Goal: Task Accomplishment & Management: Complete application form

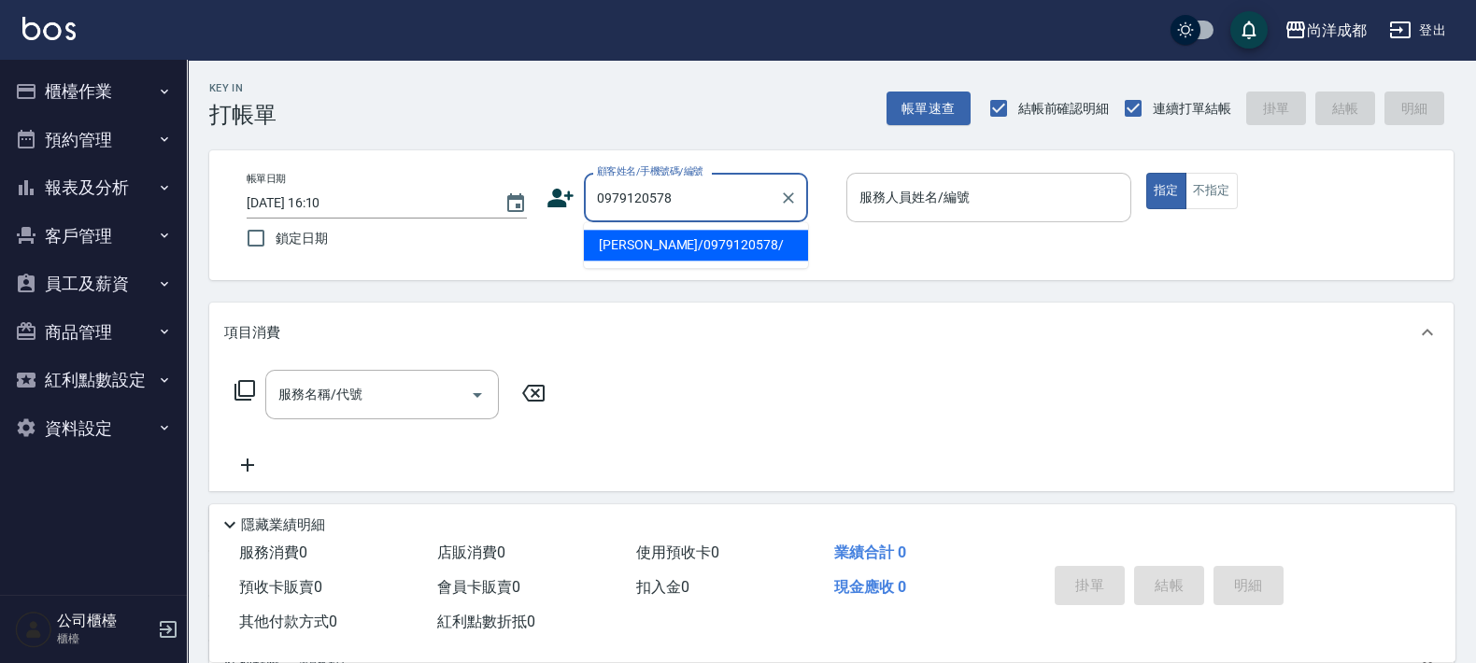
type input "[PERSON_NAME]/0979120578/"
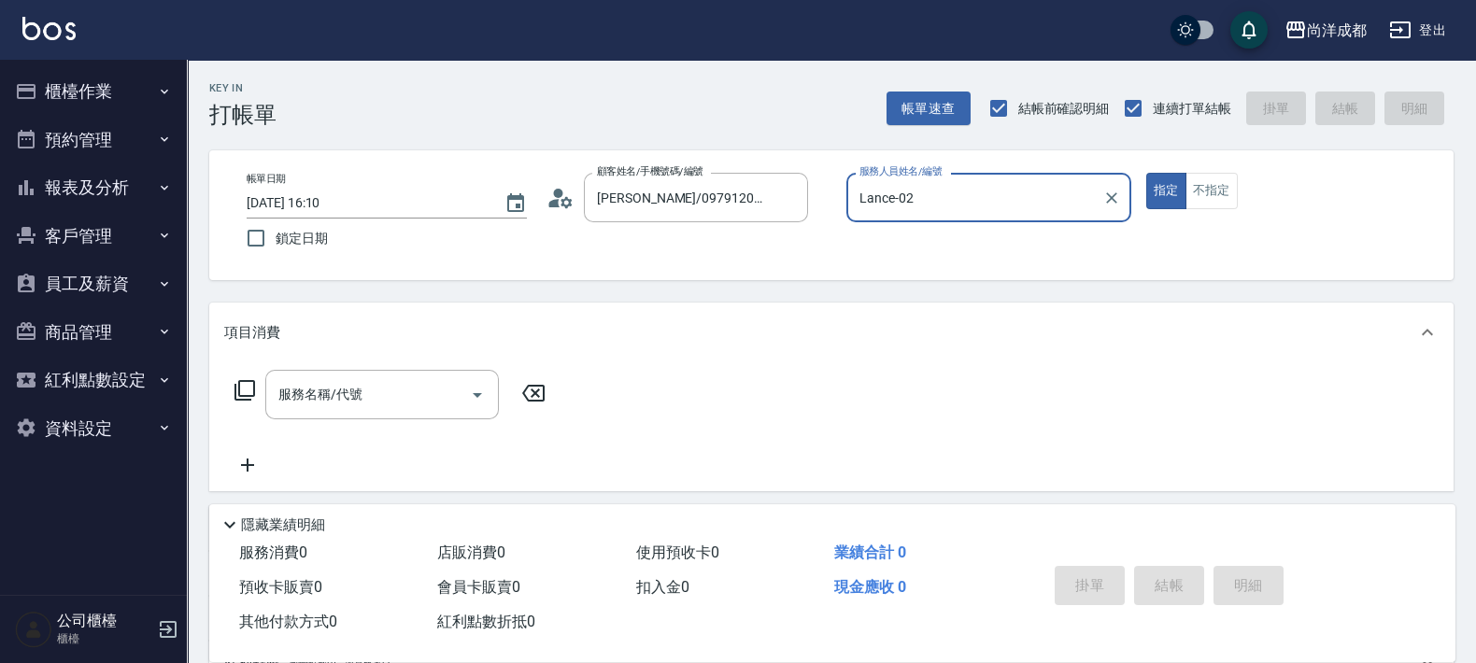
type input "Lance-02"
click at [1146, 173] on button "指定" at bounding box center [1166, 191] width 40 height 36
type button "true"
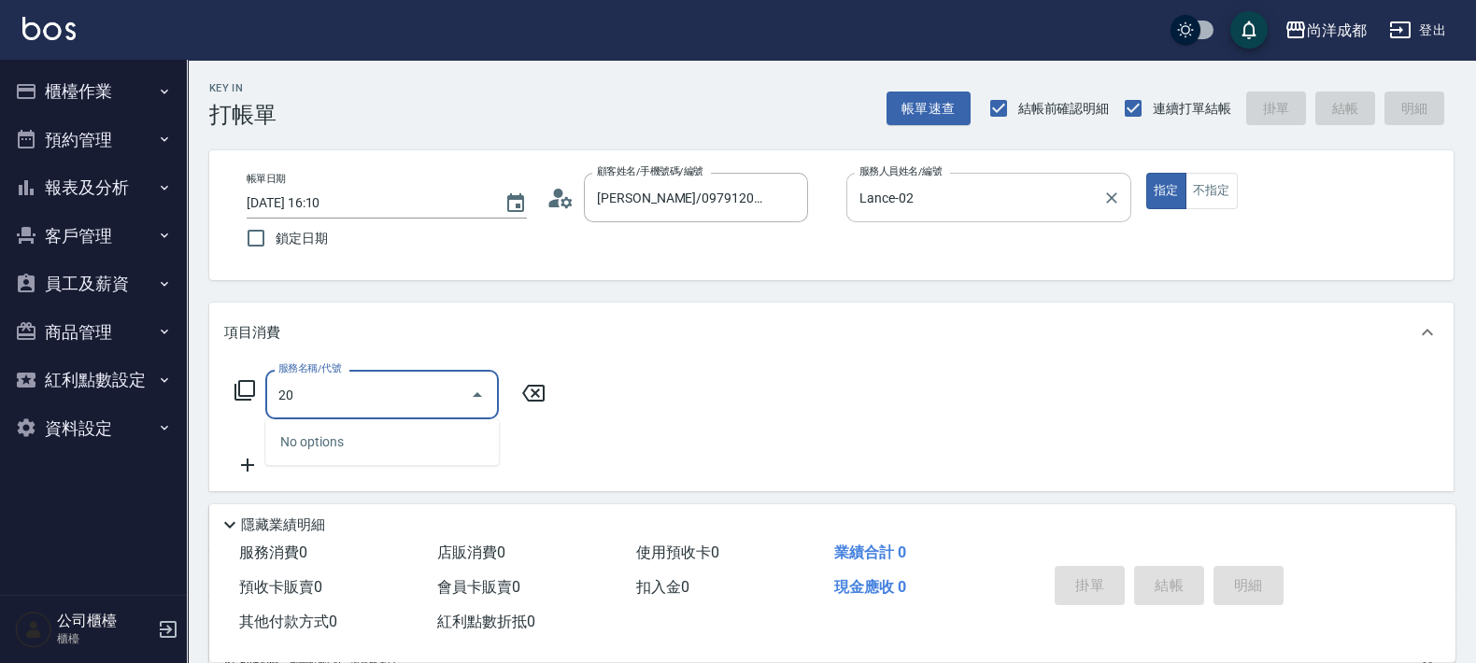
type input "201"
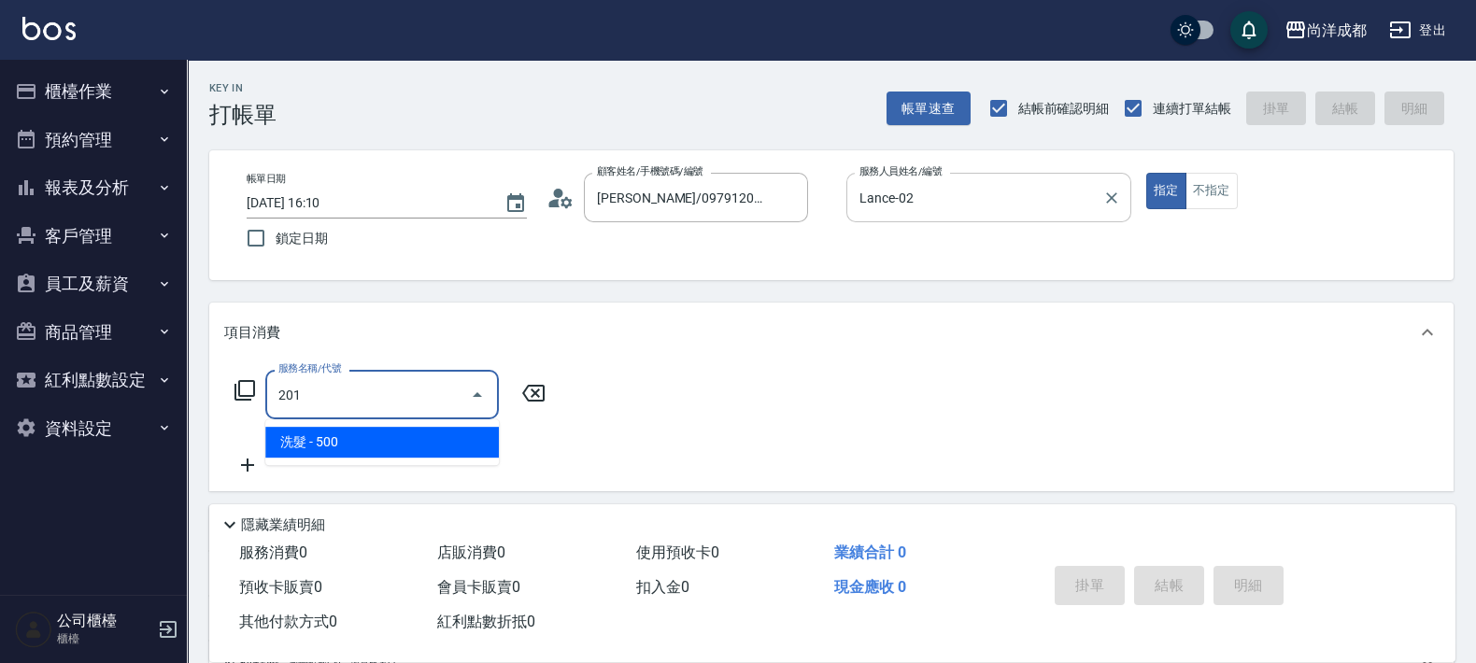
type input "50"
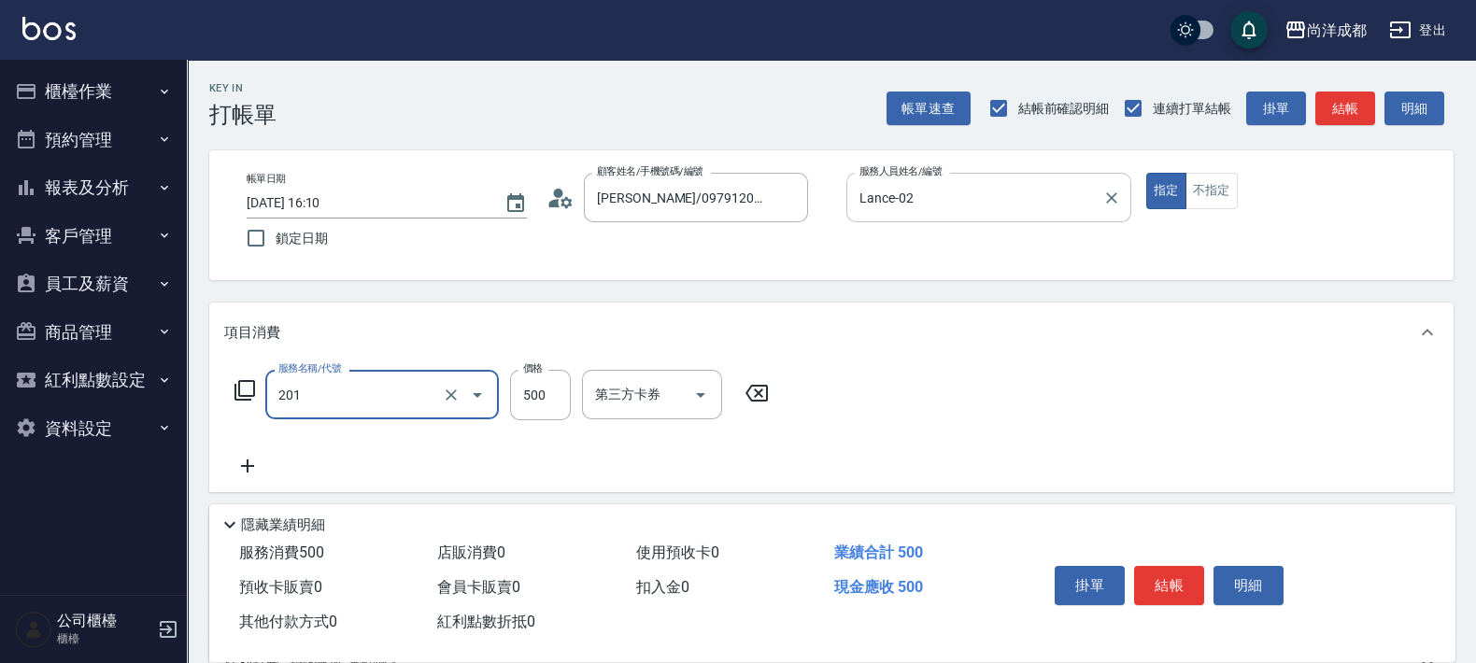
type input "洗髮(201)"
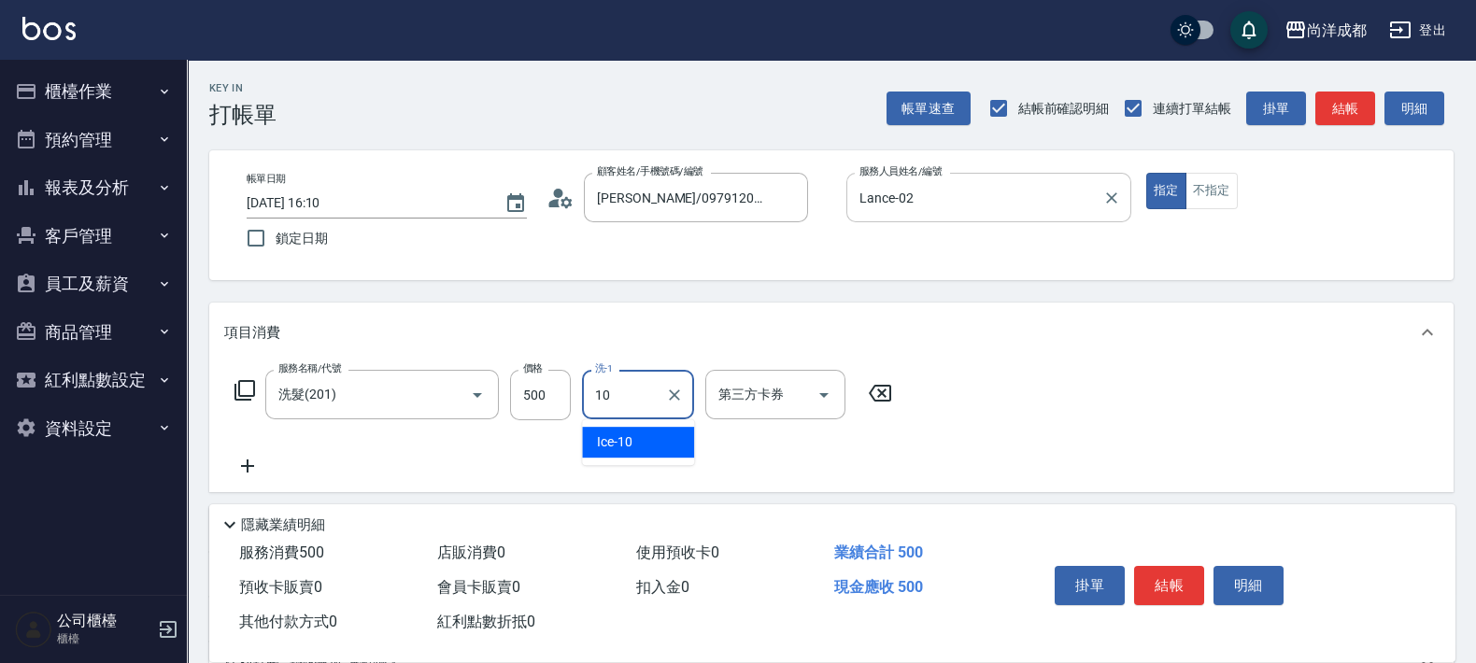
type input "Ice-10"
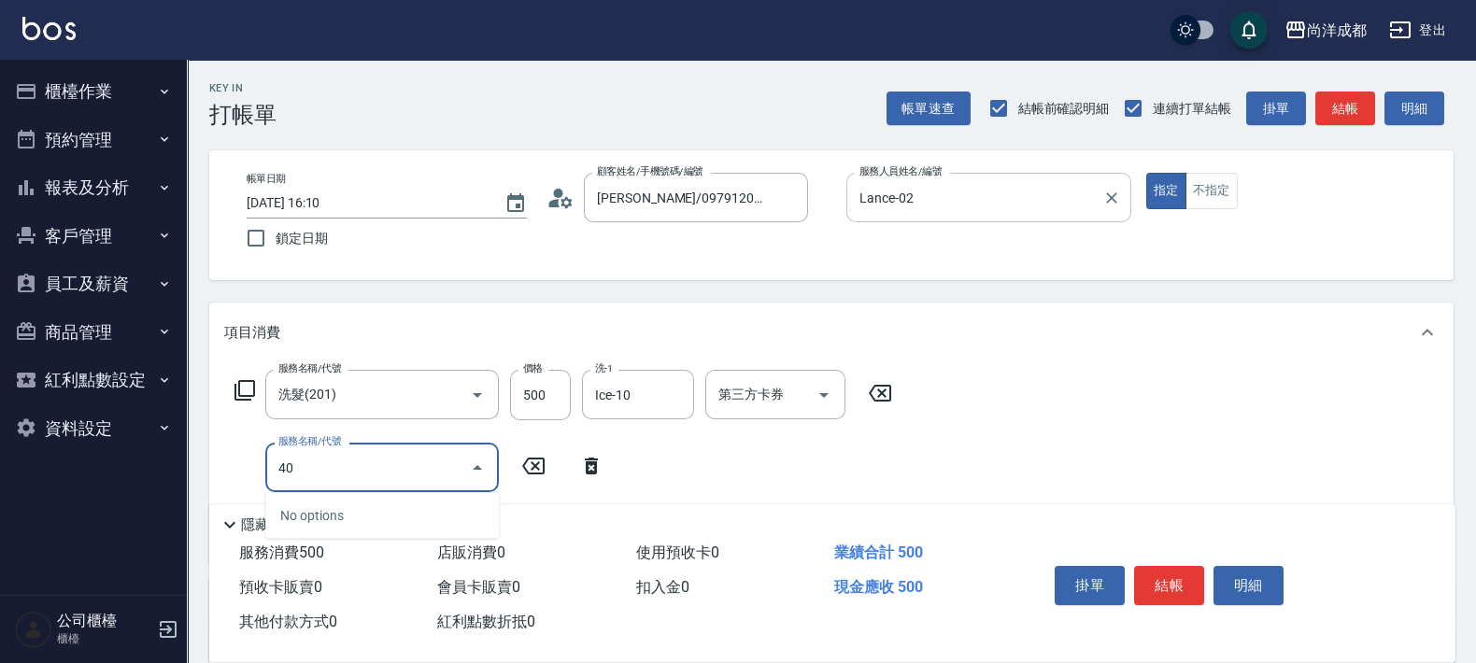
type input "401"
type input "70"
type input "剪髮(401)"
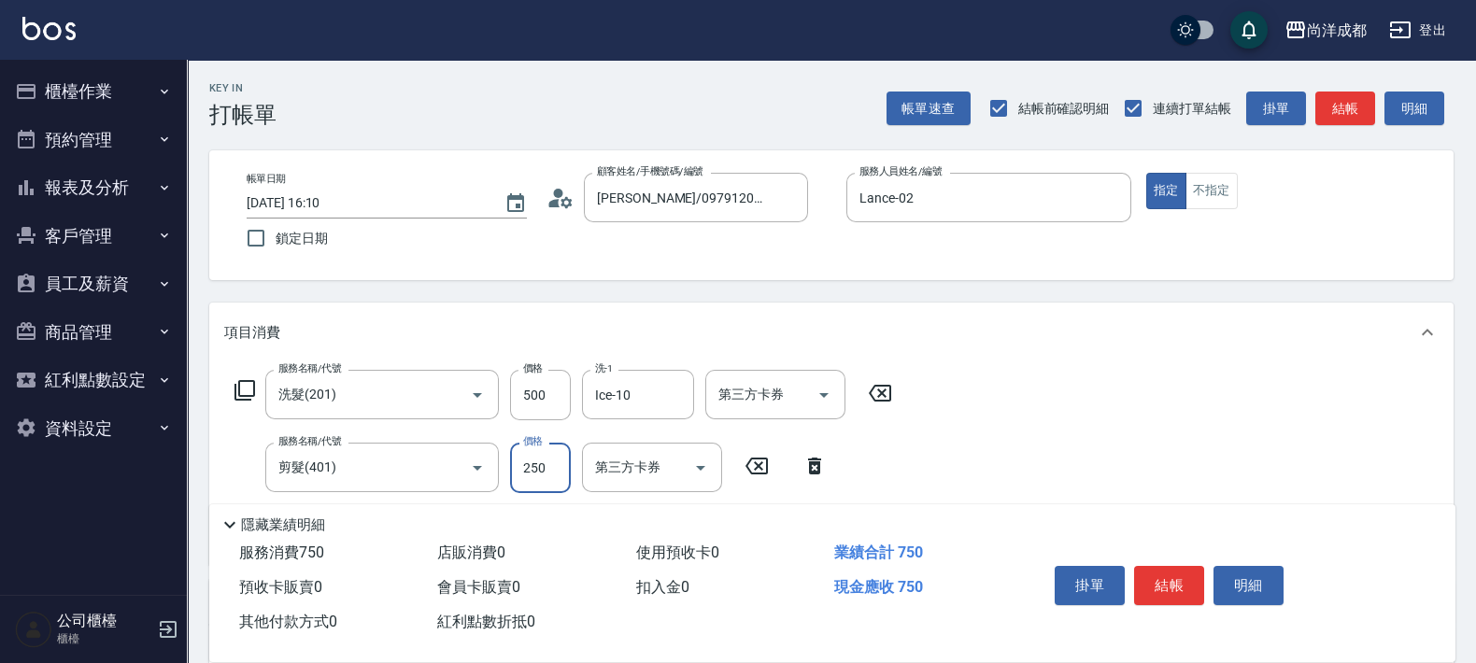
click at [520, 475] on input "250" at bounding box center [540, 468] width 61 height 50
type input "2"
type input "50"
type input "20"
type input "70"
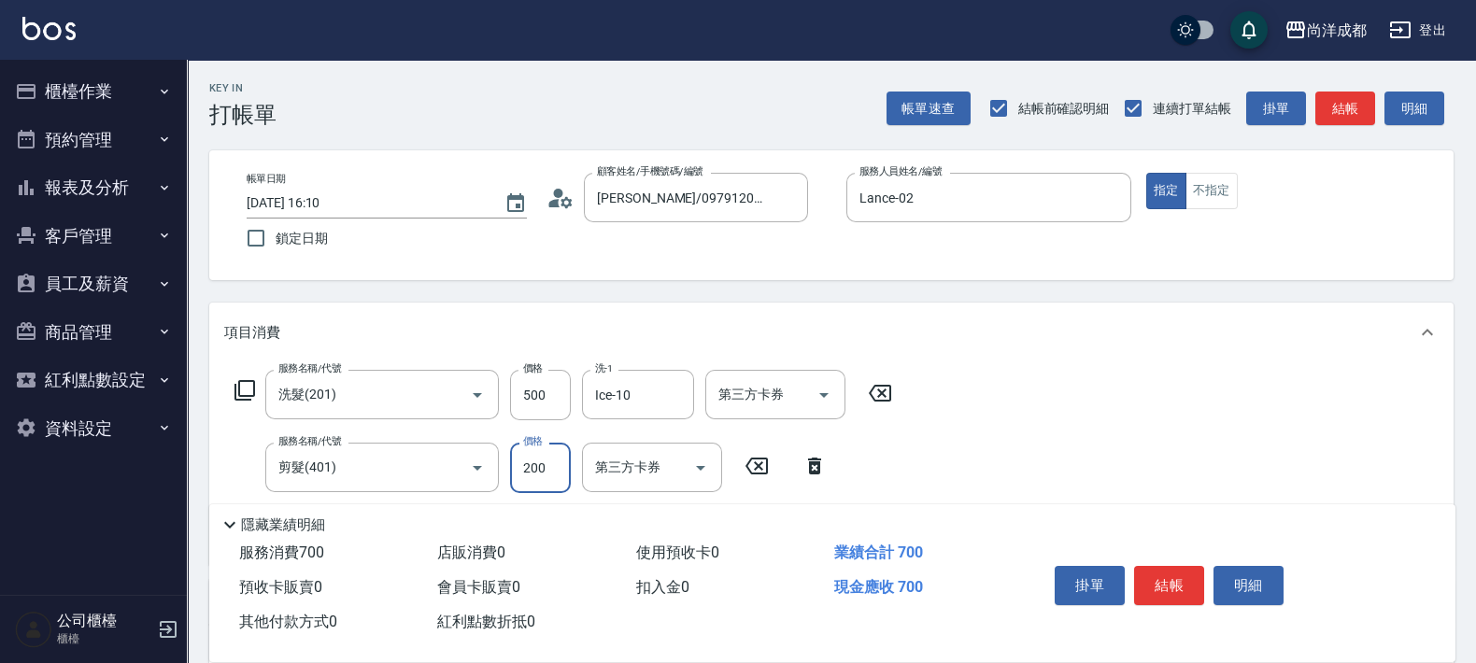
type input "200"
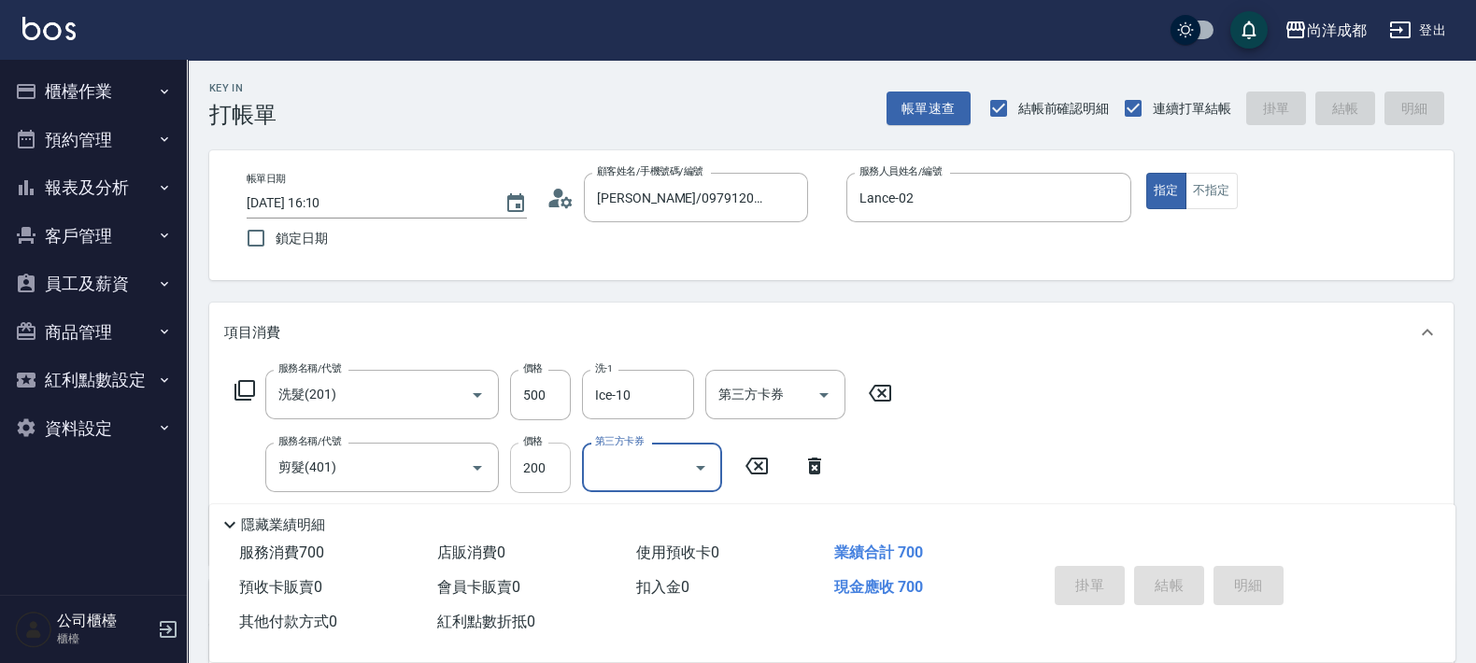
type input "[DATE] 16:11"
type input "0"
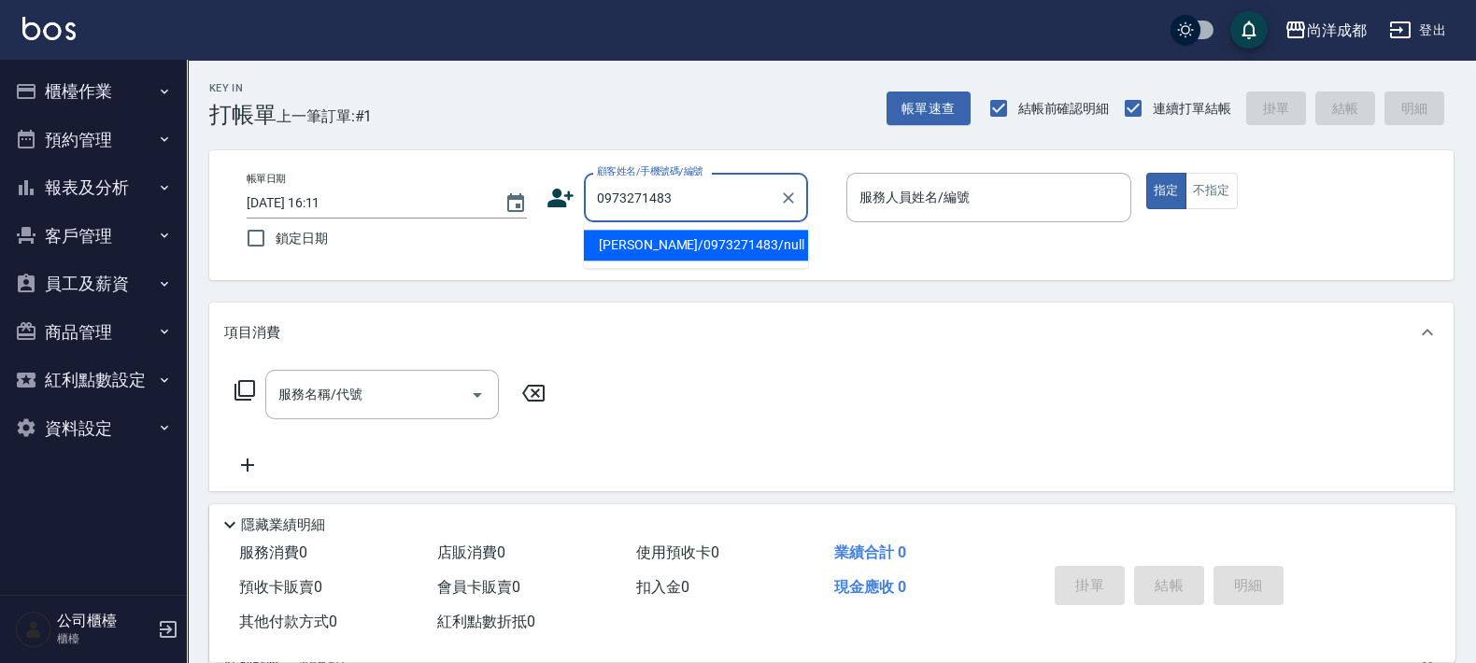
type input "[PERSON_NAME]/0973271483/null"
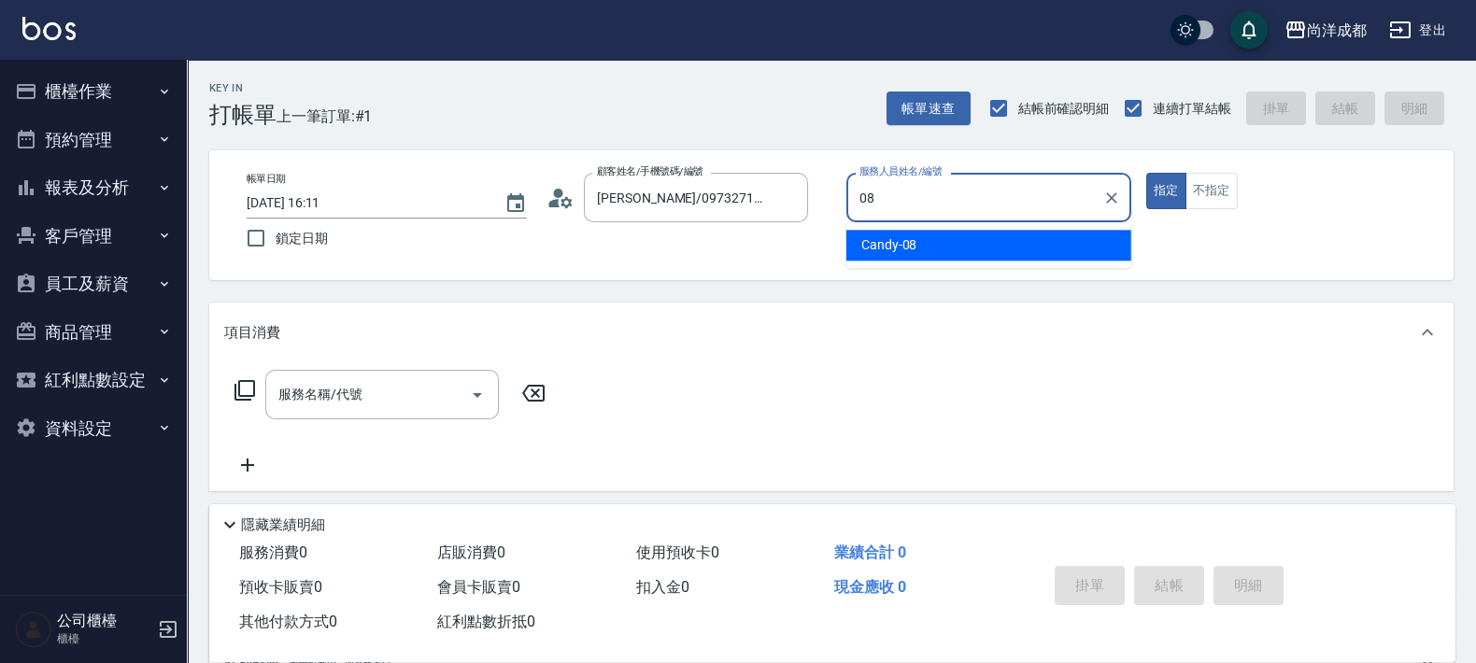
type input "Candy-08"
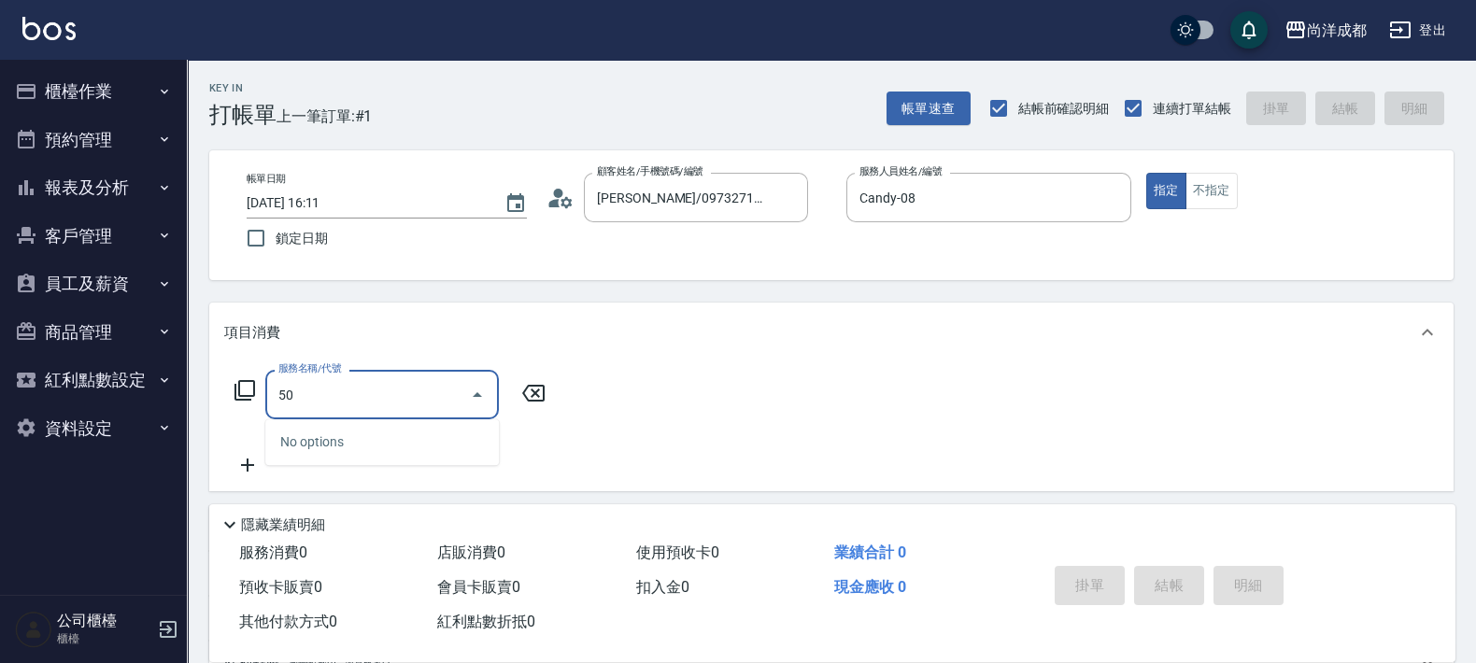
type input "501"
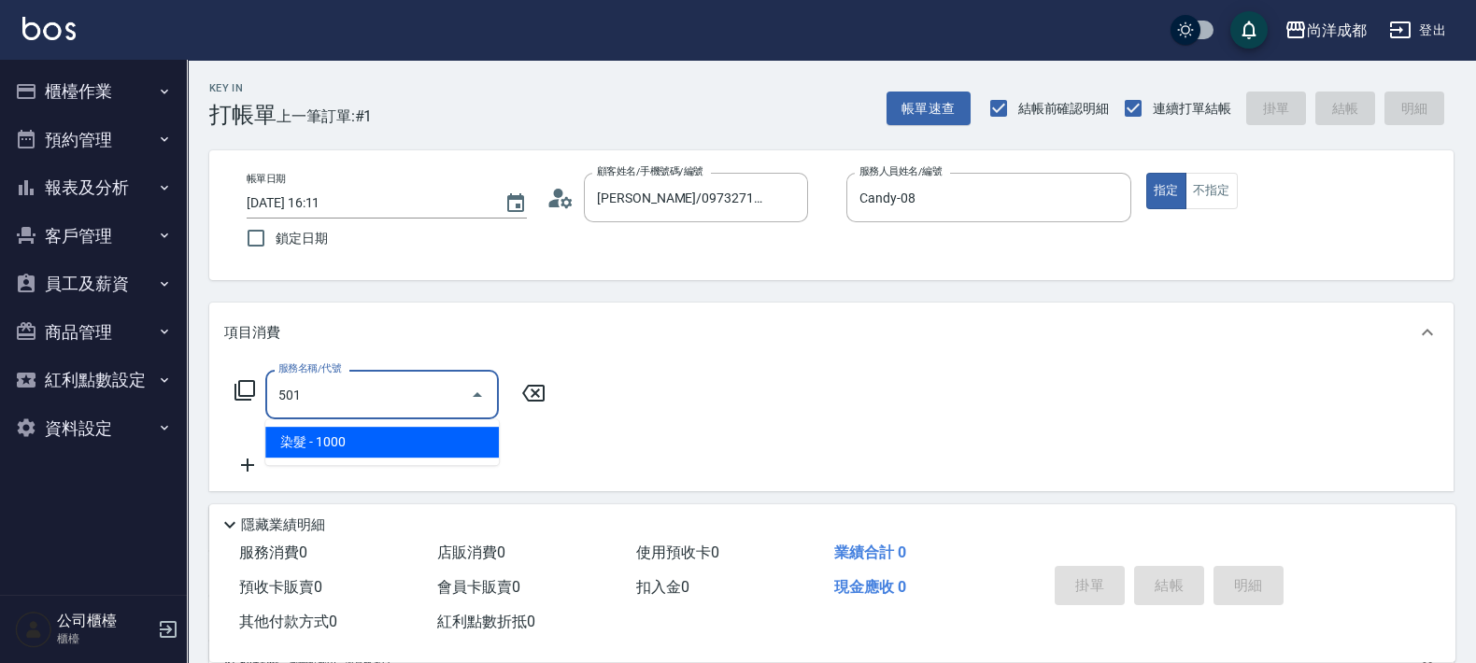
type input "100"
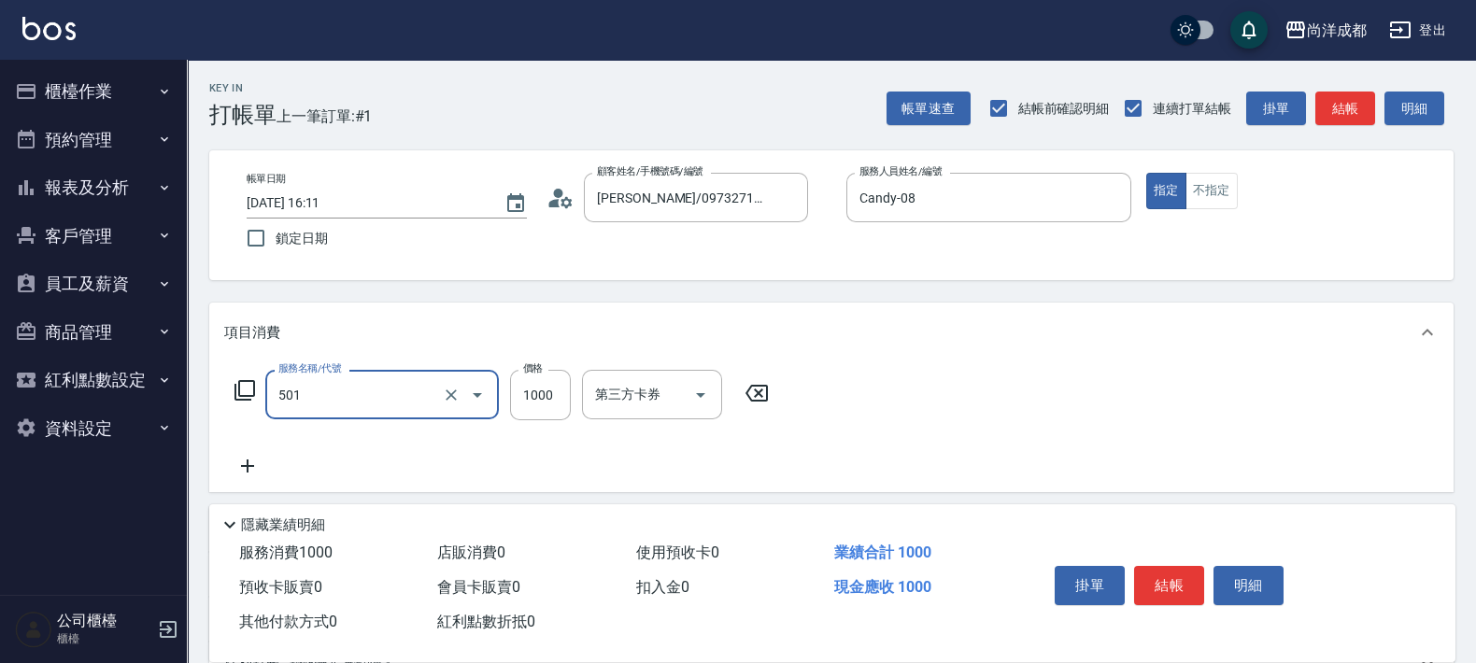
type input "染髮(501)"
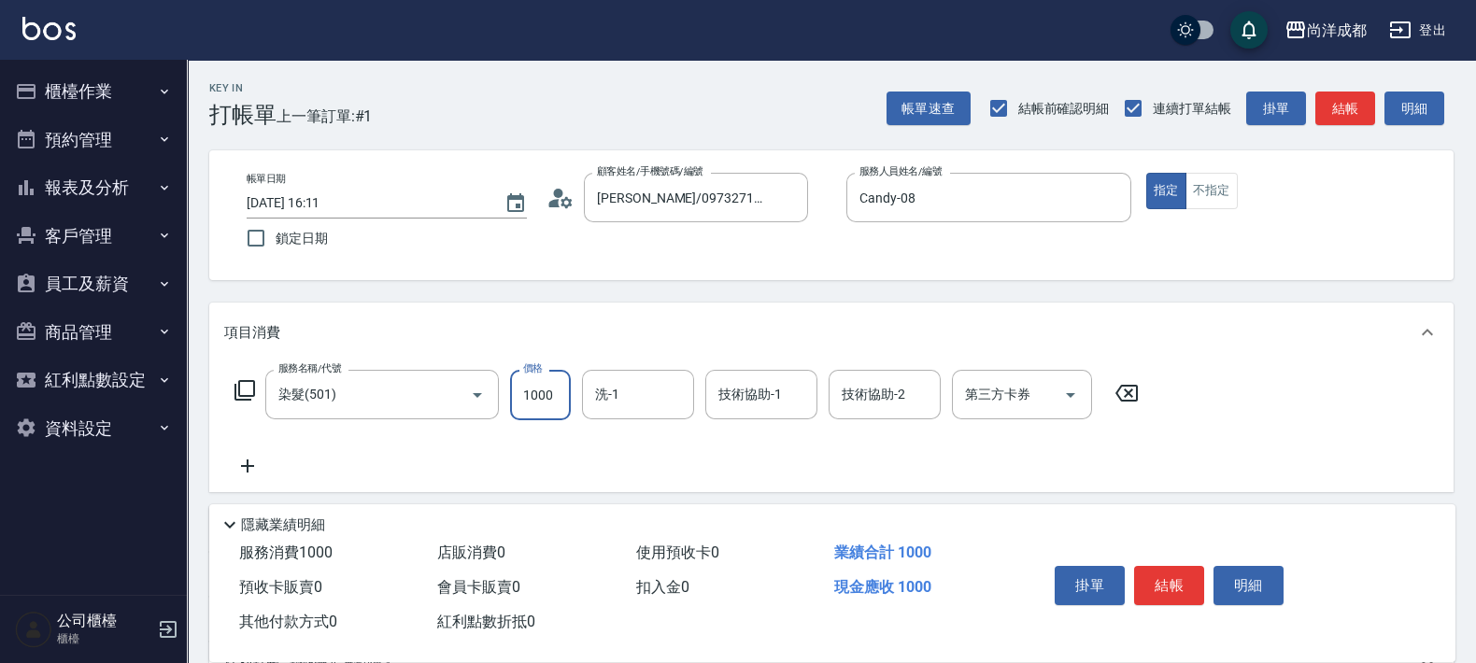
type input "1"
type input "0"
type input "168"
type input "160"
type input "1680"
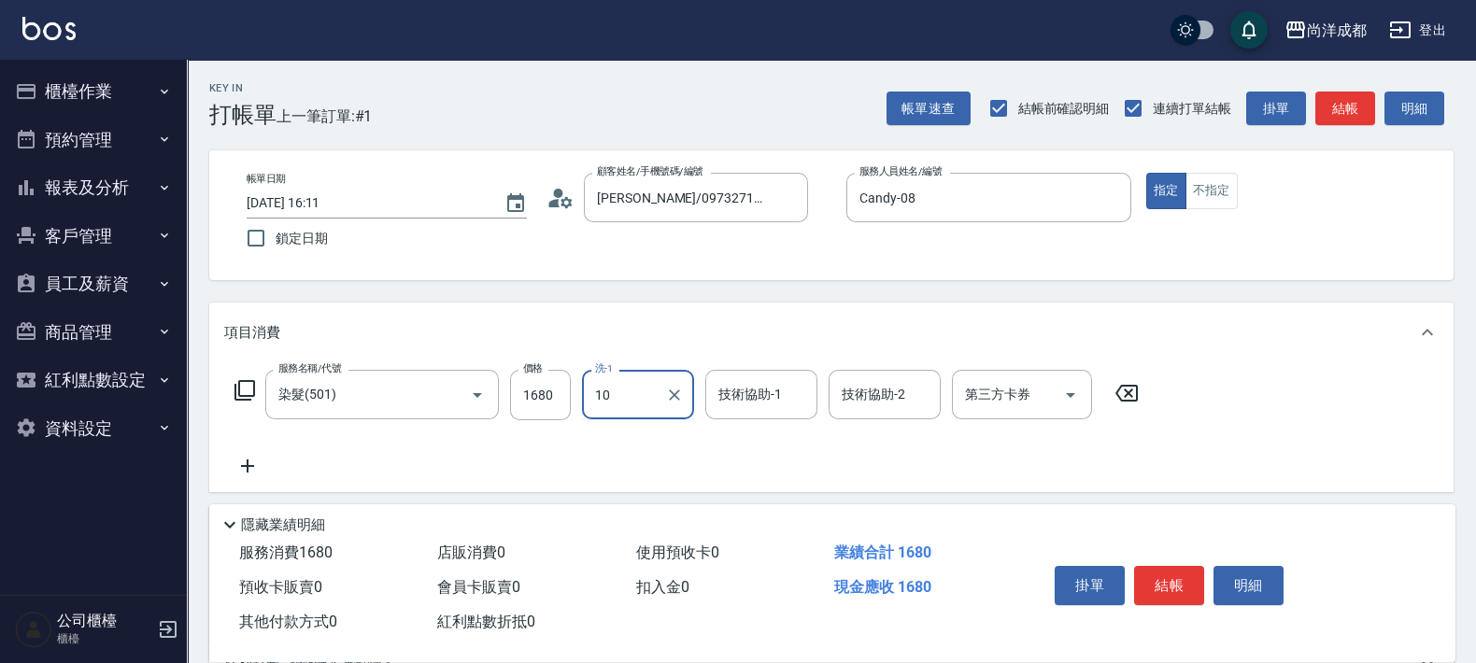
type input "Ice-10"
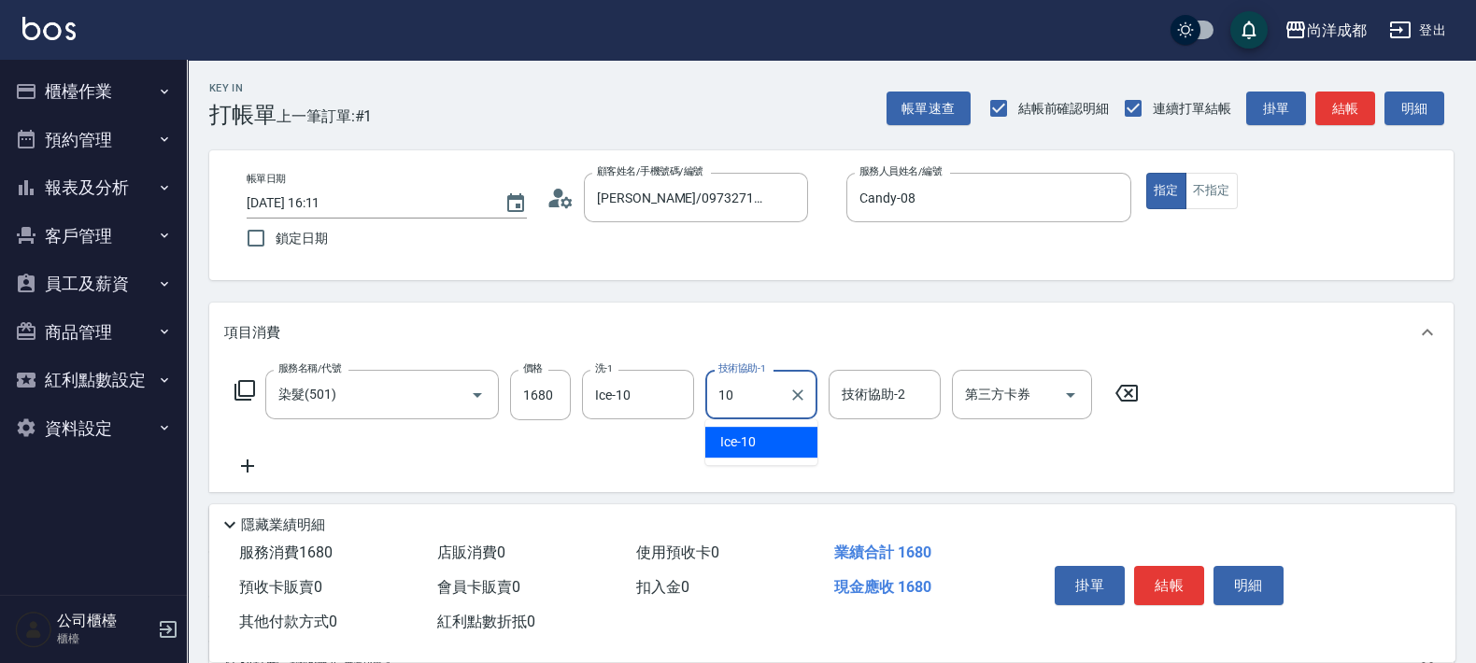
type input "Ice-10"
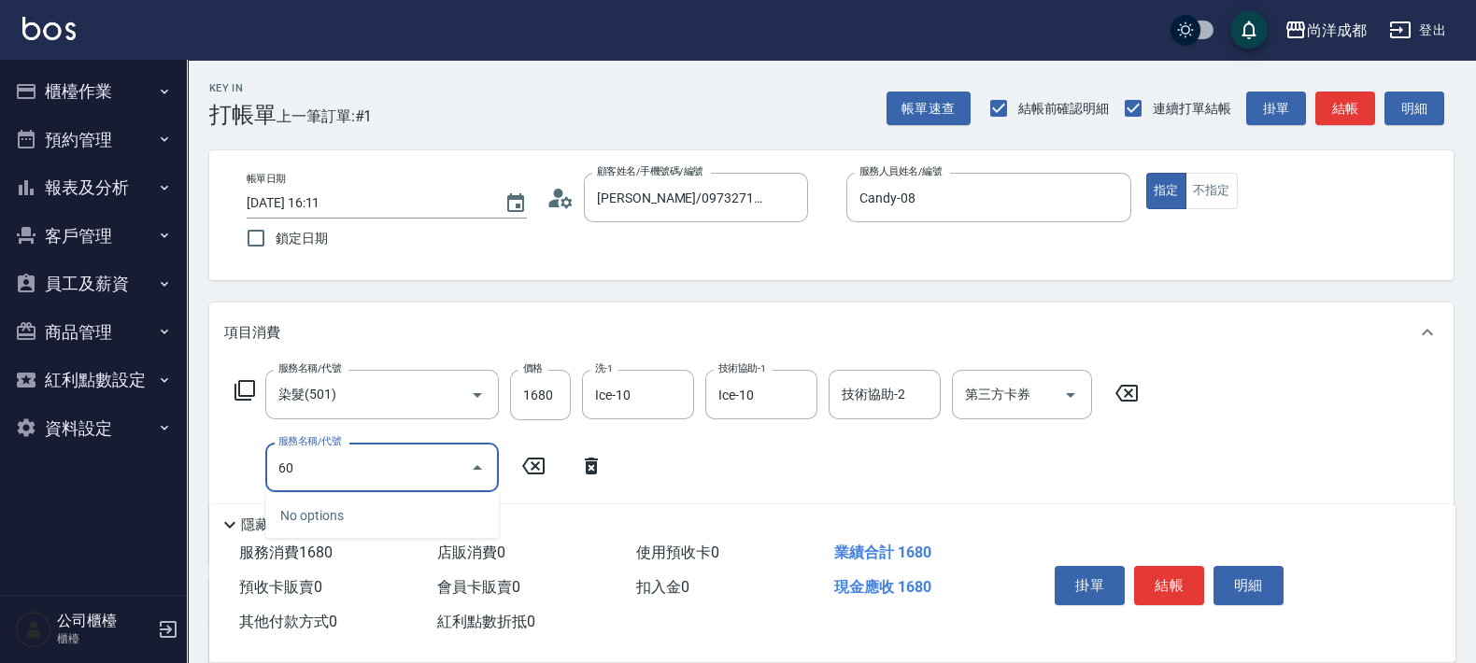
type input "601"
type input "260"
type input "自備護髮(1000以上)(601)"
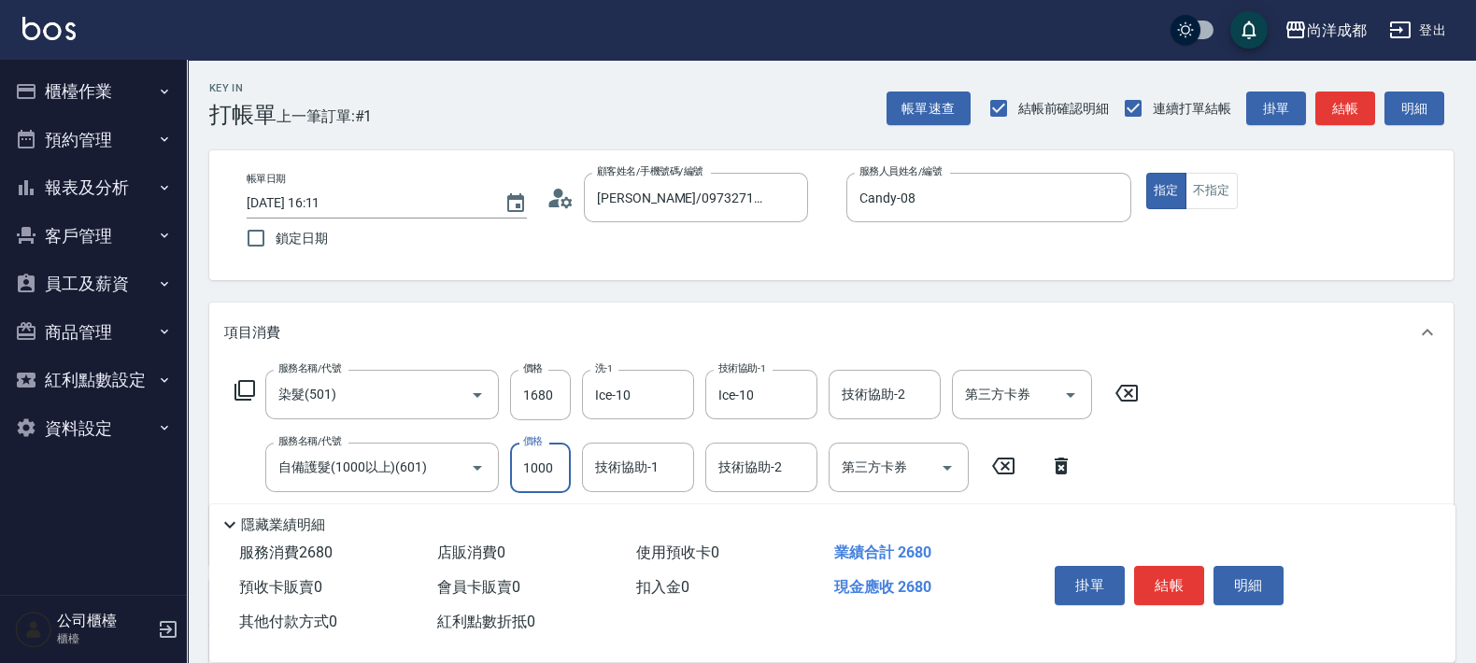
type input "2"
type input "160"
type input "20"
type input "170"
type input "200"
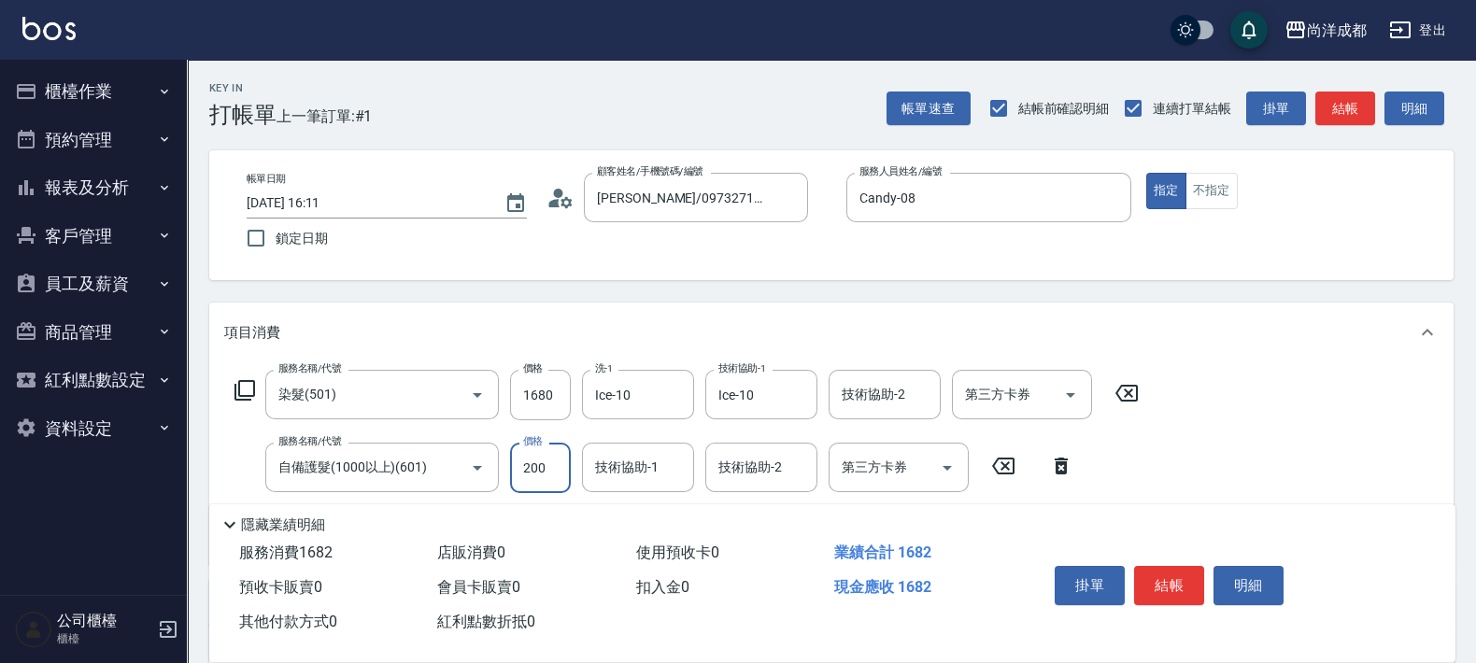
type input "180"
type input "2000"
type input "360"
type input "2000"
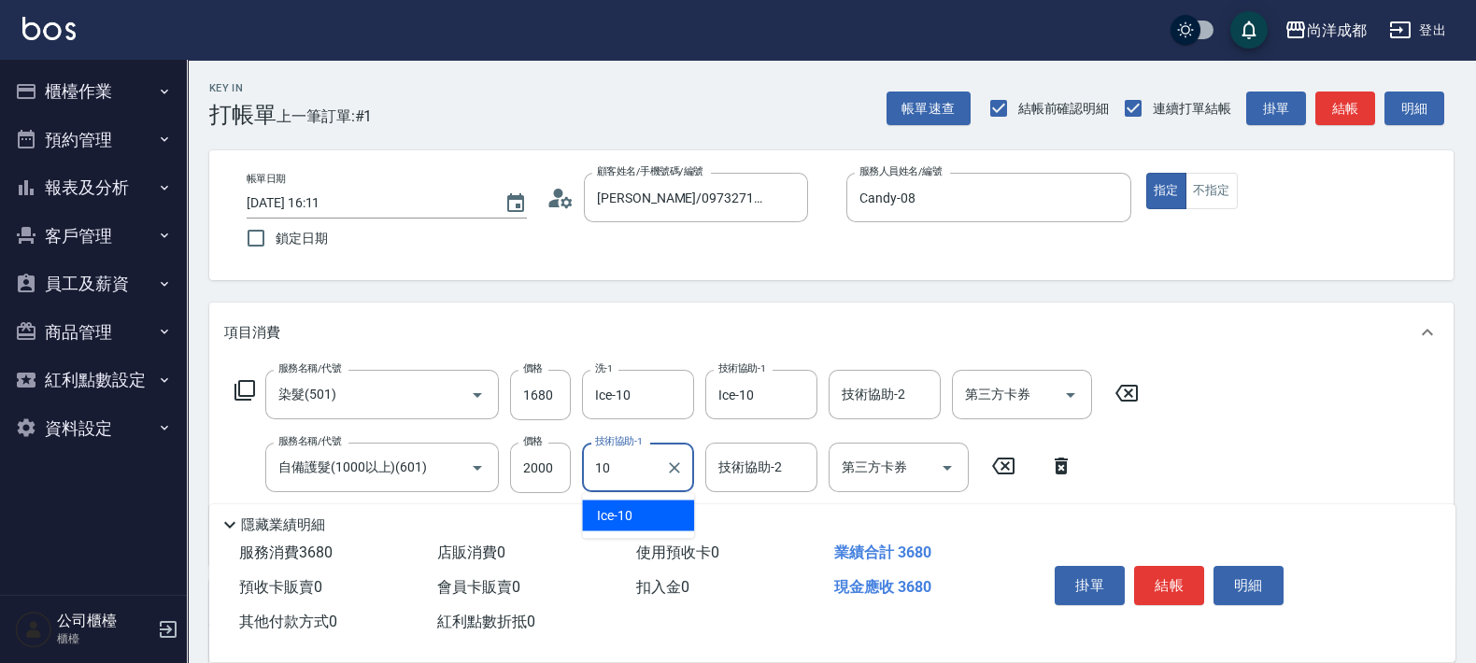
type input "Ice-10"
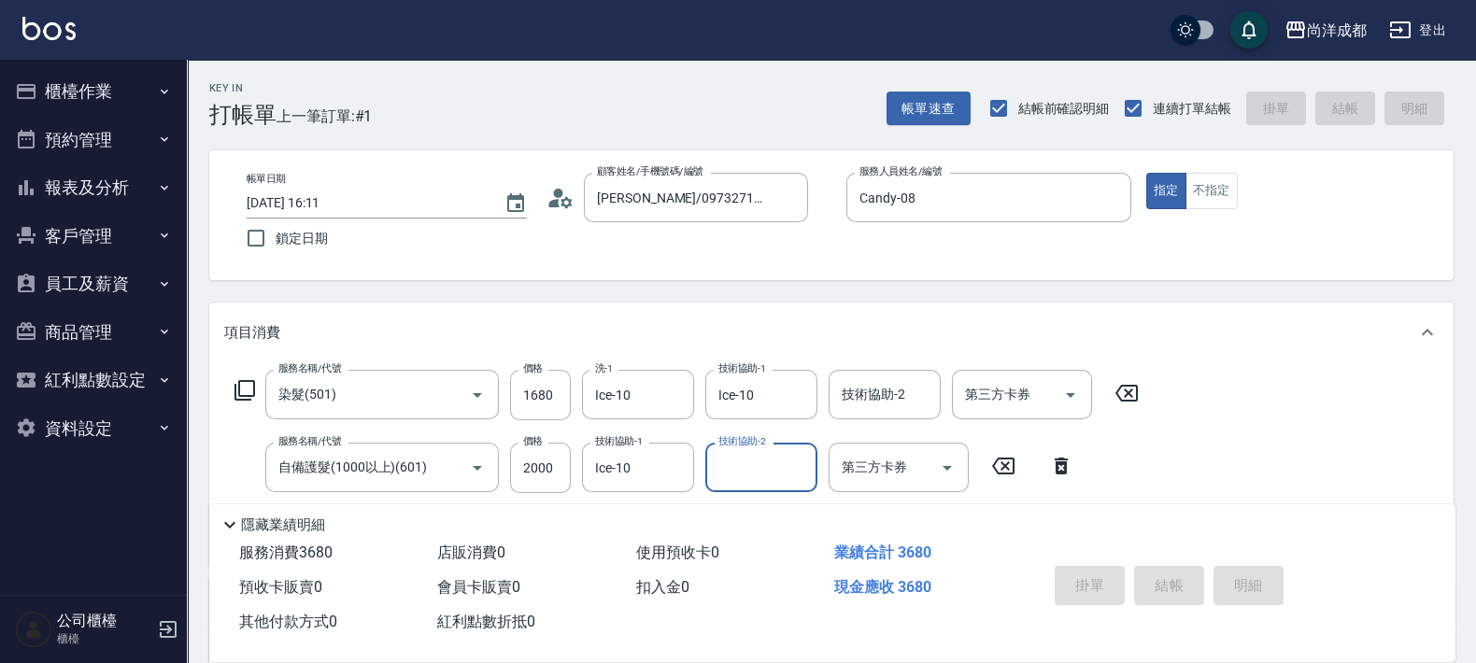
type input "0"
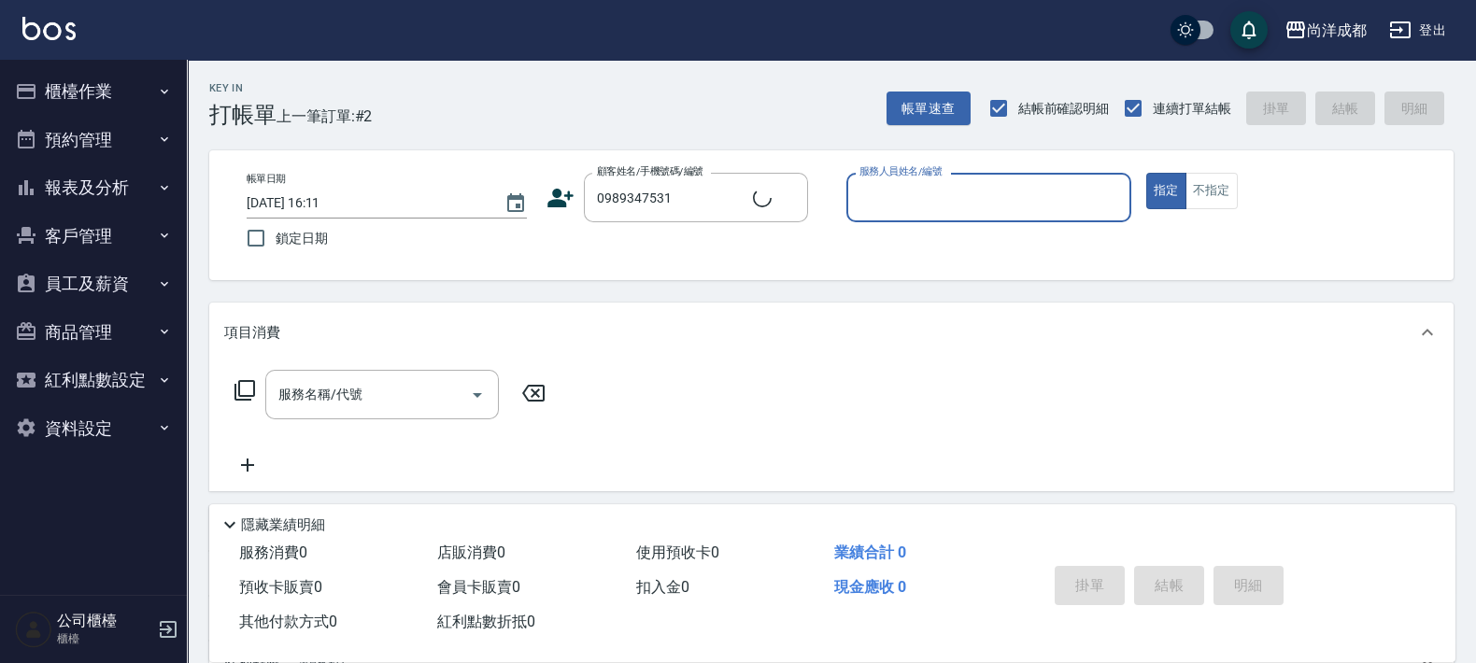
type input "[PERSON_NAME]/0989347531/null"
type input "Mia-04"
click at [1146, 173] on button "指定" at bounding box center [1166, 191] width 40 height 36
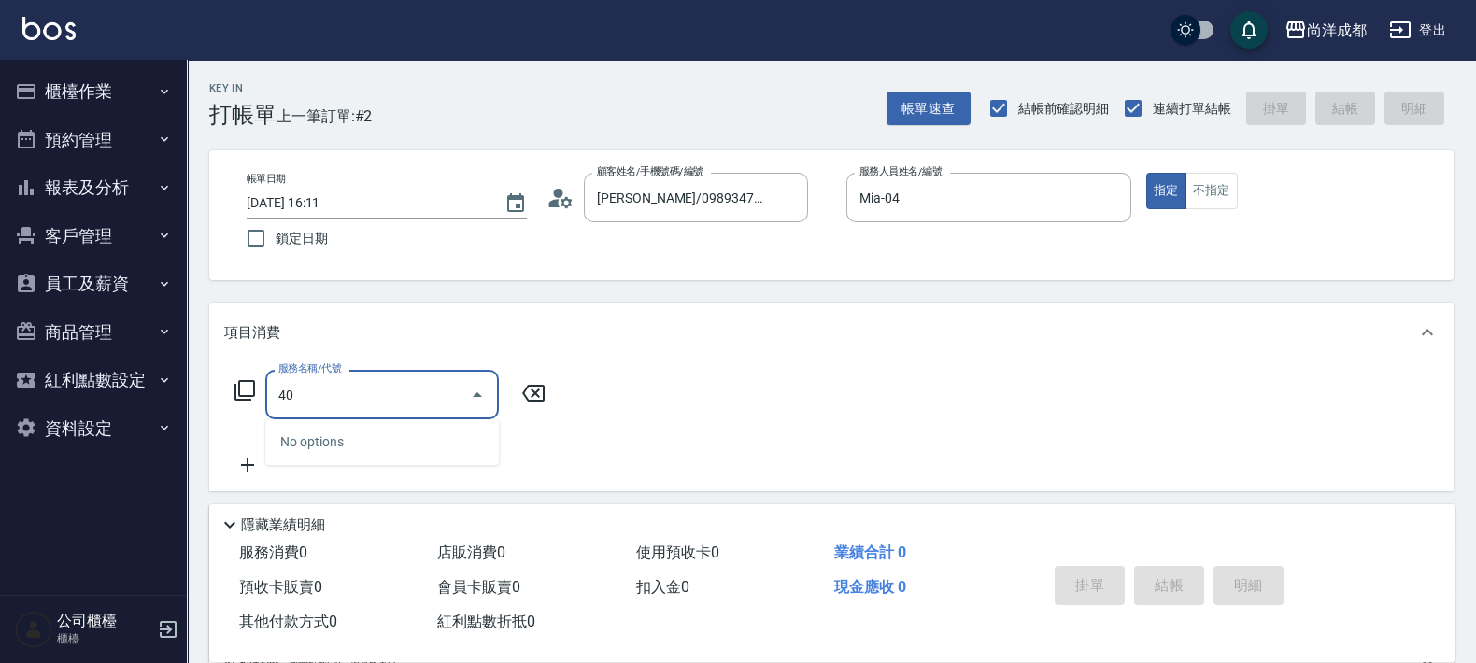
type input "401"
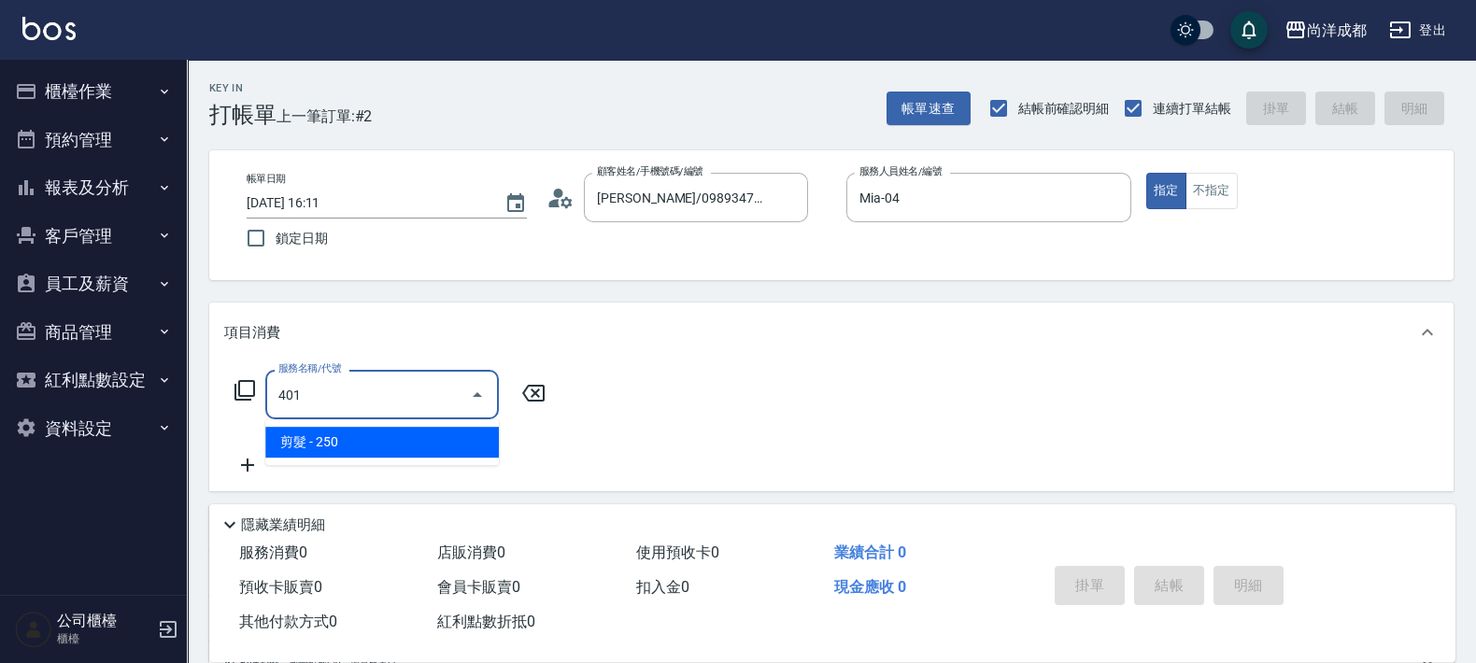
type input "20"
type input "剪髮(401)"
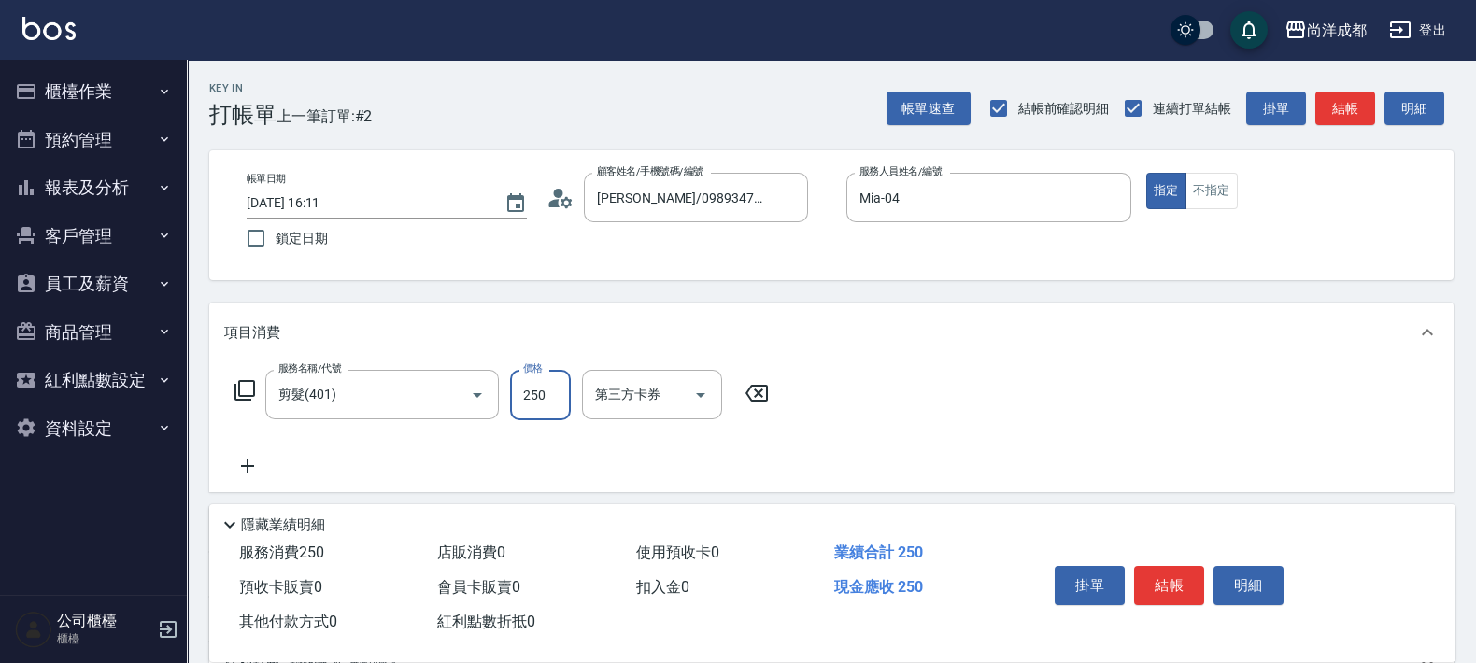
type input "7"
type input "0"
type input "70"
type input "700"
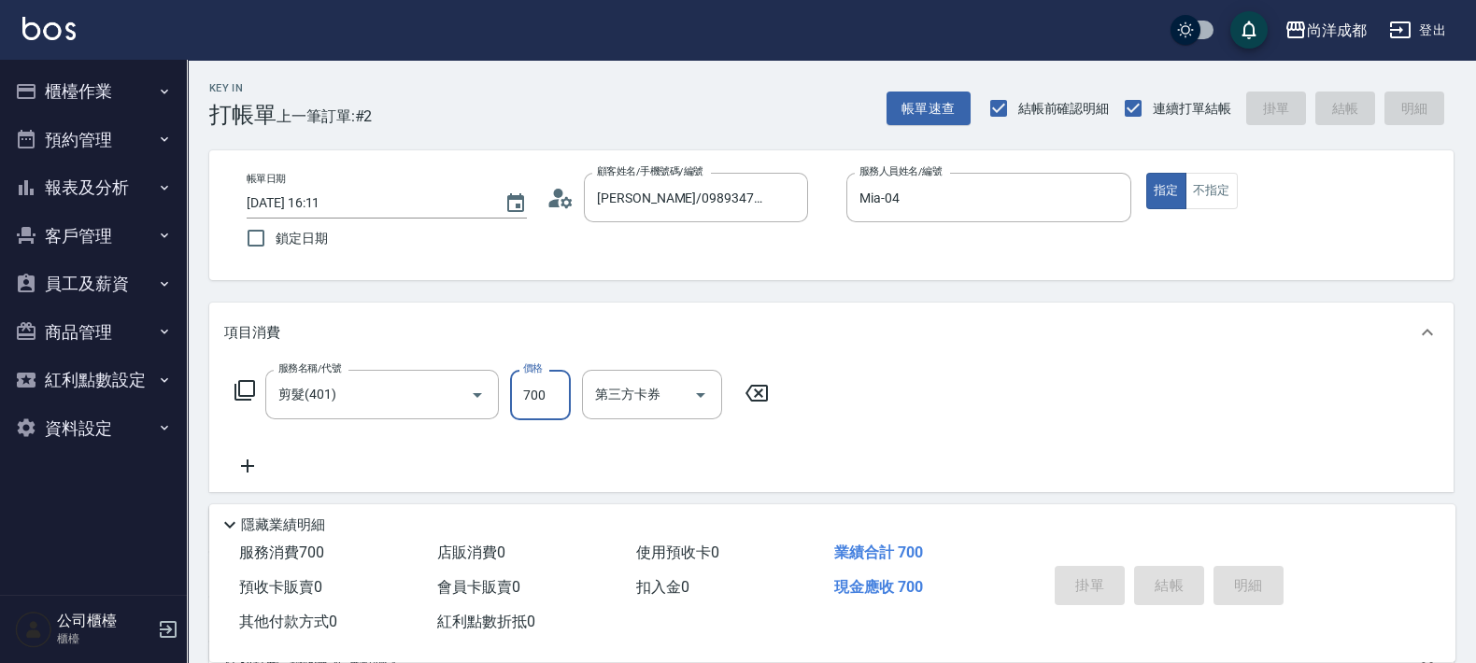
type input "[DATE] 16:12"
type input "0"
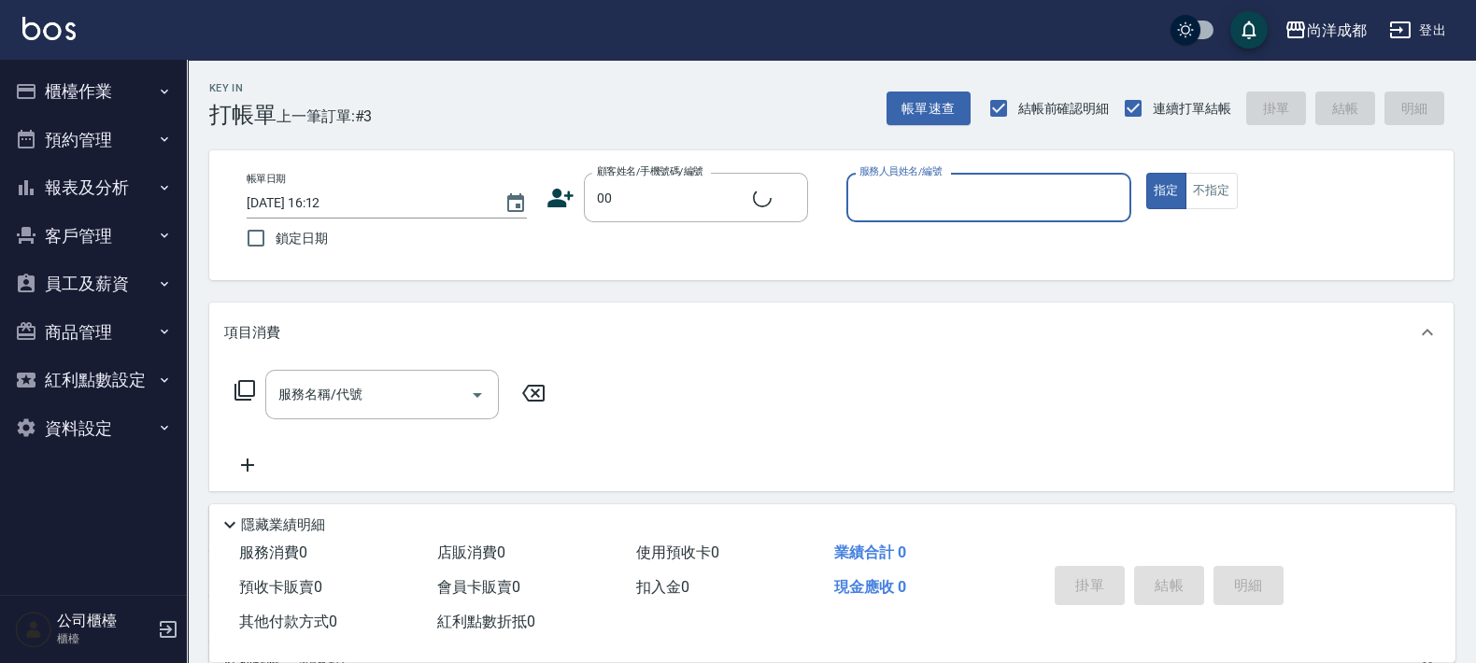
type input "新客人 姓名未設定/00/null"
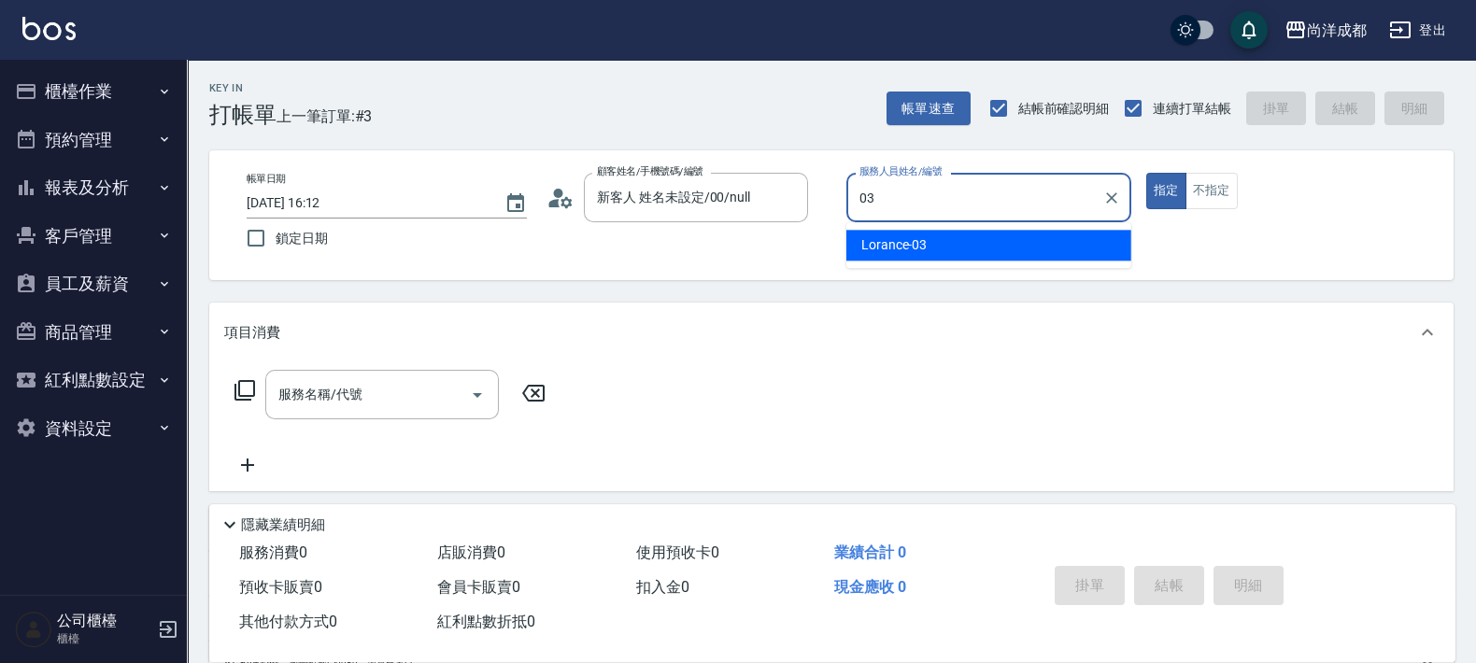
type input "Lorance-03"
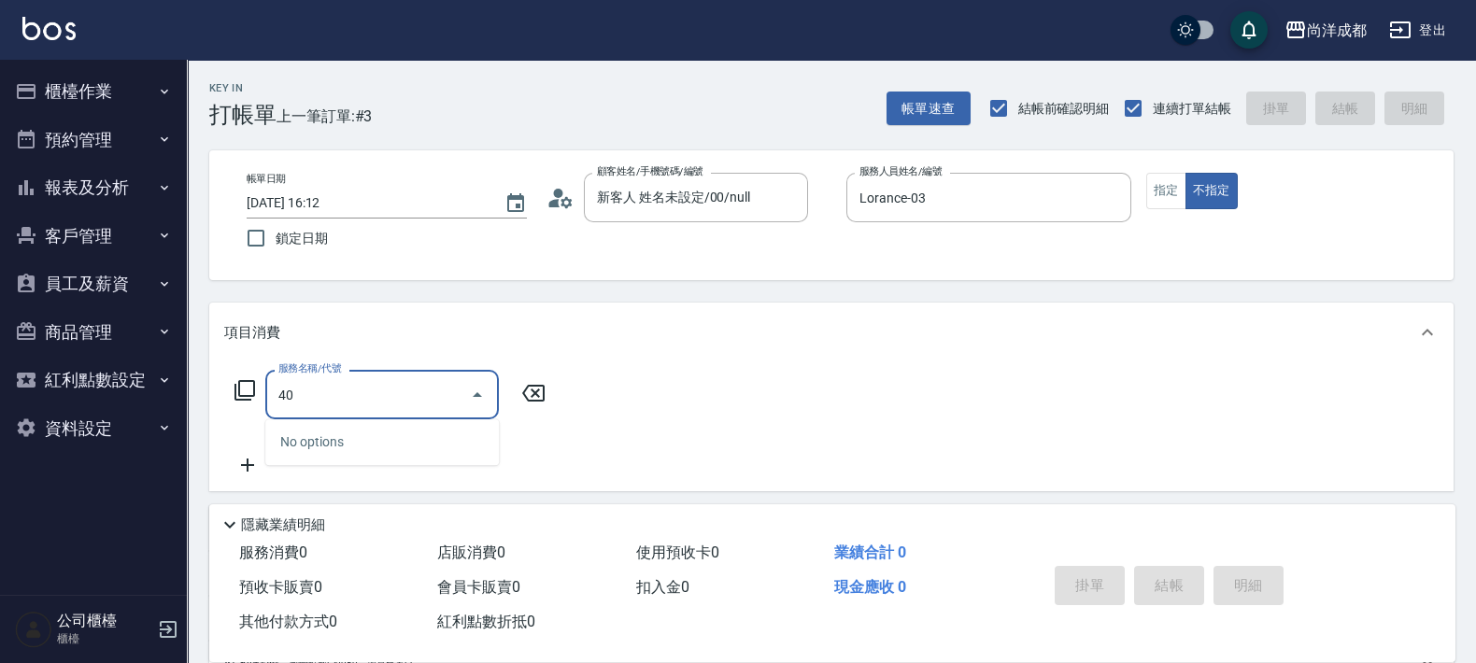
type input "401"
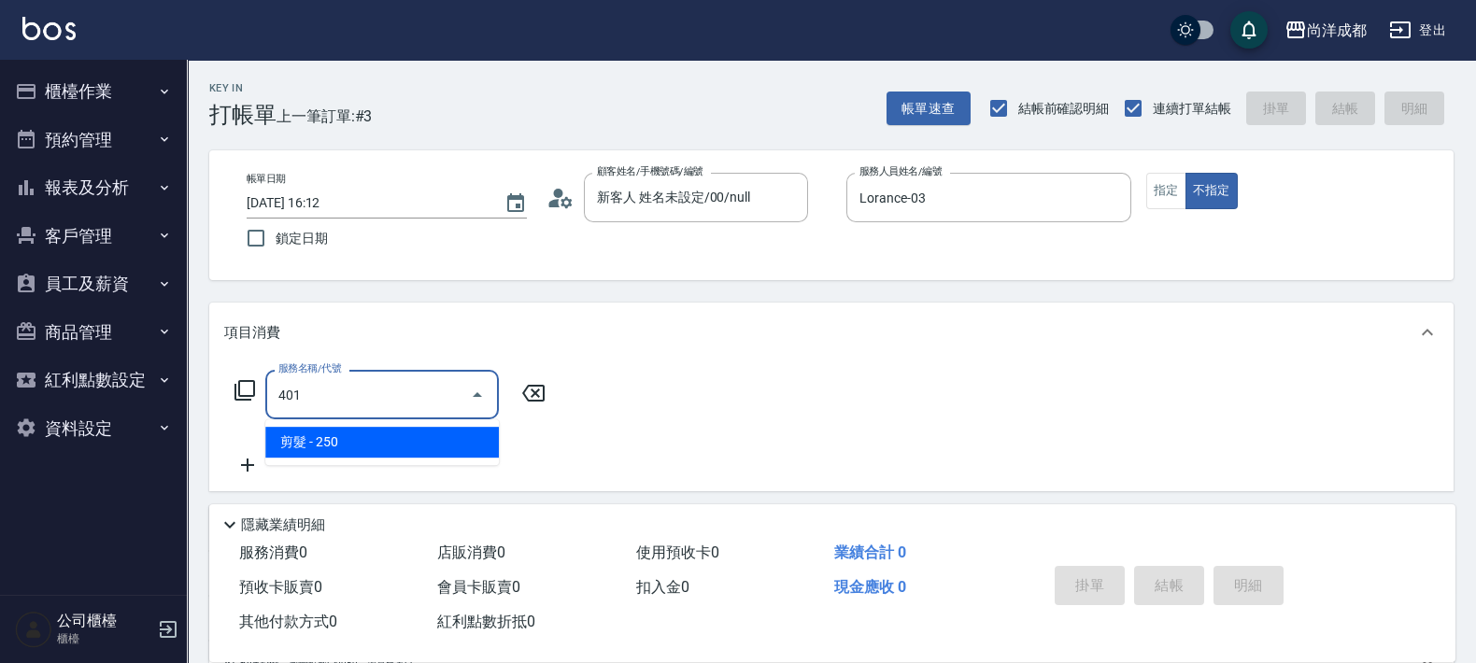
type input "20"
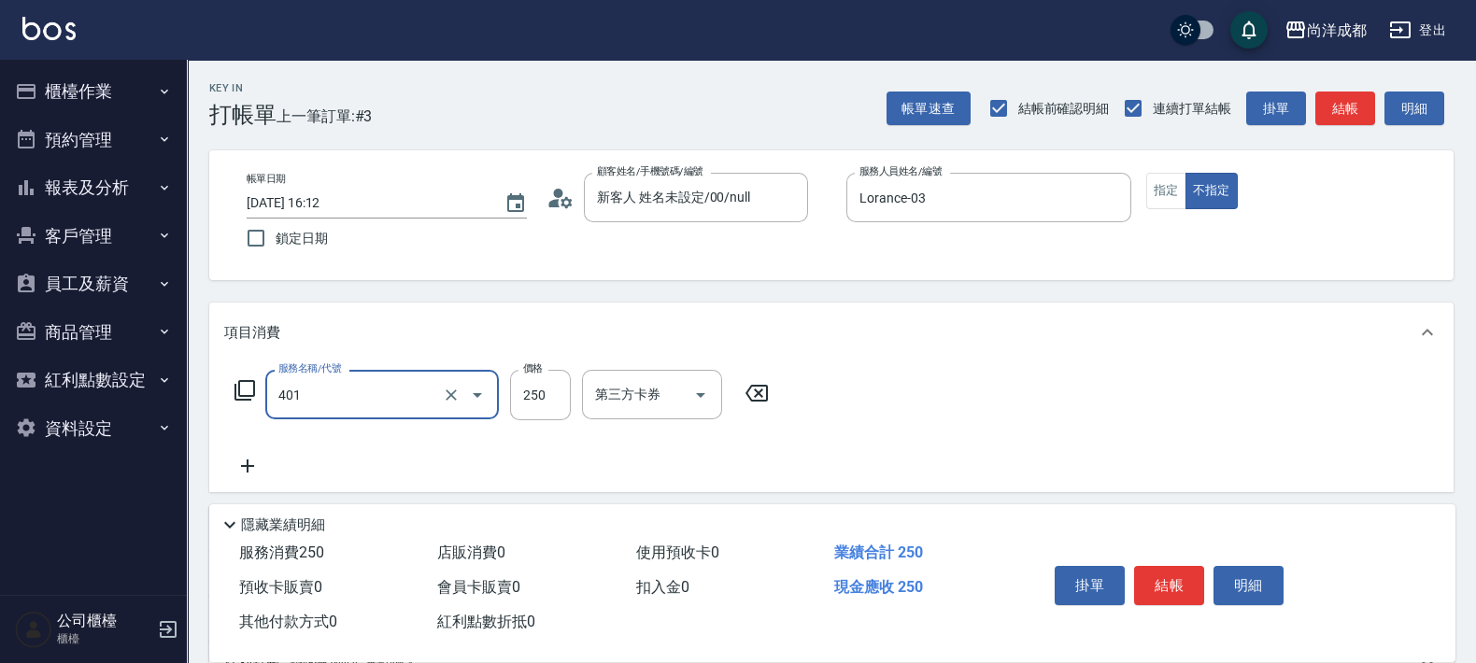
type input "剪髮(401)"
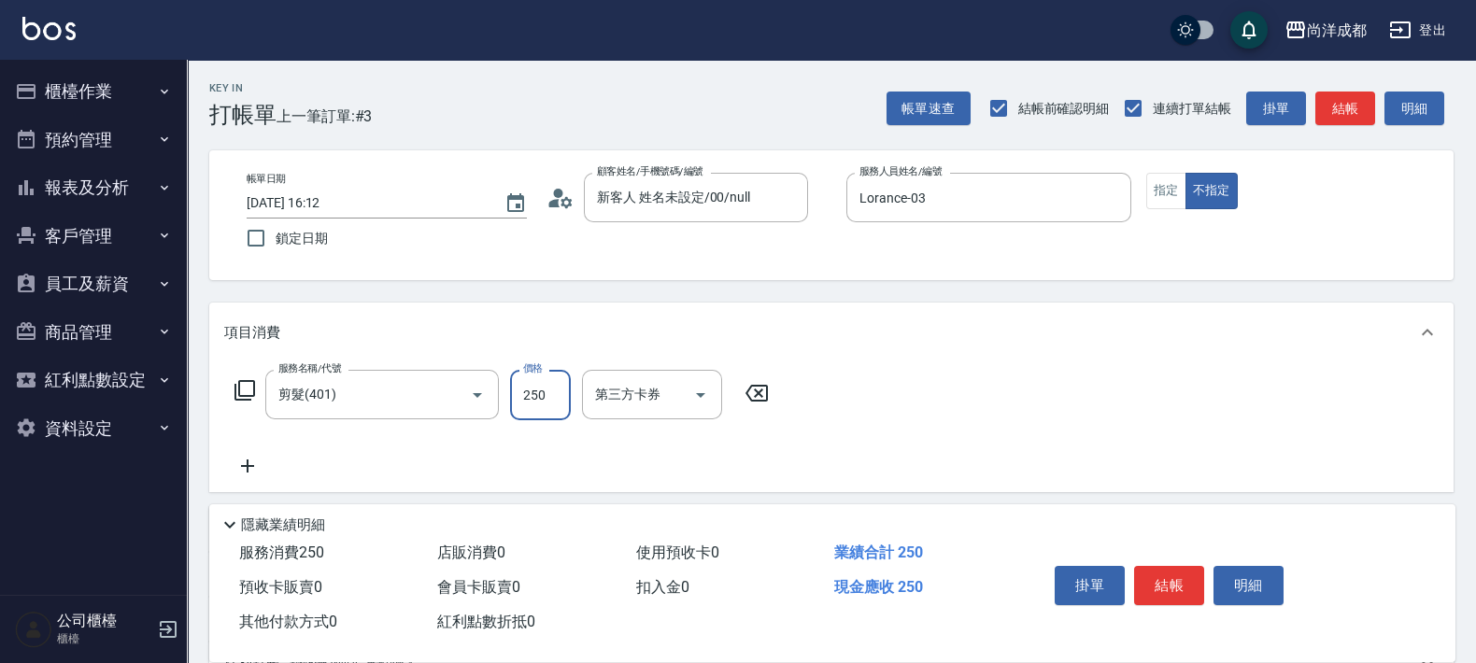
type input "8"
type input "0"
type input "80"
type input "800"
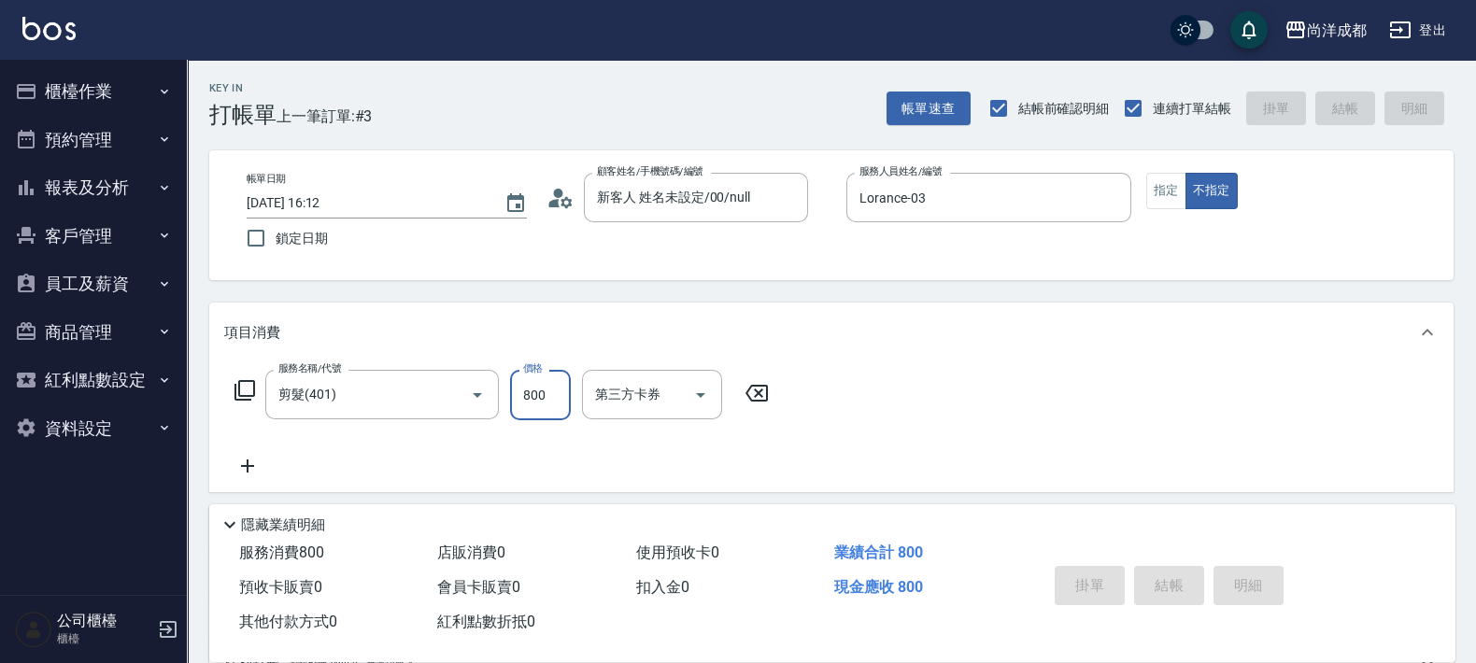
type input "0"
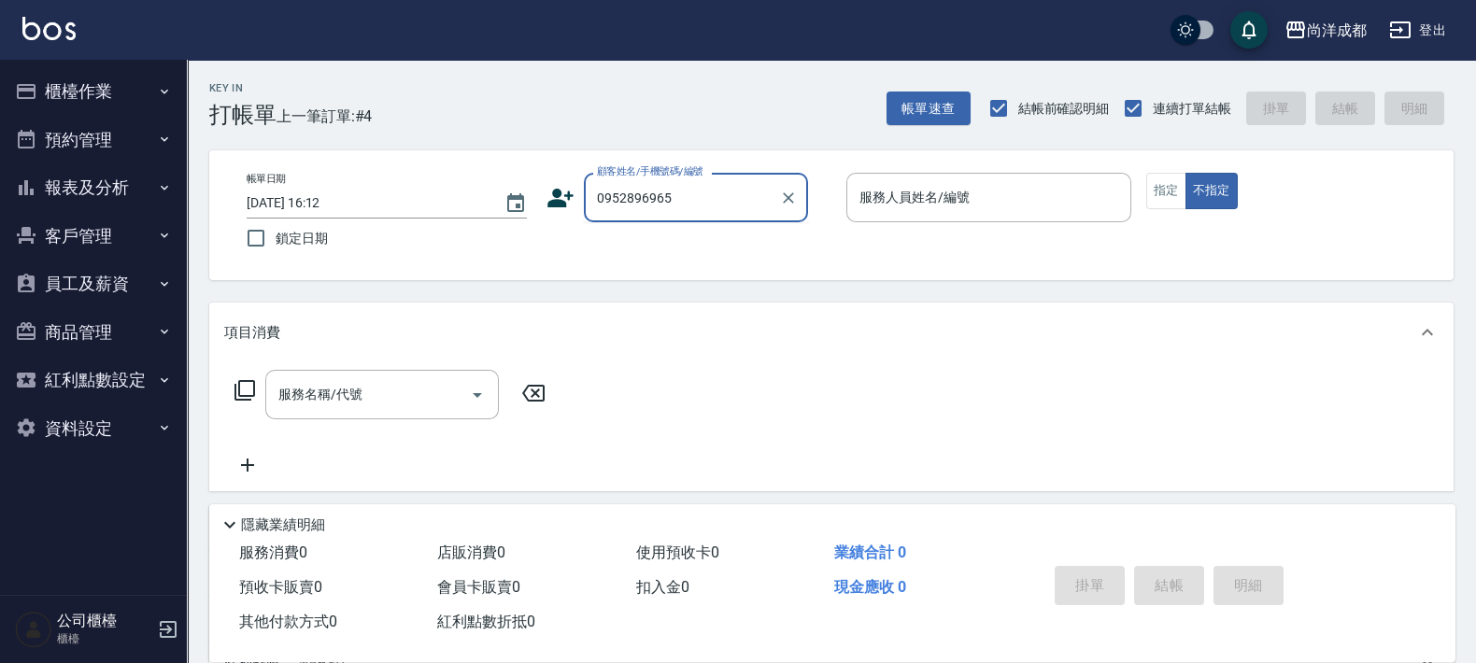
drag, startPoint x: 647, startPoint y: 192, endPoint x: 669, endPoint y: 207, distance: 26.7
click at [655, 198] on input "0952896965" at bounding box center [681, 197] width 179 height 33
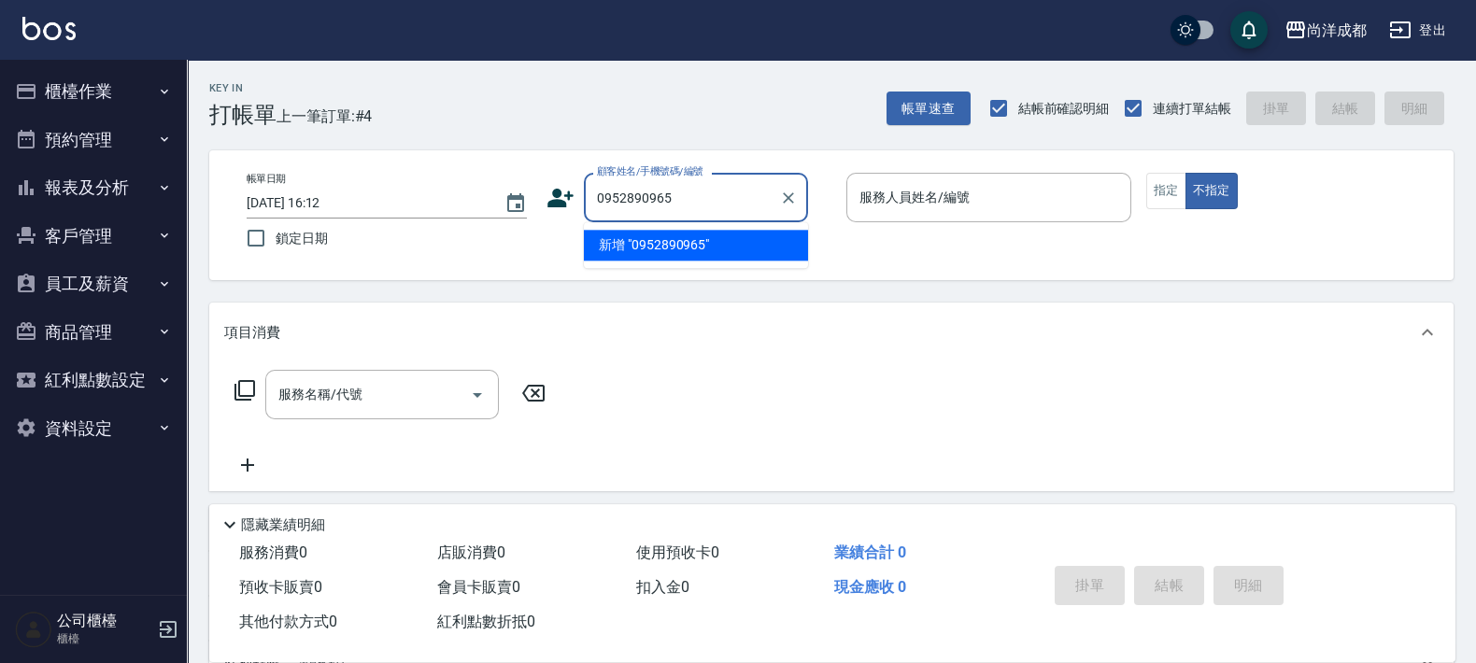
click at [674, 207] on input "0952890965" at bounding box center [681, 197] width 179 height 33
type input "0"
type input "0952896965"
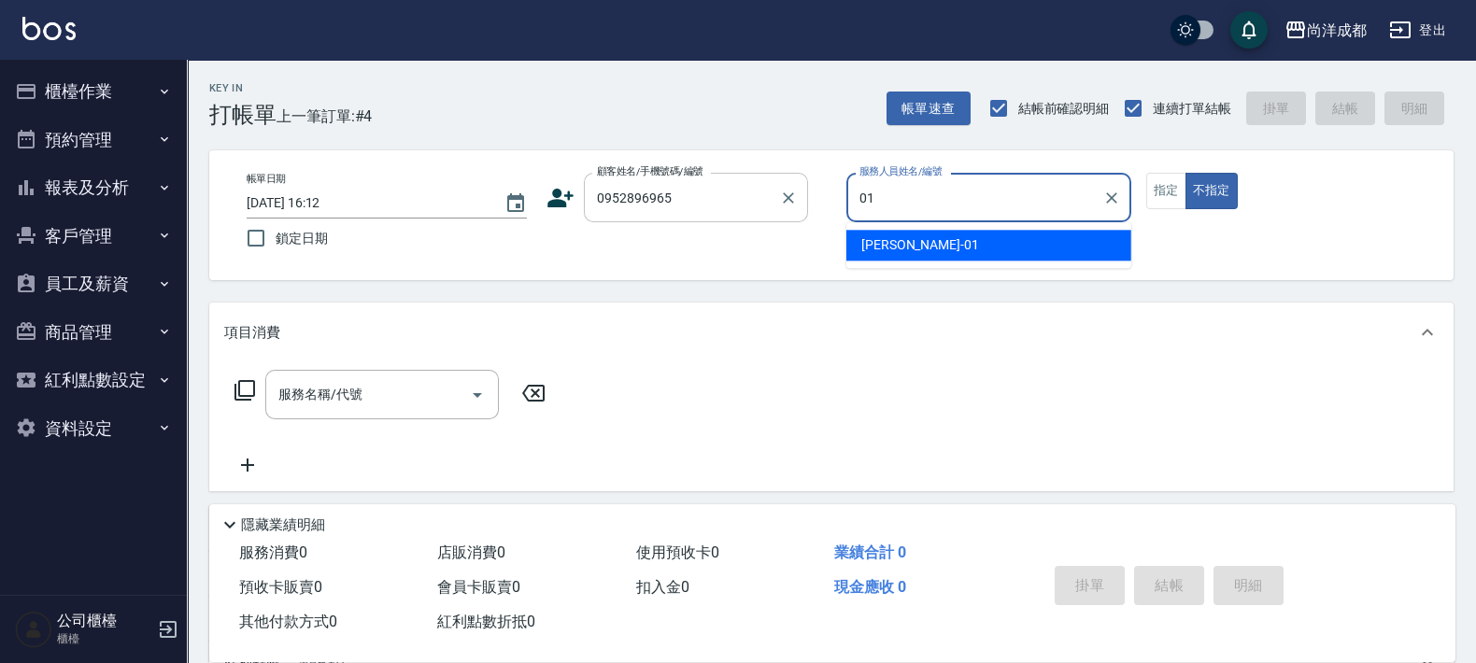
type input "[PERSON_NAME]-01"
type button "false"
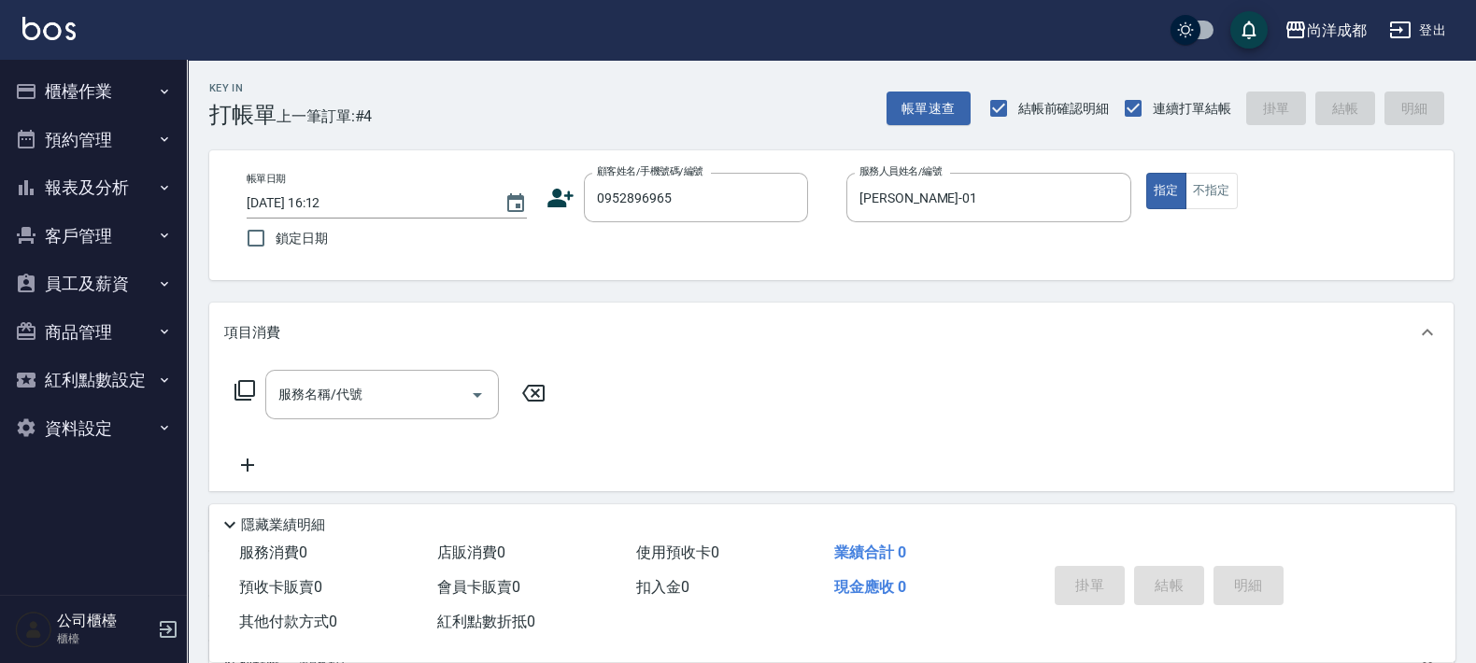
click at [553, 209] on icon at bounding box center [560, 198] width 28 height 28
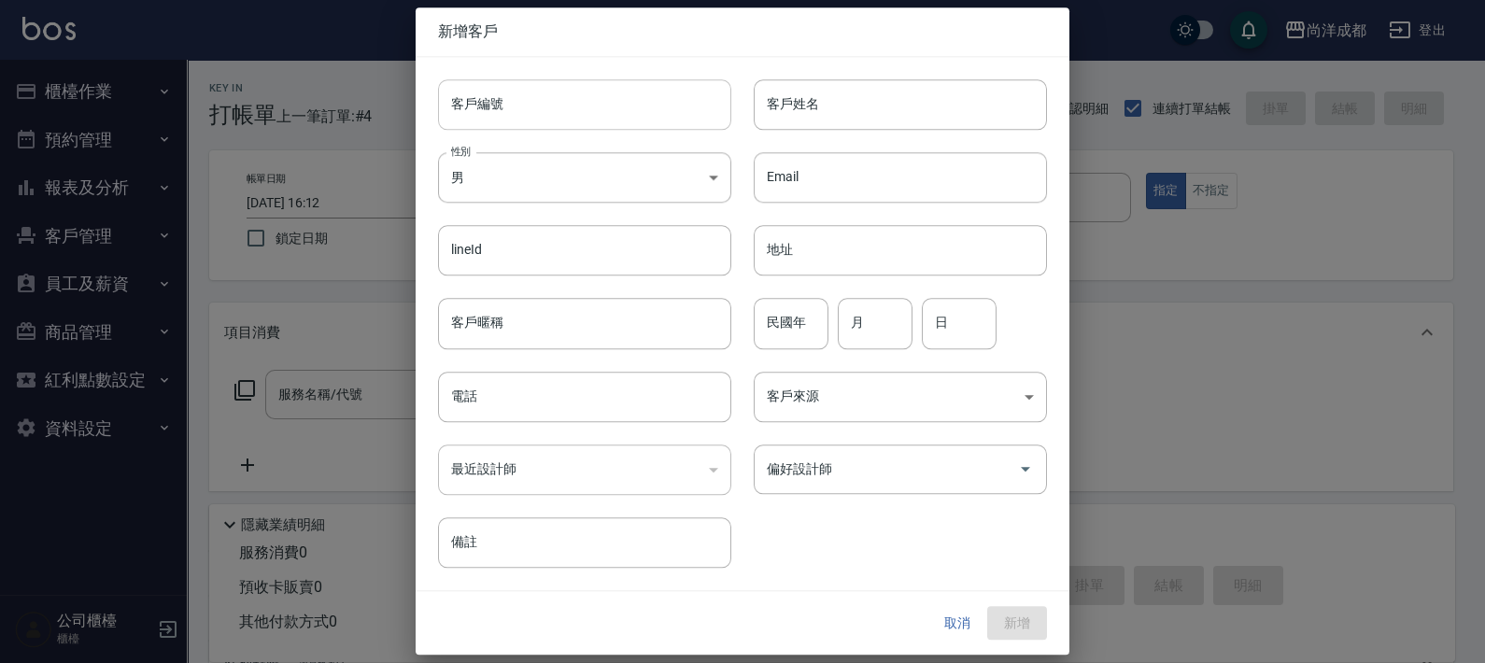
type input "0952896965"
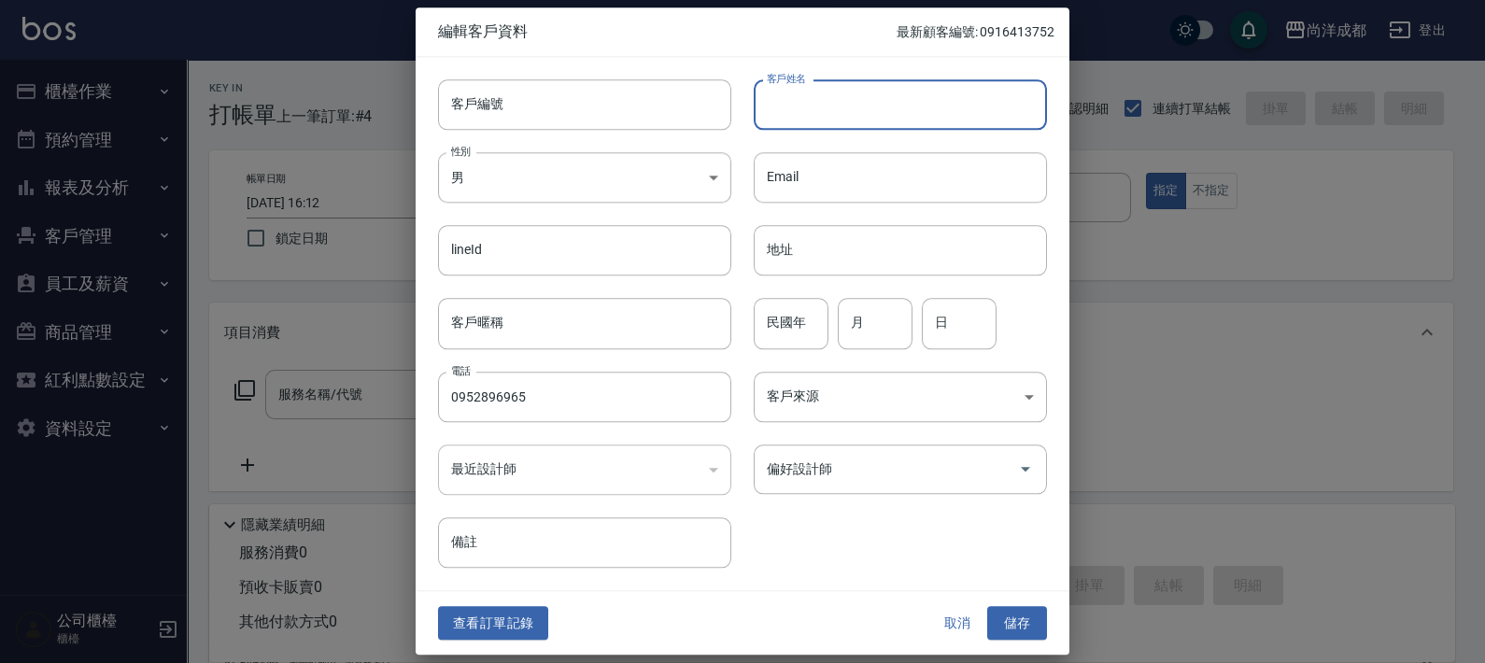
click at [866, 113] on input "客戶姓名" at bounding box center [900, 104] width 293 height 50
type input "[PERSON_NAME]"
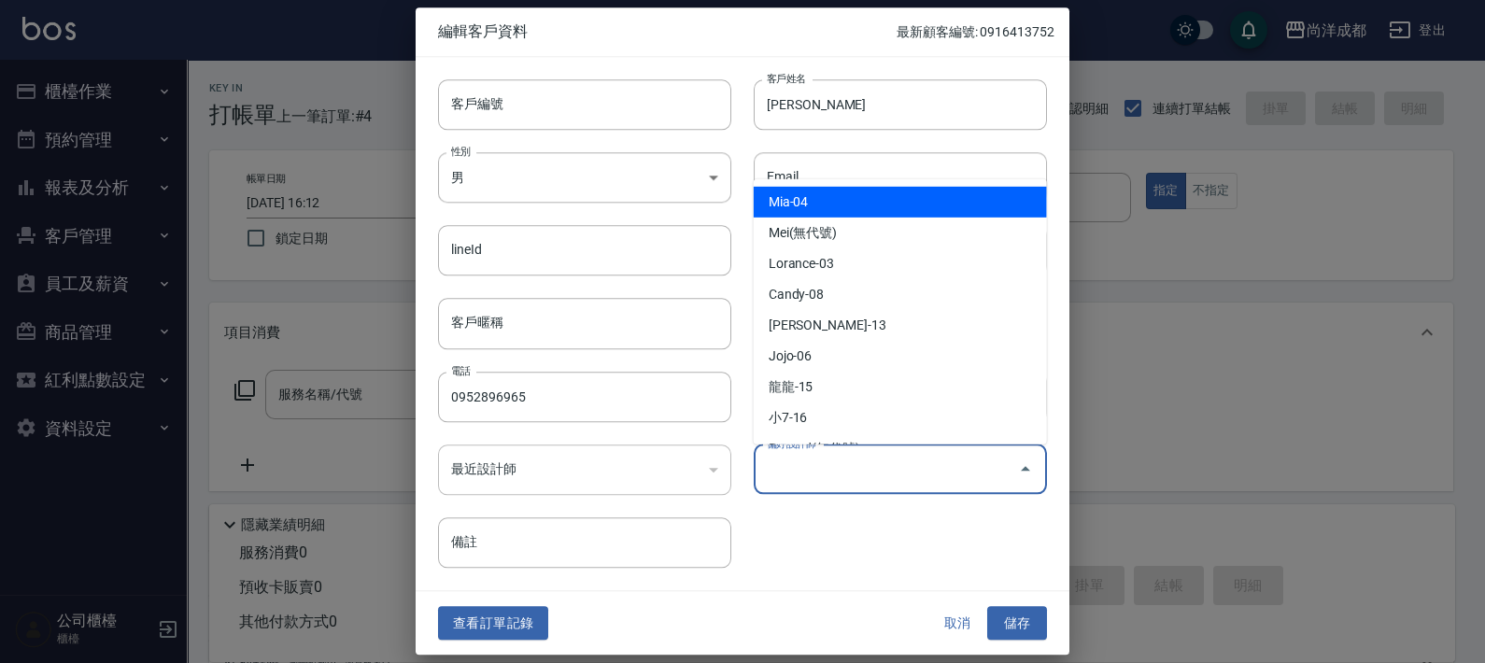
click at [941, 467] on input "偏好設計師" at bounding box center [886, 469] width 248 height 33
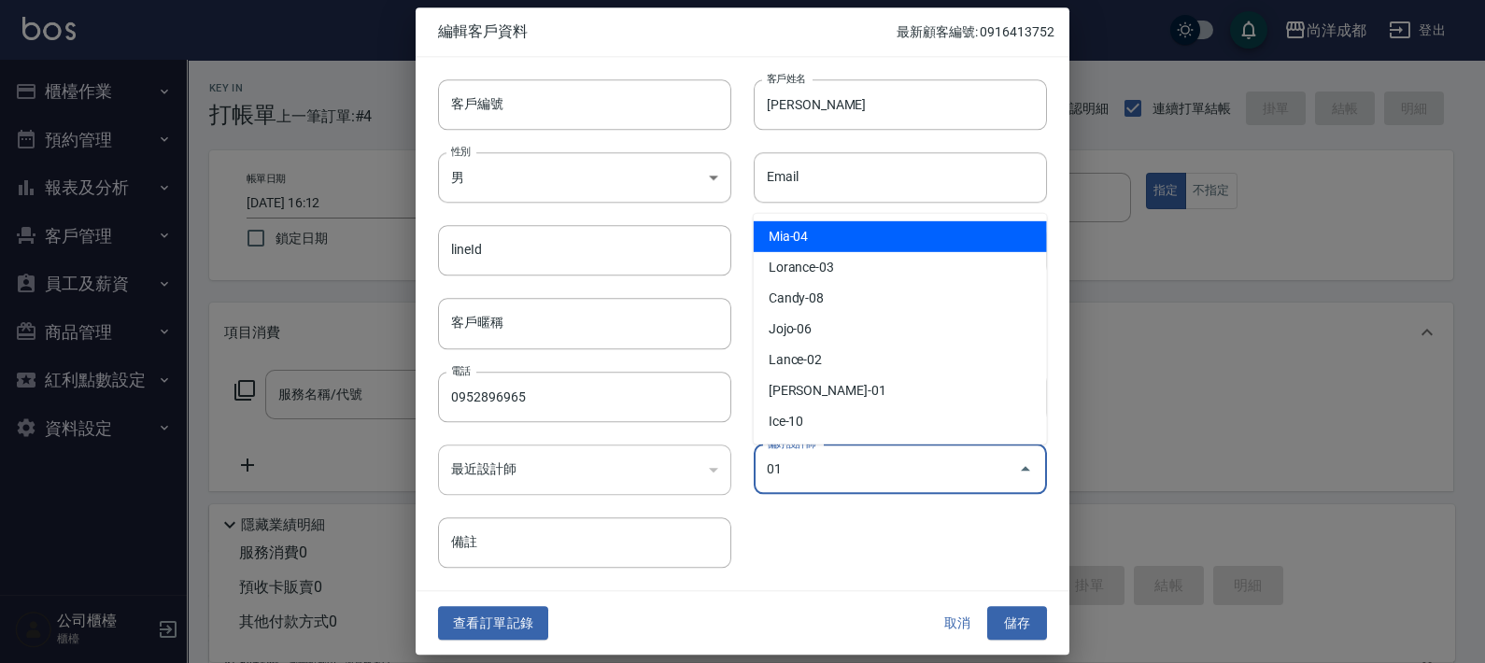
type input "[PERSON_NAME]"
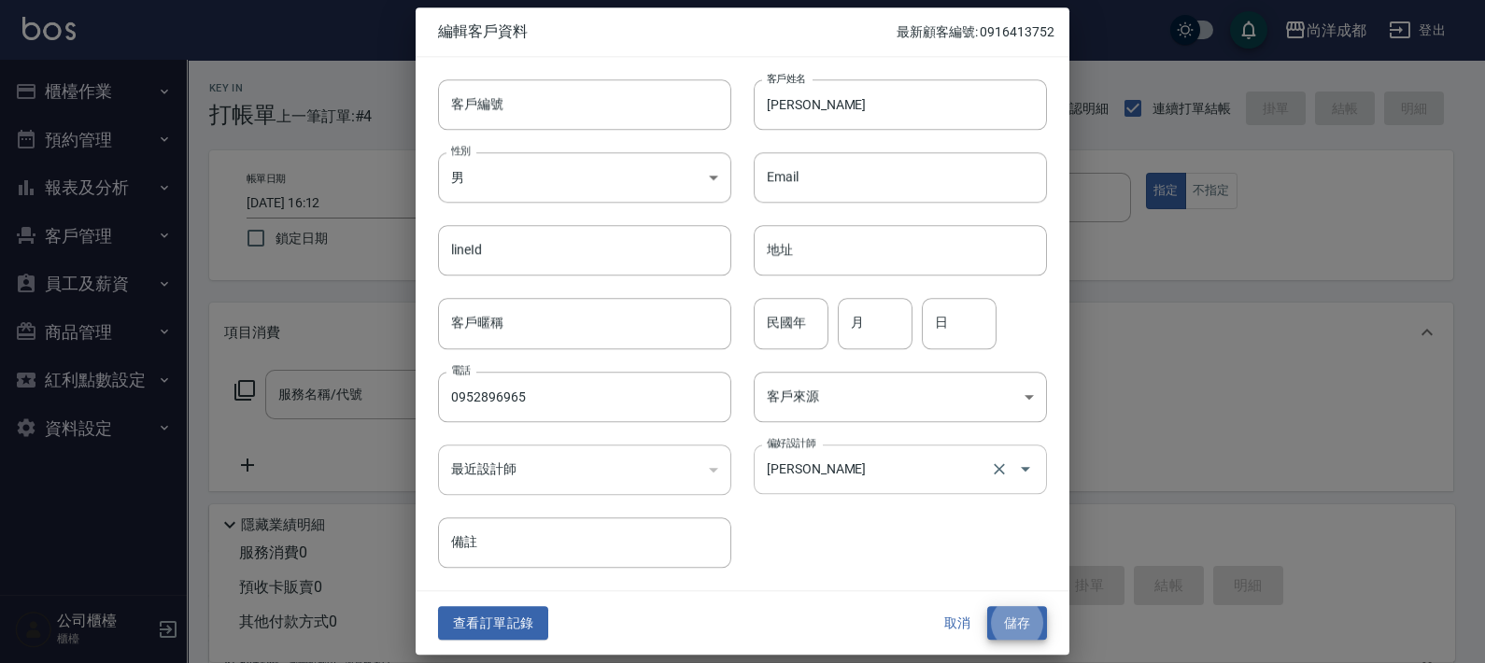
click at [987, 606] on button "儲存" at bounding box center [1017, 623] width 60 height 35
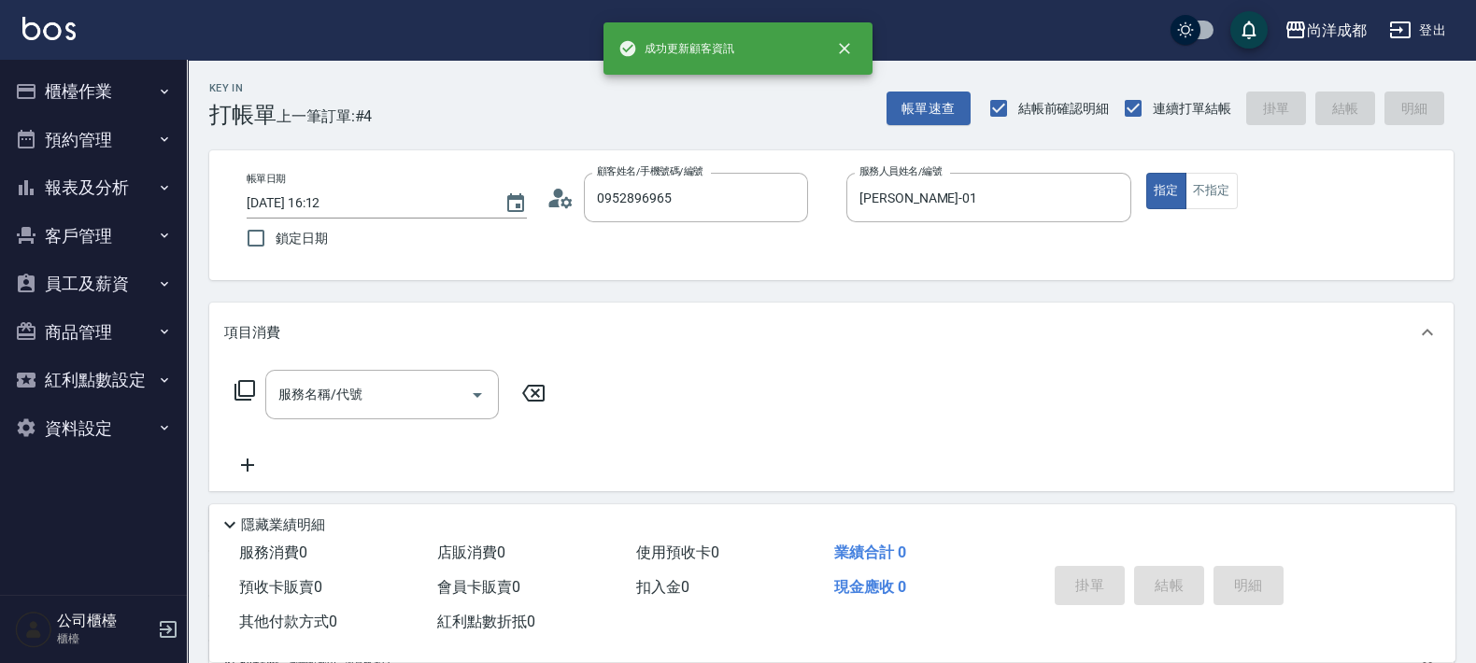
click at [369, 422] on div "服務名稱/代號 服務名稱/代號" at bounding box center [390, 423] width 333 height 106
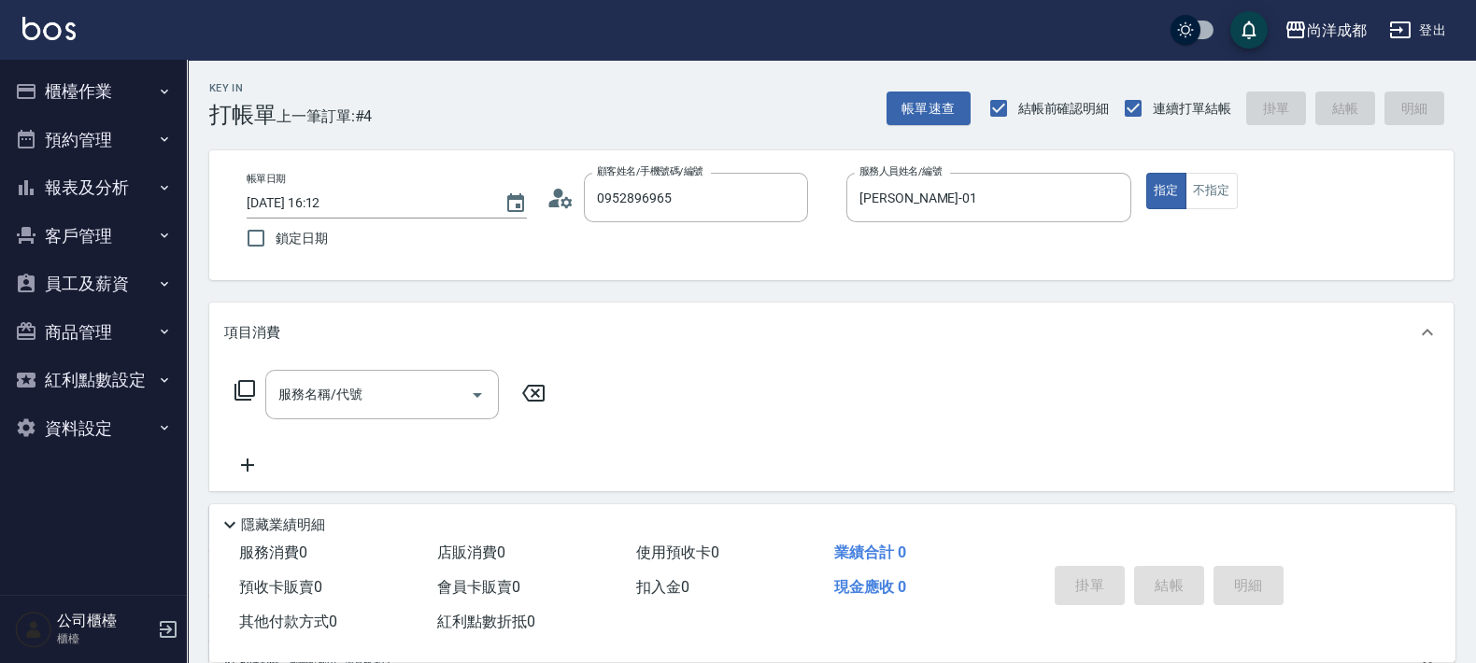
click at [380, 420] on div "服務名稱/代號 服務名稱/代號" at bounding box center [390, 423] width 333 height 106
drag, startPoint x: 380, startPoint y: 420, endPoint x: 397, endPoint y: 397, distance: 28.8
click at [383, 419] on div "服務名稱/代號 服務名稱/代號" at bounding box center [390, 423] width 333 height 106
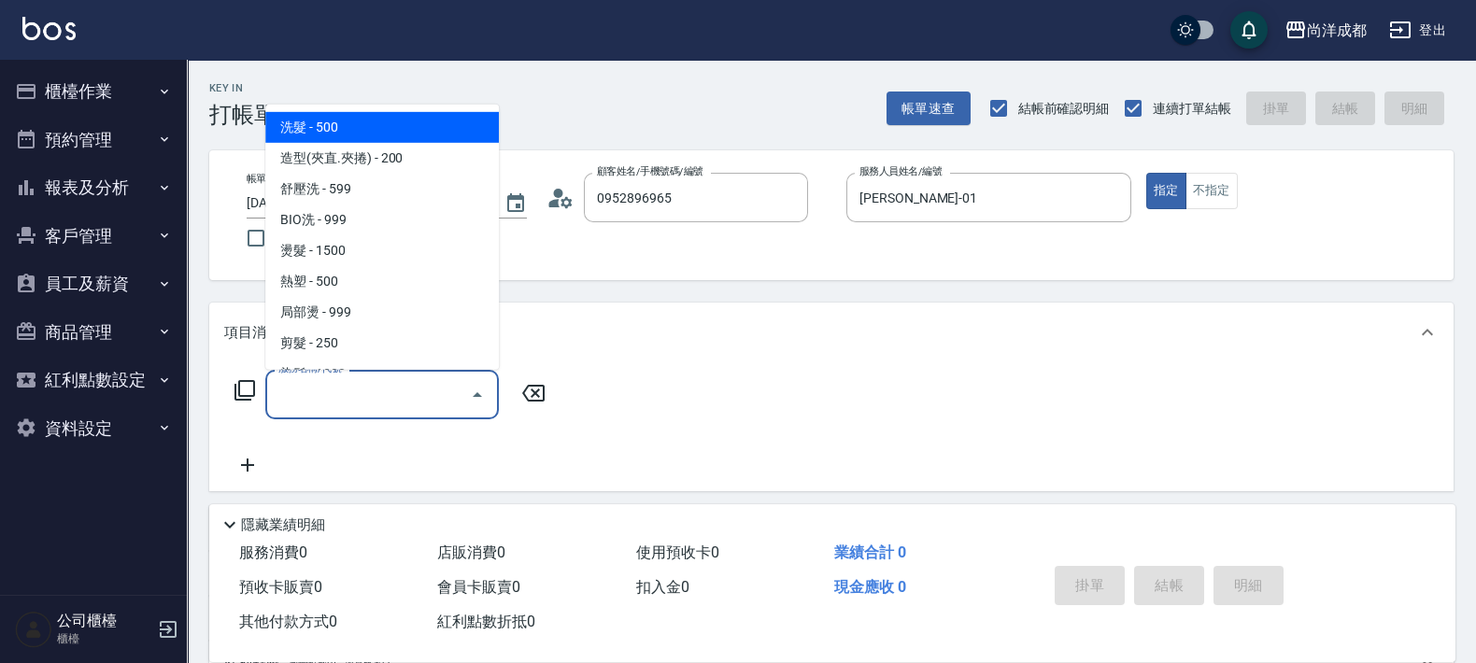
type input "洗髮(201)"
type input "50"
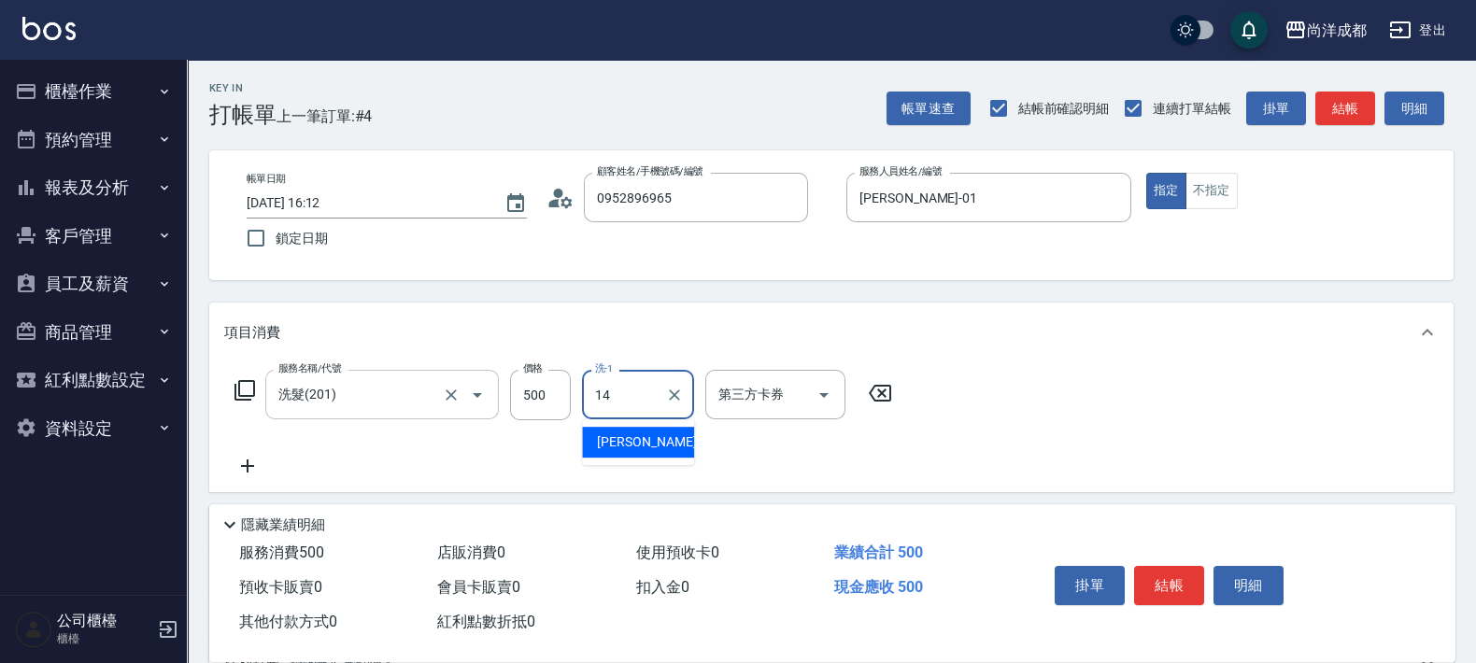
type input "Emma-14"
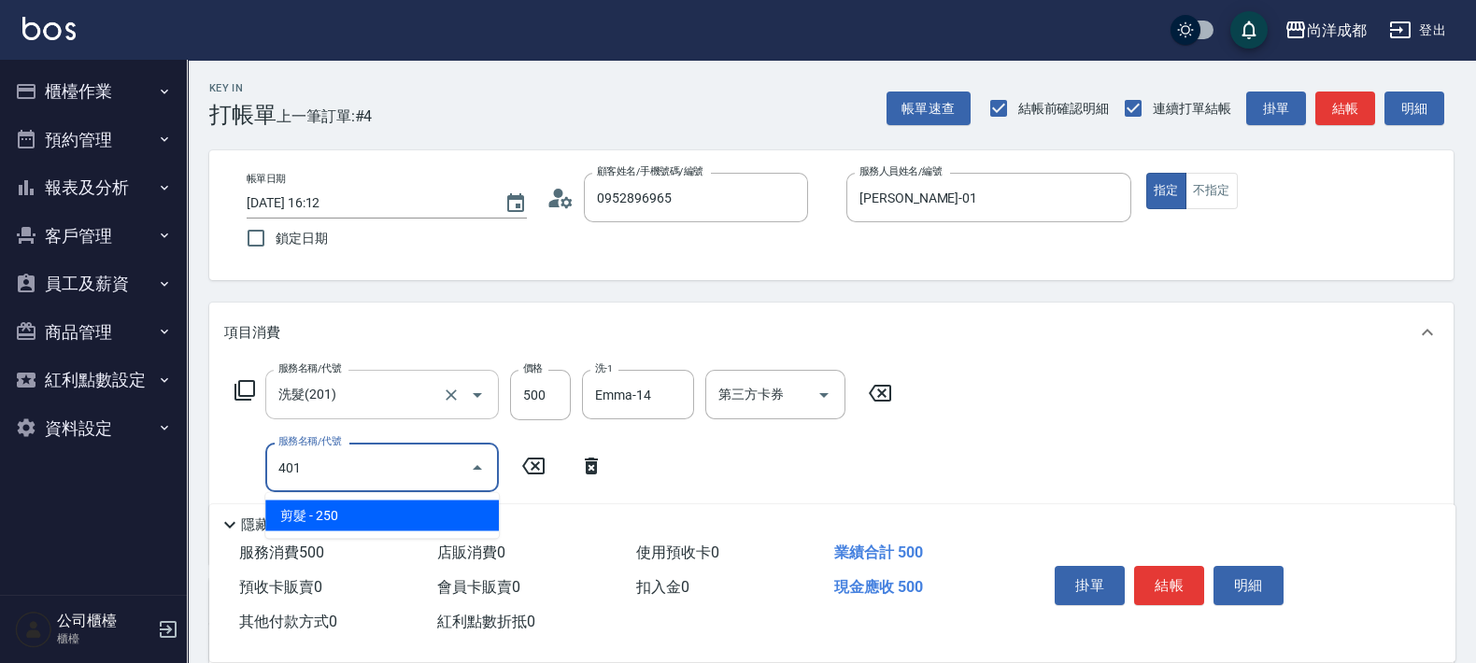
type input "401"
type input "70"
type input "剪髮(401)"
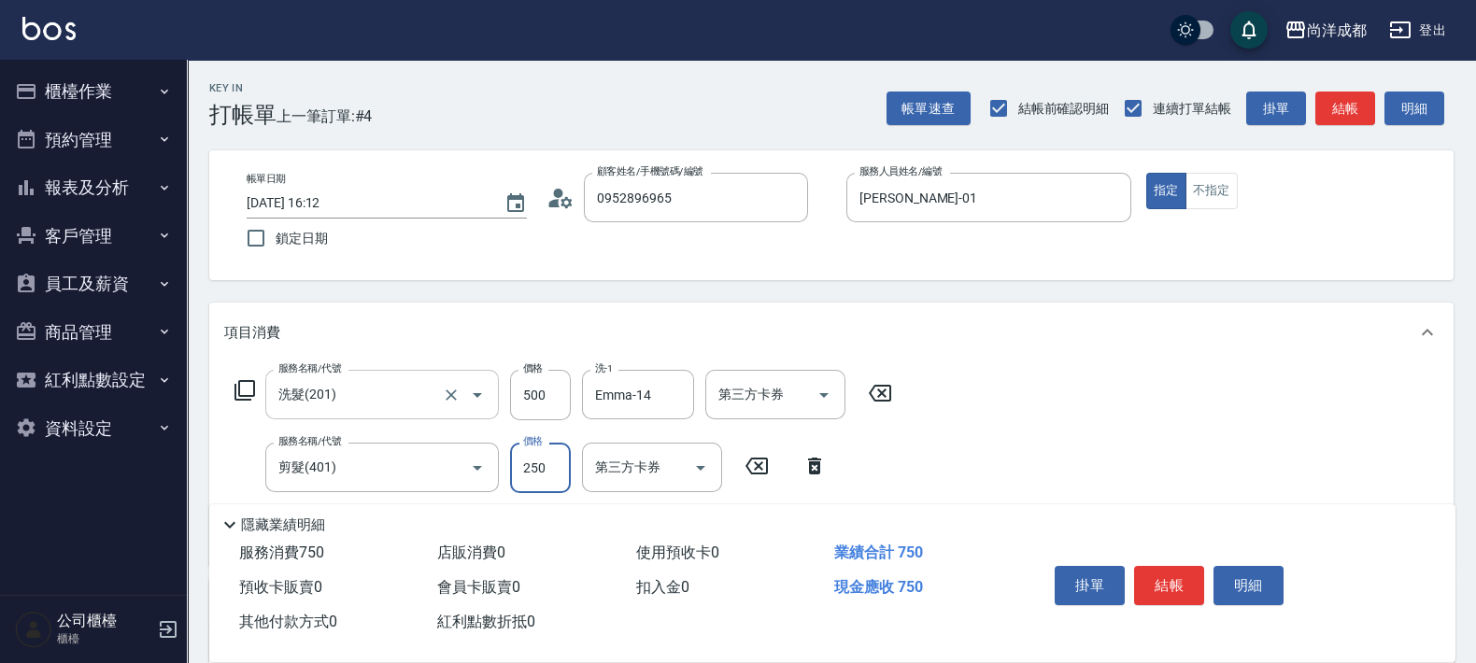
type input "1"
type input "50"
type input "100"
type input "60"
type input "1000"
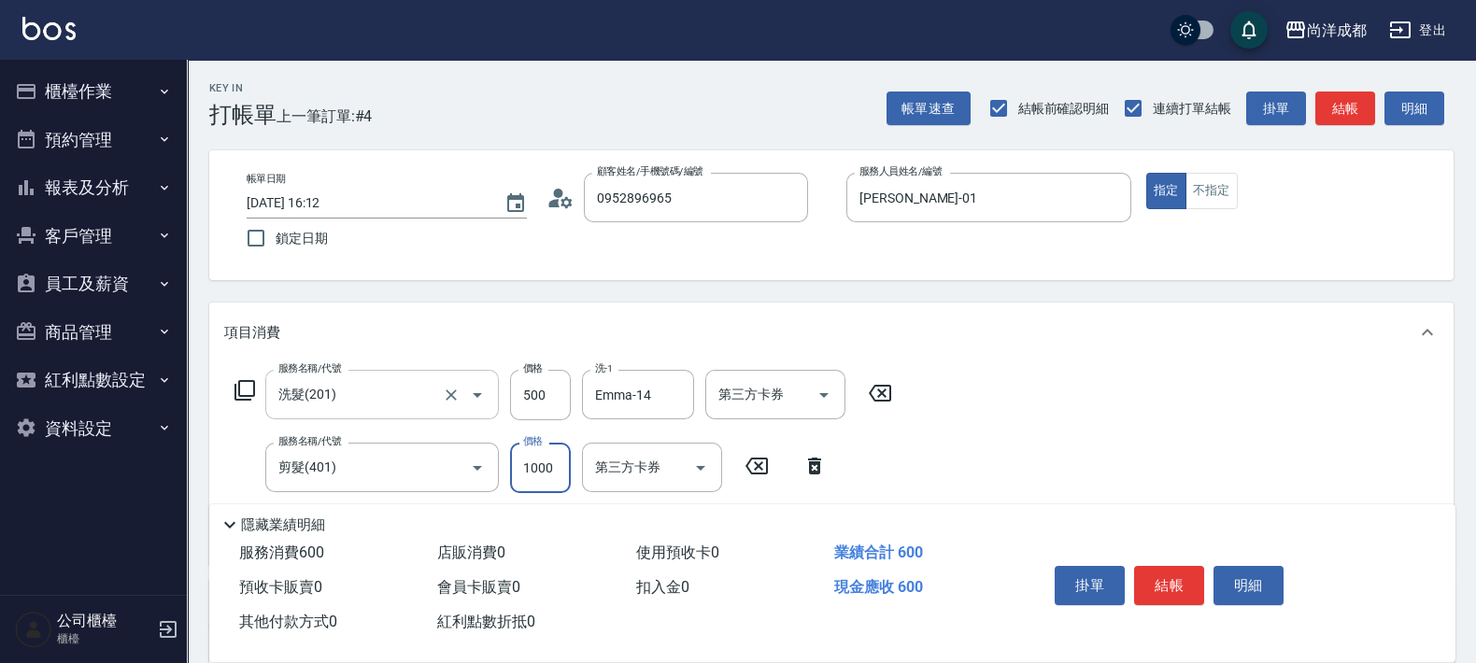
type input "150"
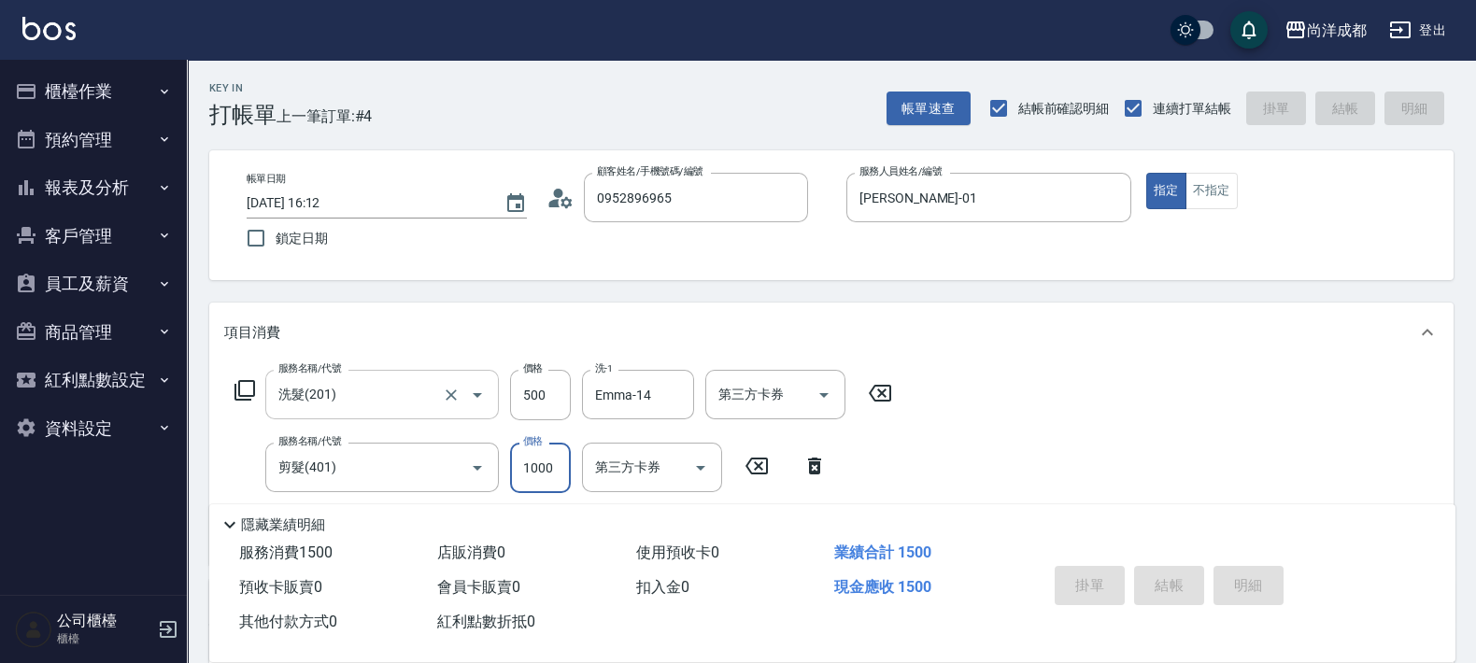
type input "[DATE] 16:14"
type input "0"
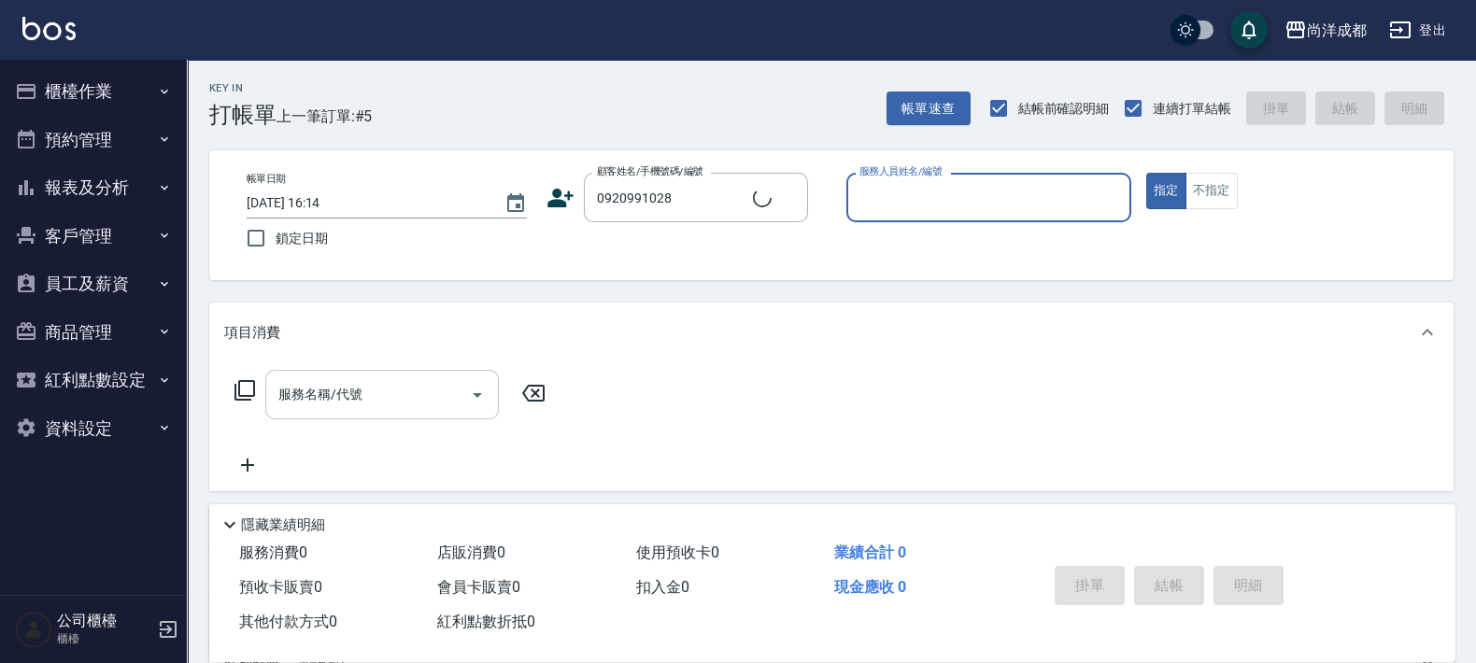
type input "[PERSON_NAME]/0920991028/null"
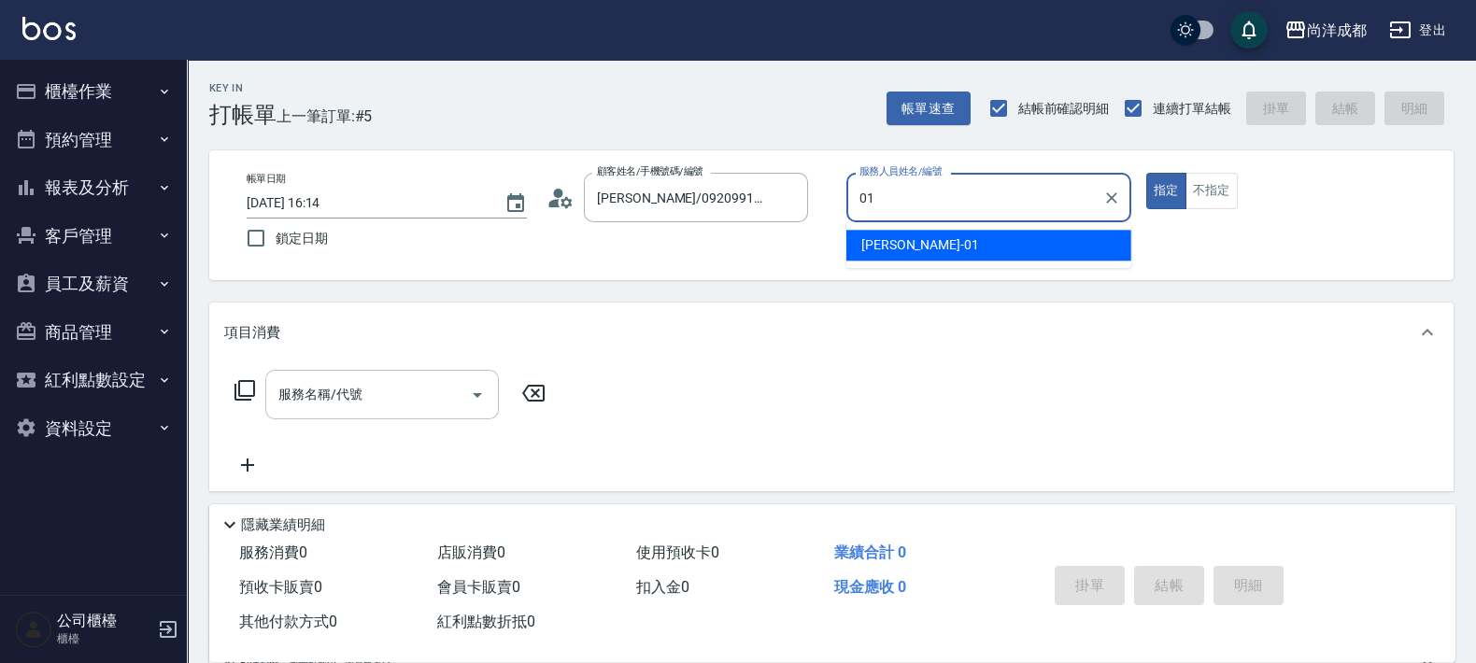
type input "[PERSON_NAME]-01"
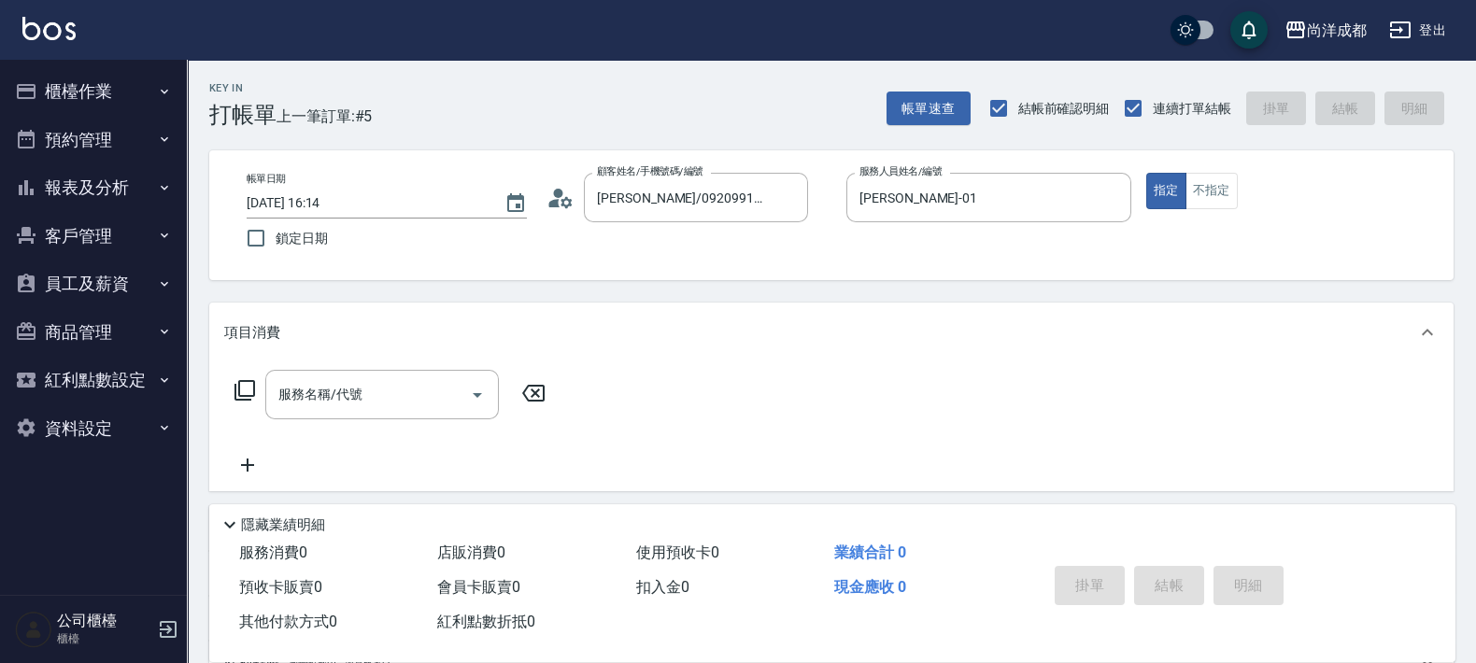
click at [556, 181] on div "顧客姓名/手機號碼/編號 [PERSON_NAME]/0920991028/null 顧客姓名/手機號碼/編號" at bounding box center [688, 198] width 285 height 50
click at [560, 199] on icon at bounding box center [560, 198] width 28 height 28
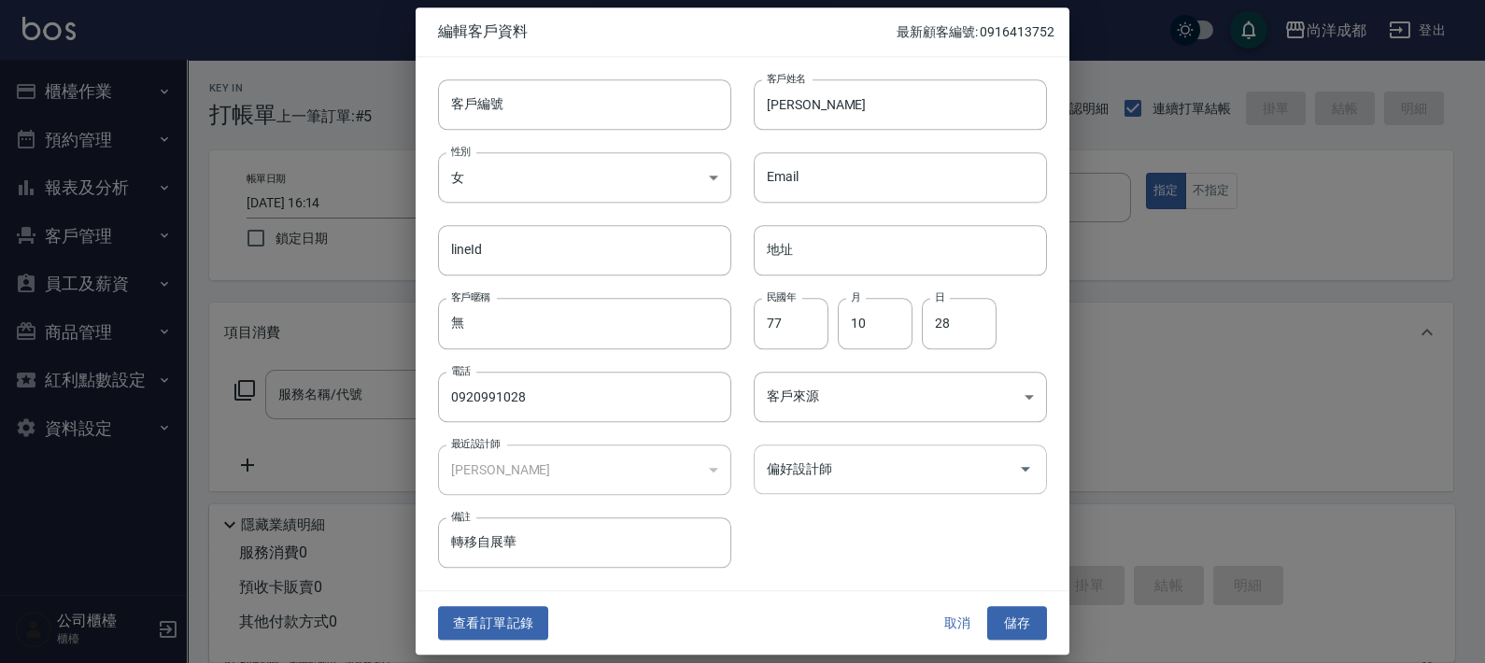
click at [990, 461] on input "偏好設計師" at bounding box center [886, 469] width 248 height 33
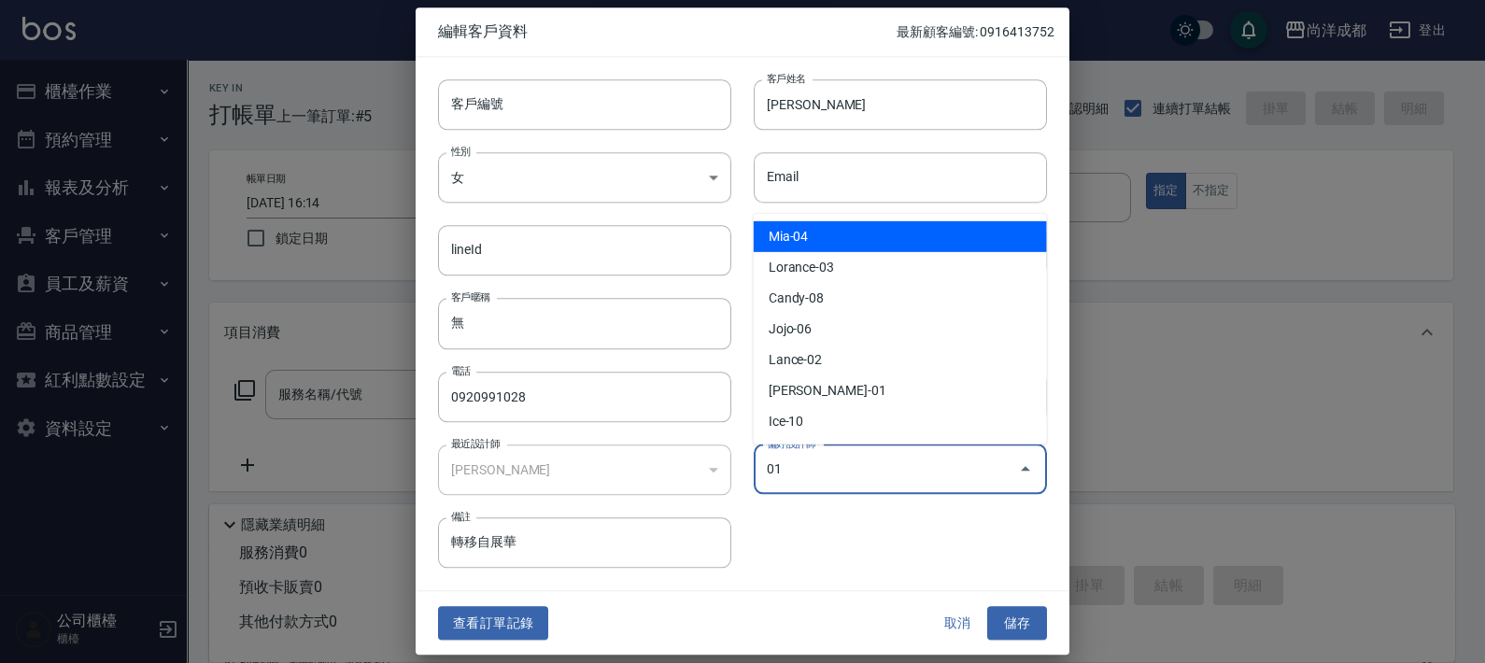
type input "[PERSON_NAME]"
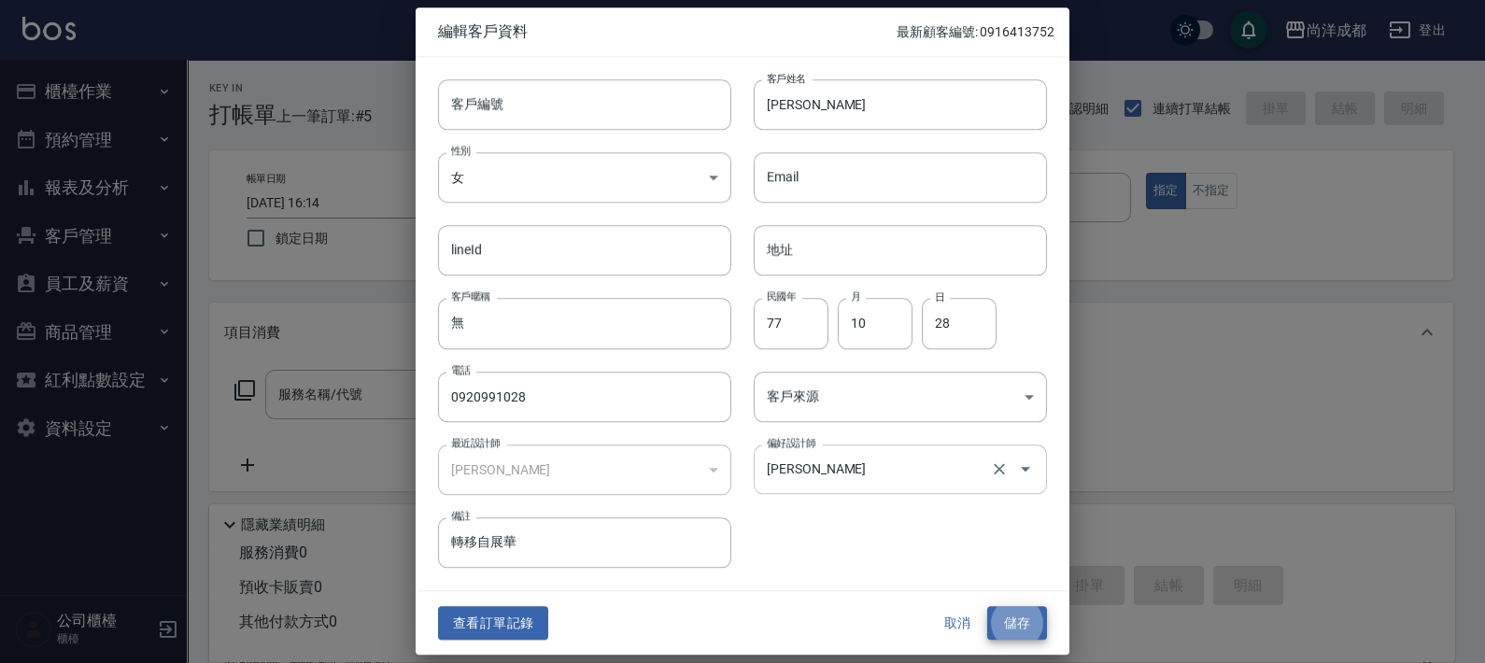
click at [987, 606] on button "儲存" at bounding box center [1017, 623] width 60 height 35
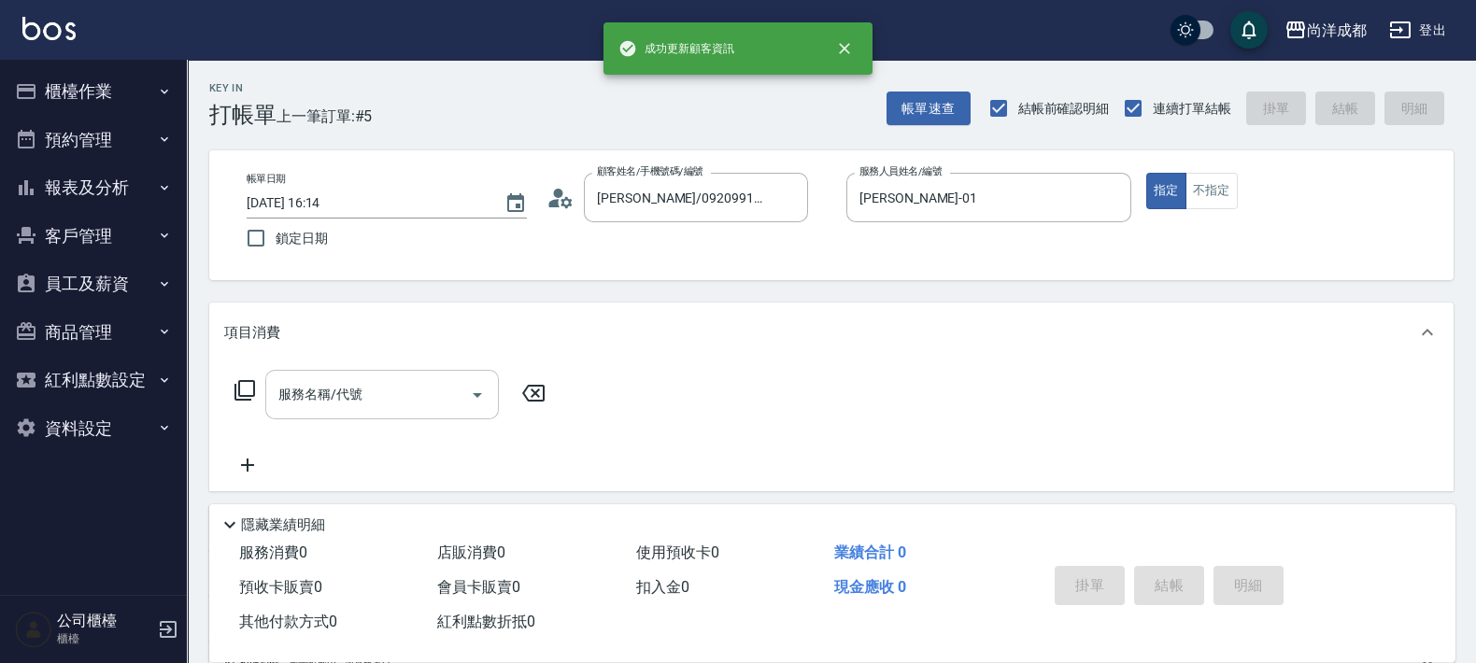
click at [419, 399] on input "服務名稱/代號" at bounding box center [368, 394] width 189 height 33
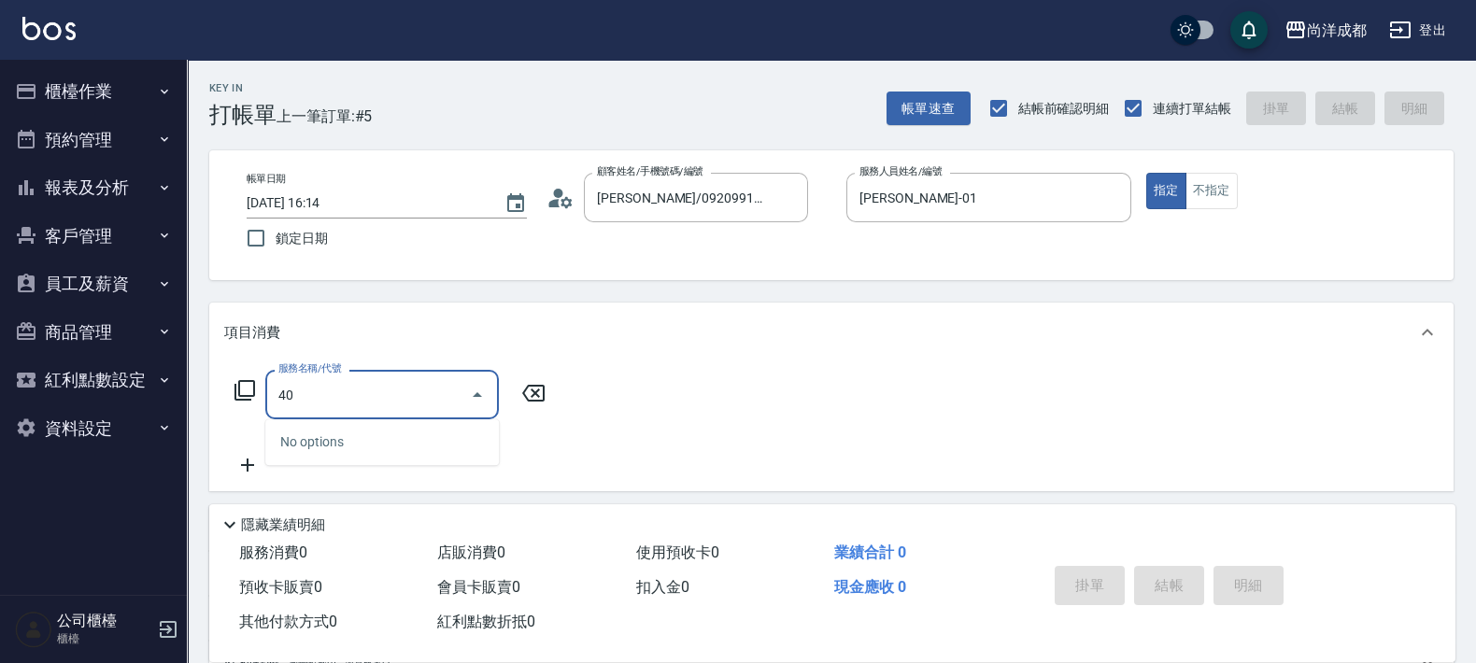
type input "401"
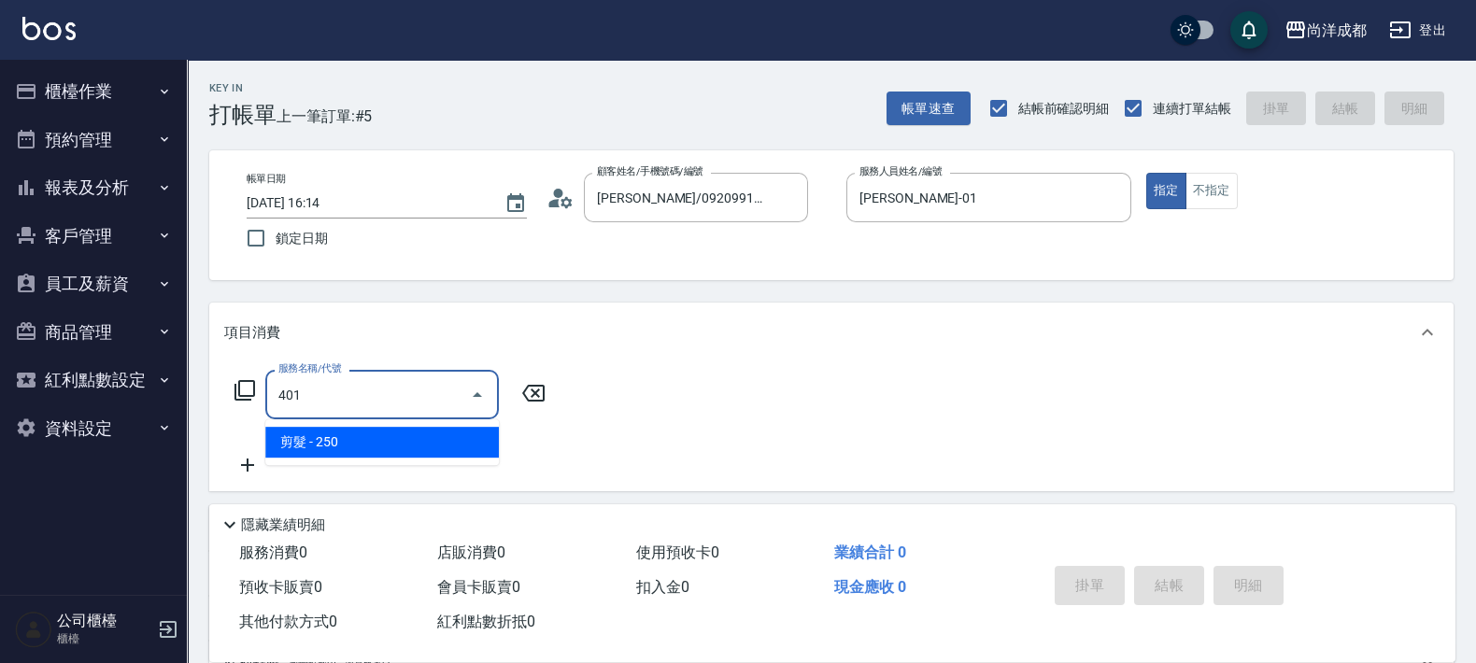
type input "20"
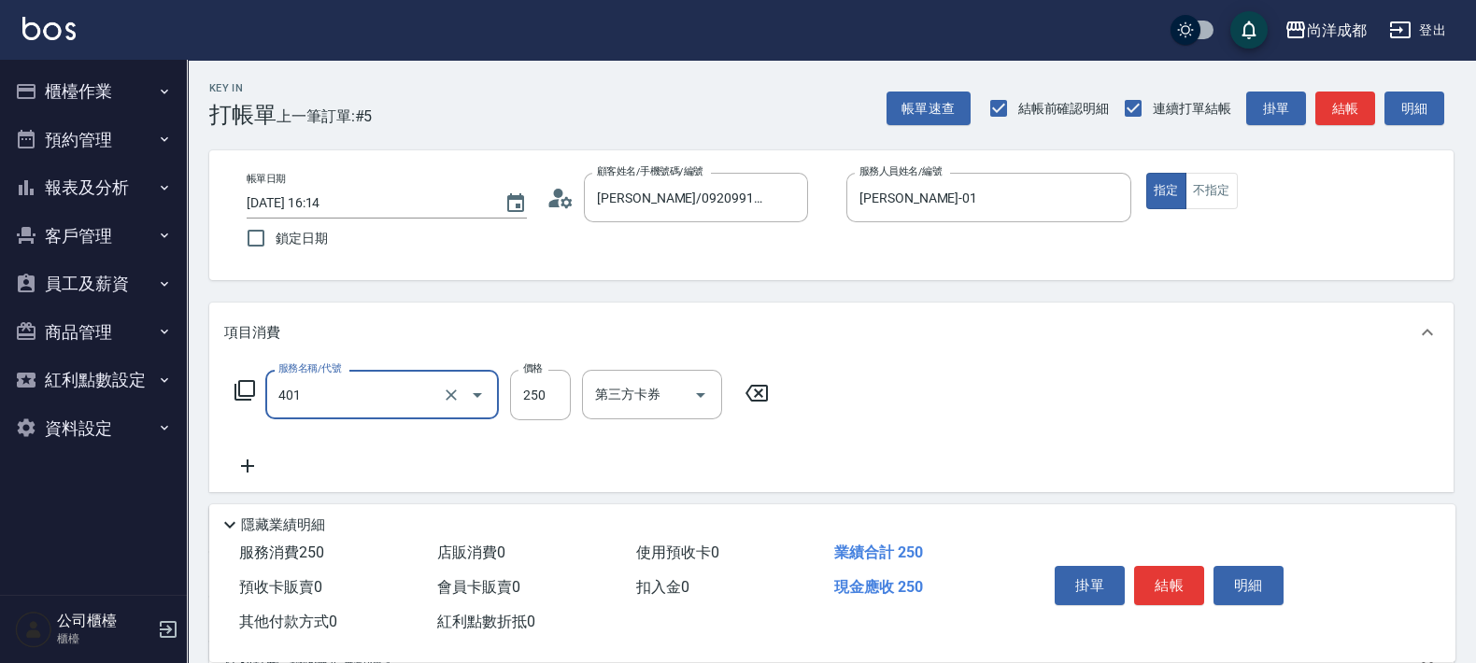
type input "剪髮(401)"
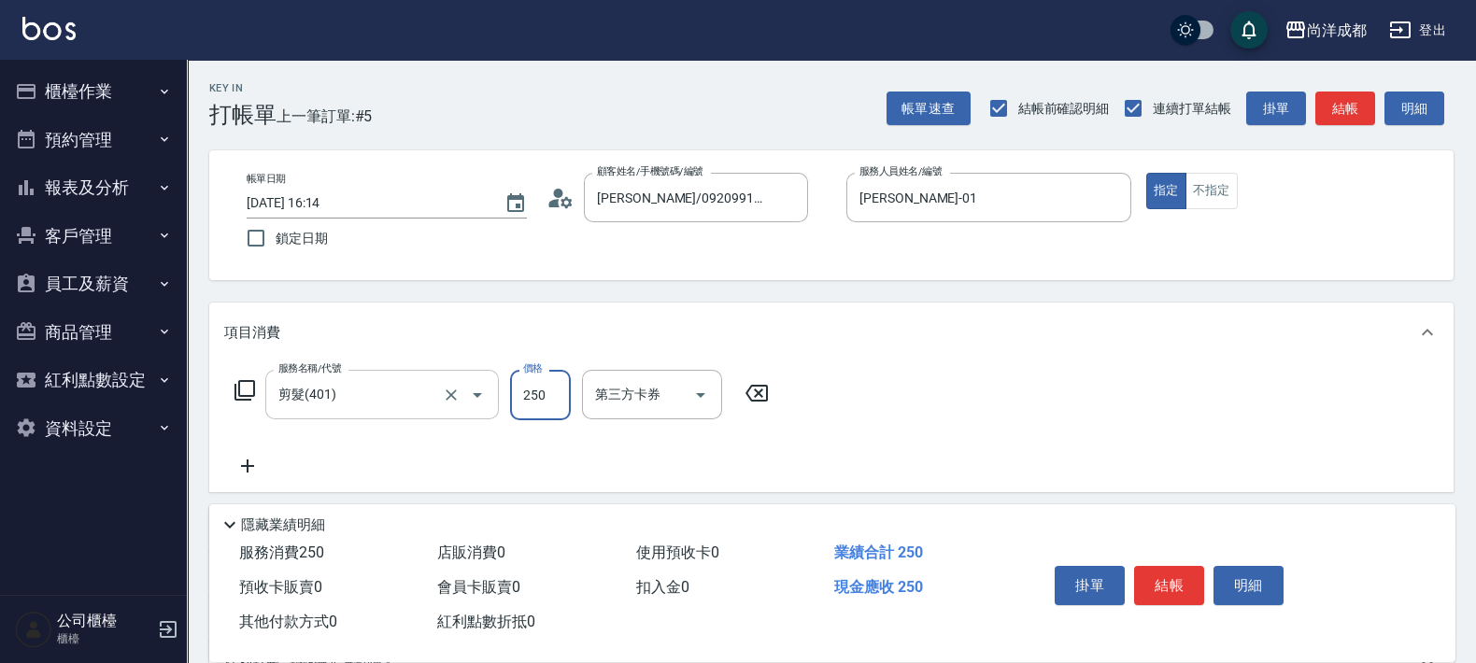
type input "1"
type input "0"
type input "123"
type input "120"
type input "1239"
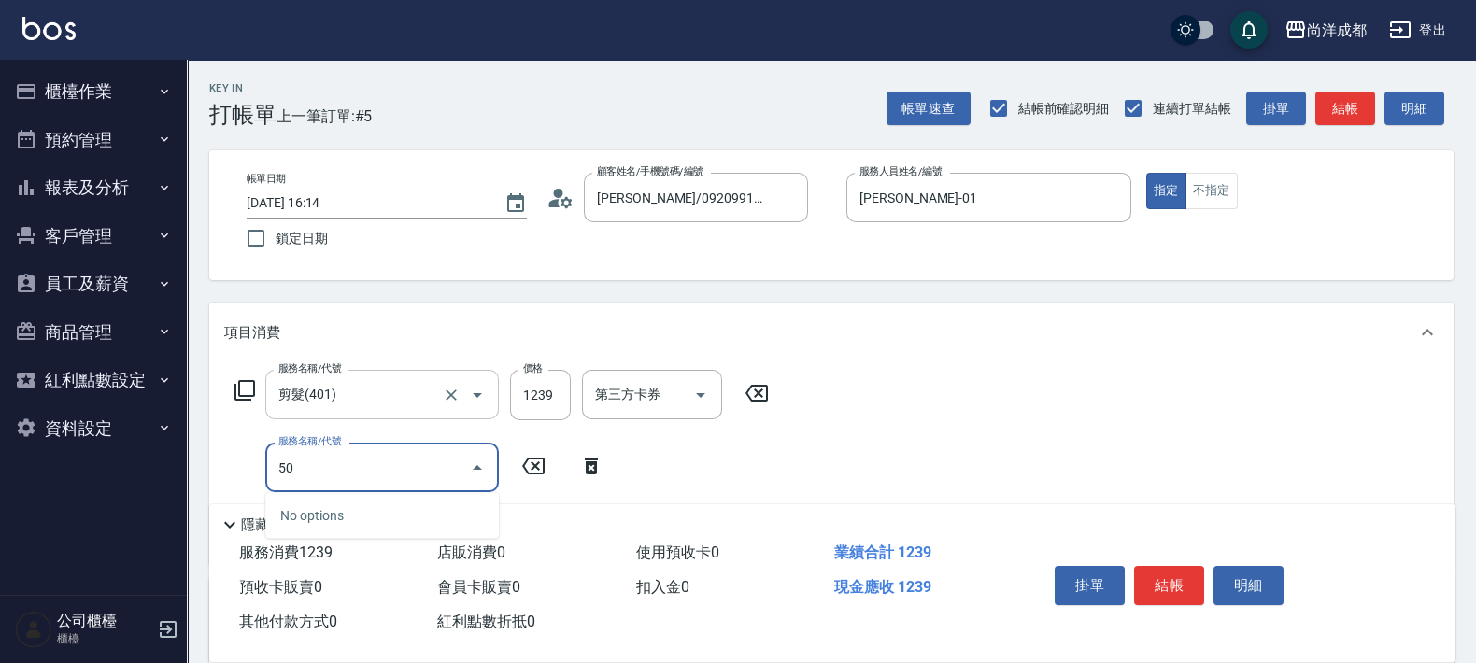
type input "501"
type input "220"
type input "染髮(501)"
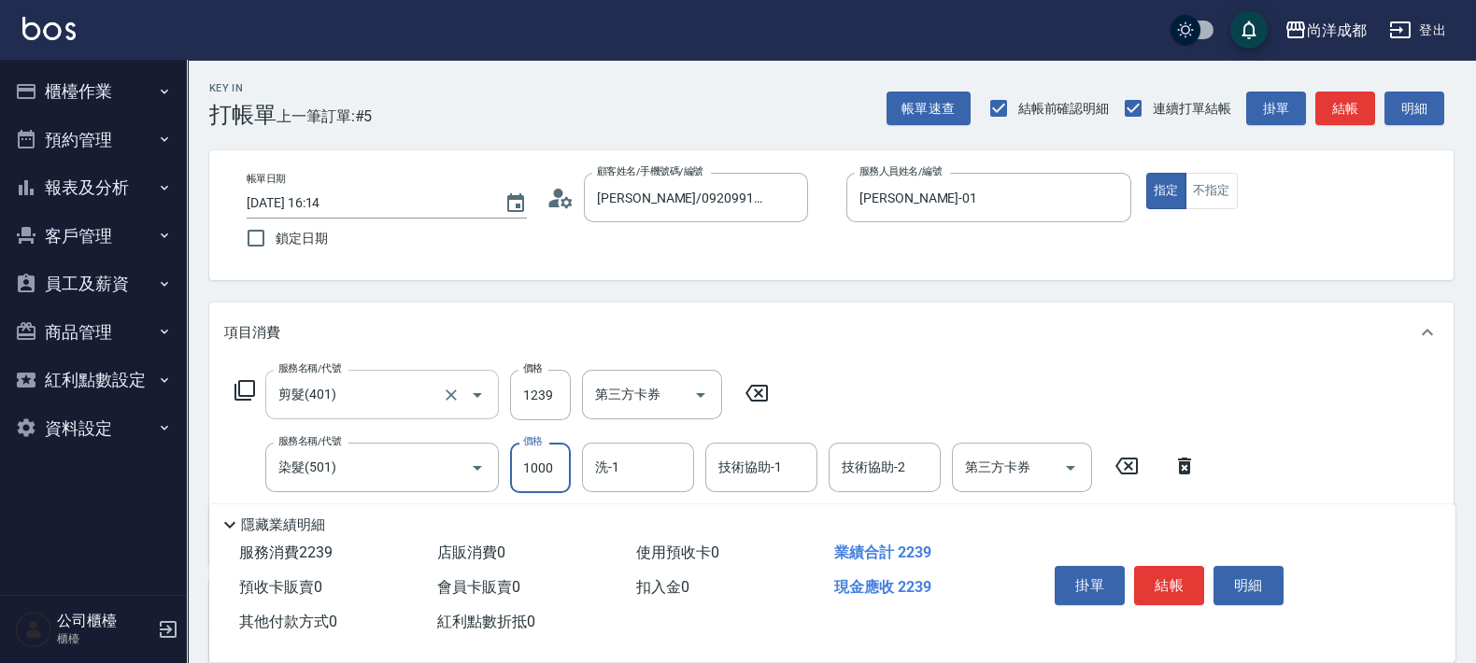
type input "2"
type input "120"
type input "210"
type input "330"
type input "2100"
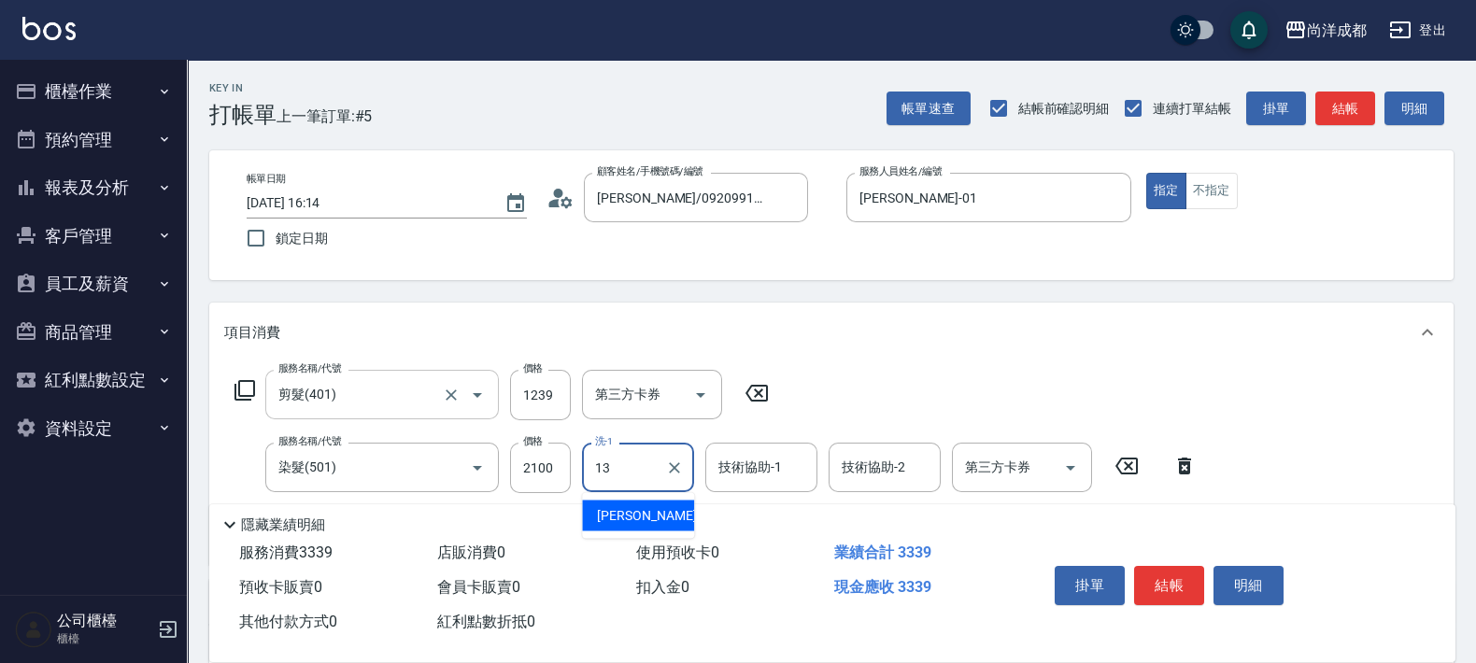
type input "[PERSON_NAME]-13"
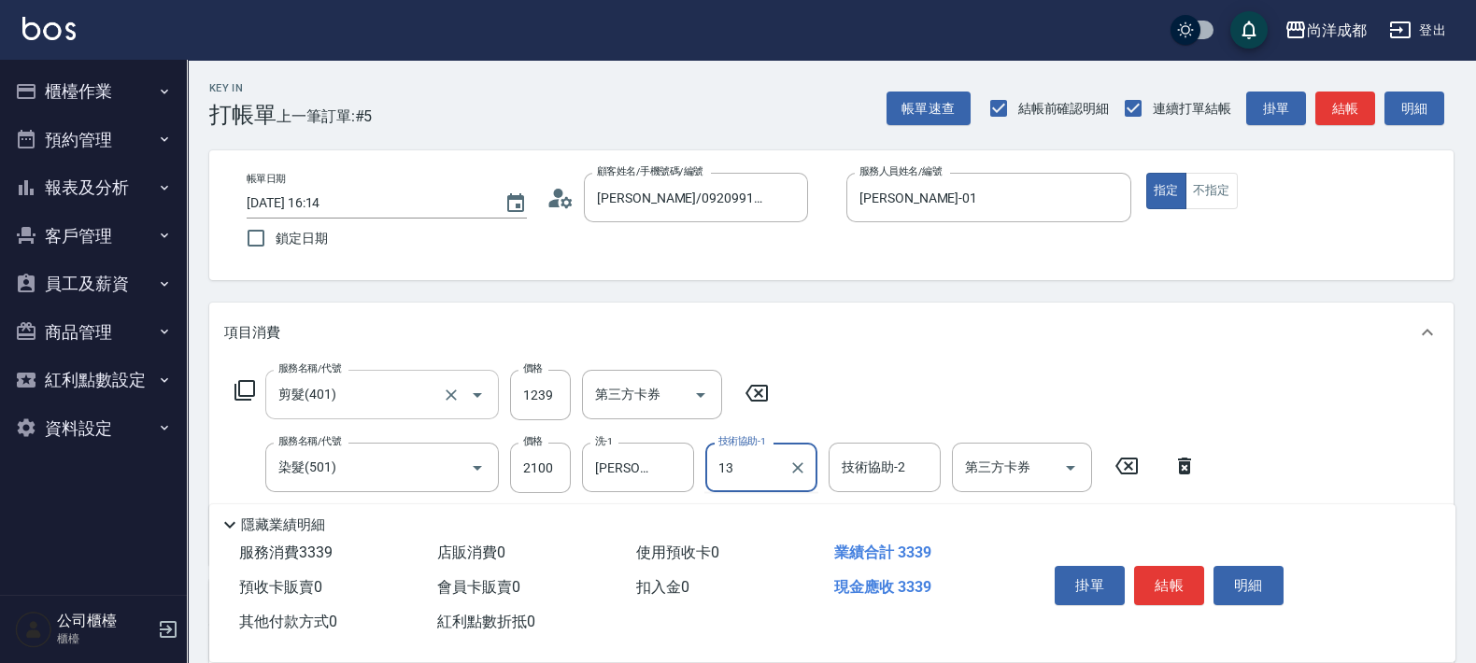
type input "[PERSON_NAME]-13"
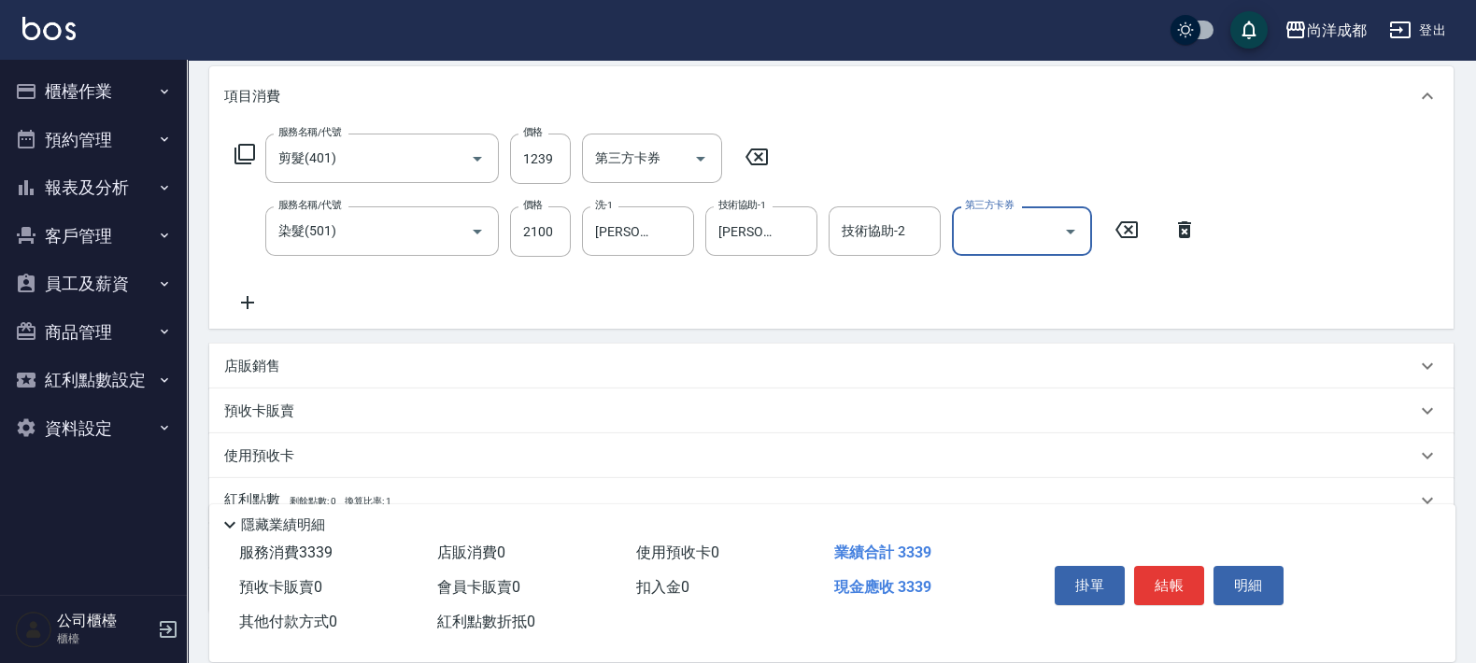
scroll to position [363, 0]
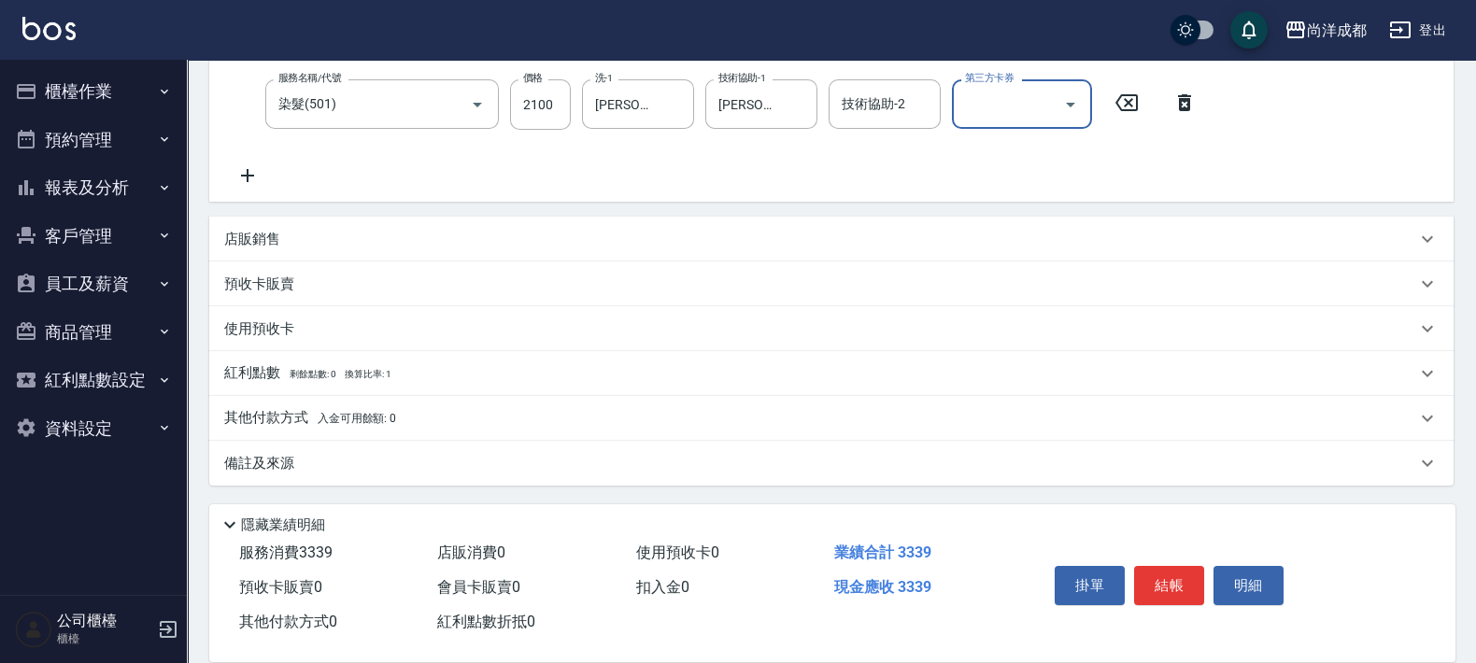
click at [332, 415] on span "入金可用餘額: 0" at bounding box center [357, 418] width 79 height 13
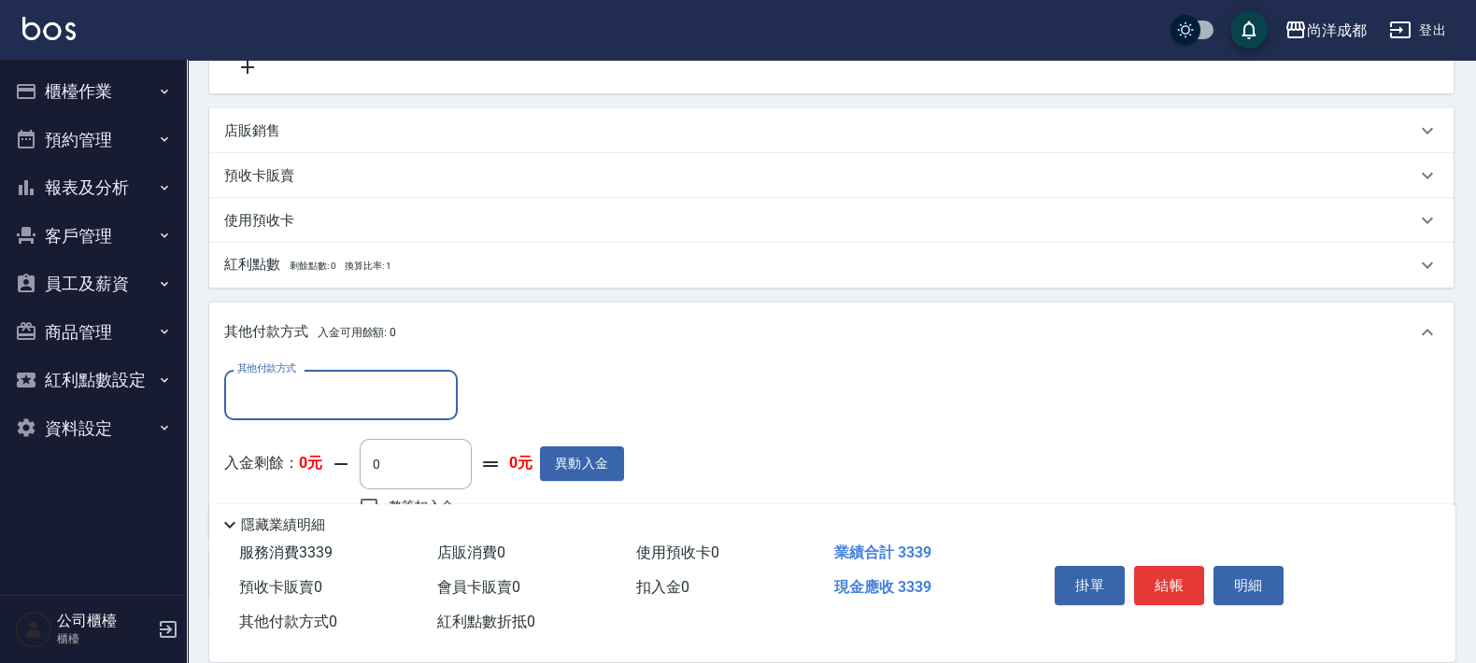
scroll to position [0, 0]
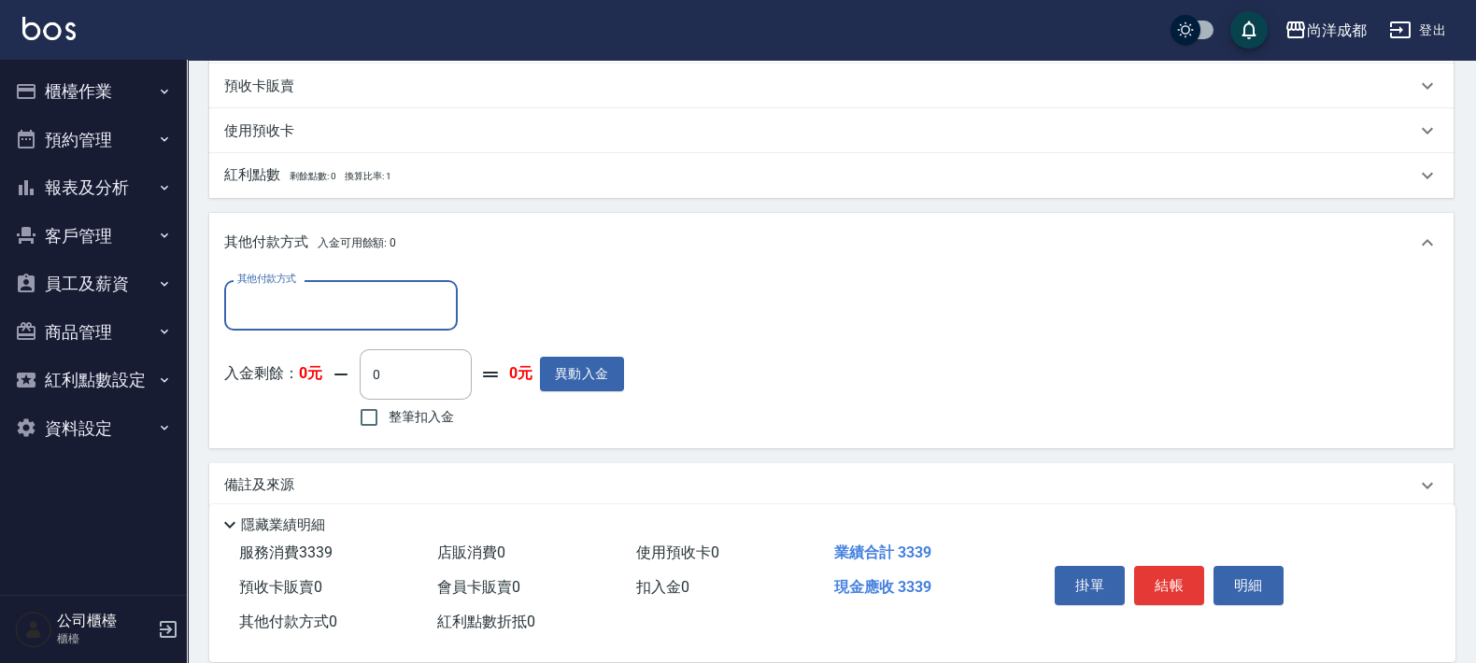
click at [349, 286] on div "其他付款方式" at bounding box center [341, 305] width 234 height 50
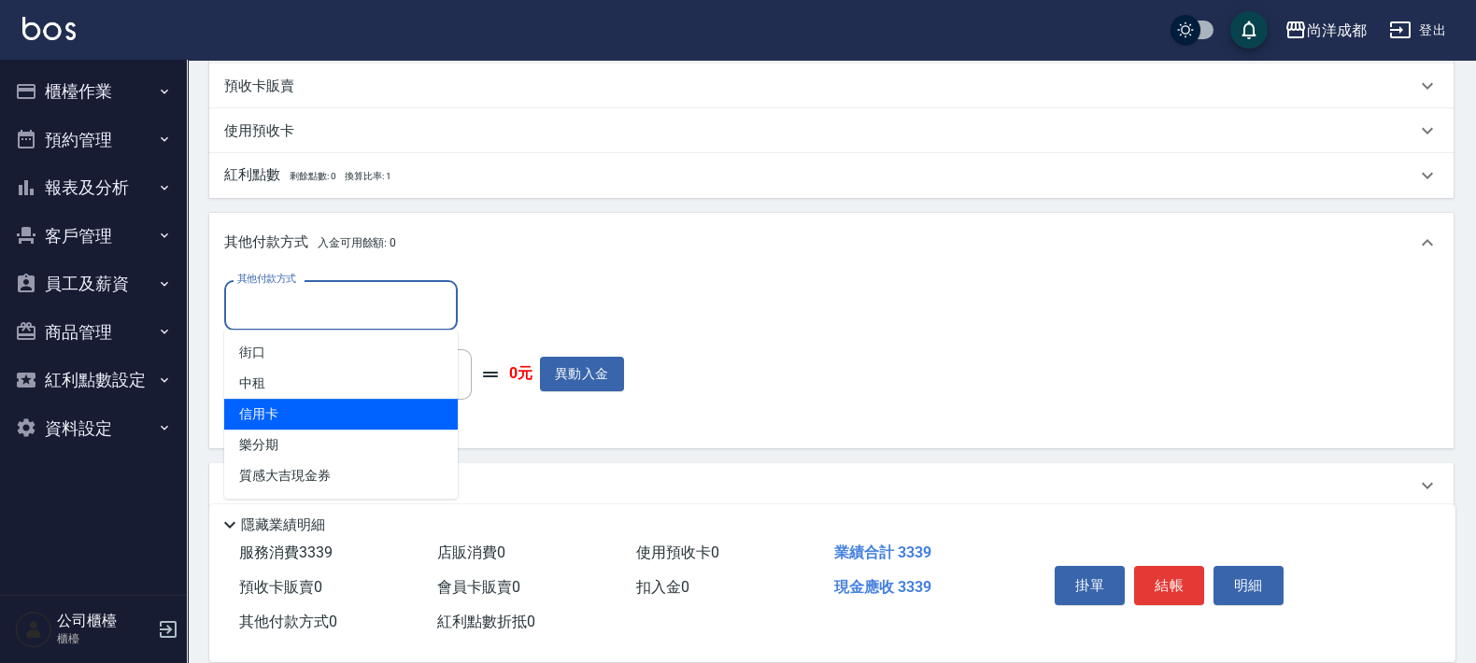
click at [378, 428] on span "信用卡" at bounding box center [341, 414] width 234 height 31
type input "信用卡"
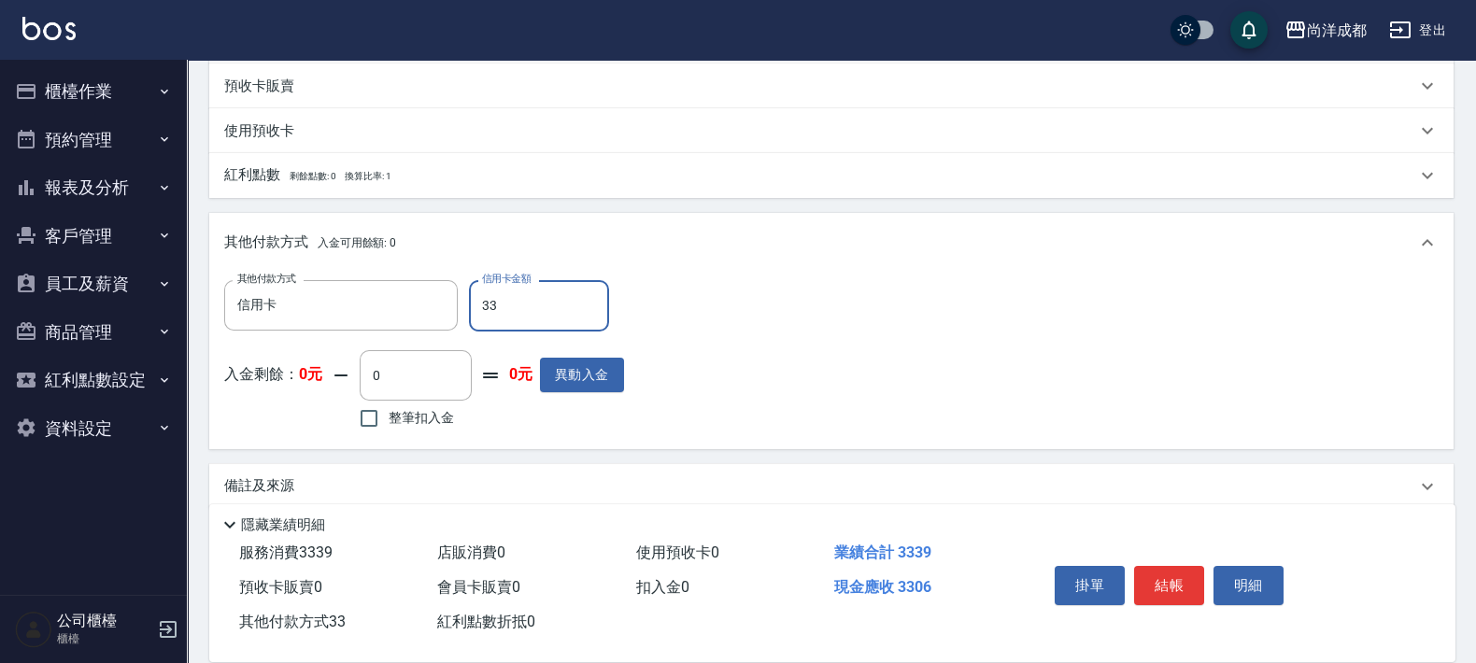
type input "333"
type input "0"
type input "3339"
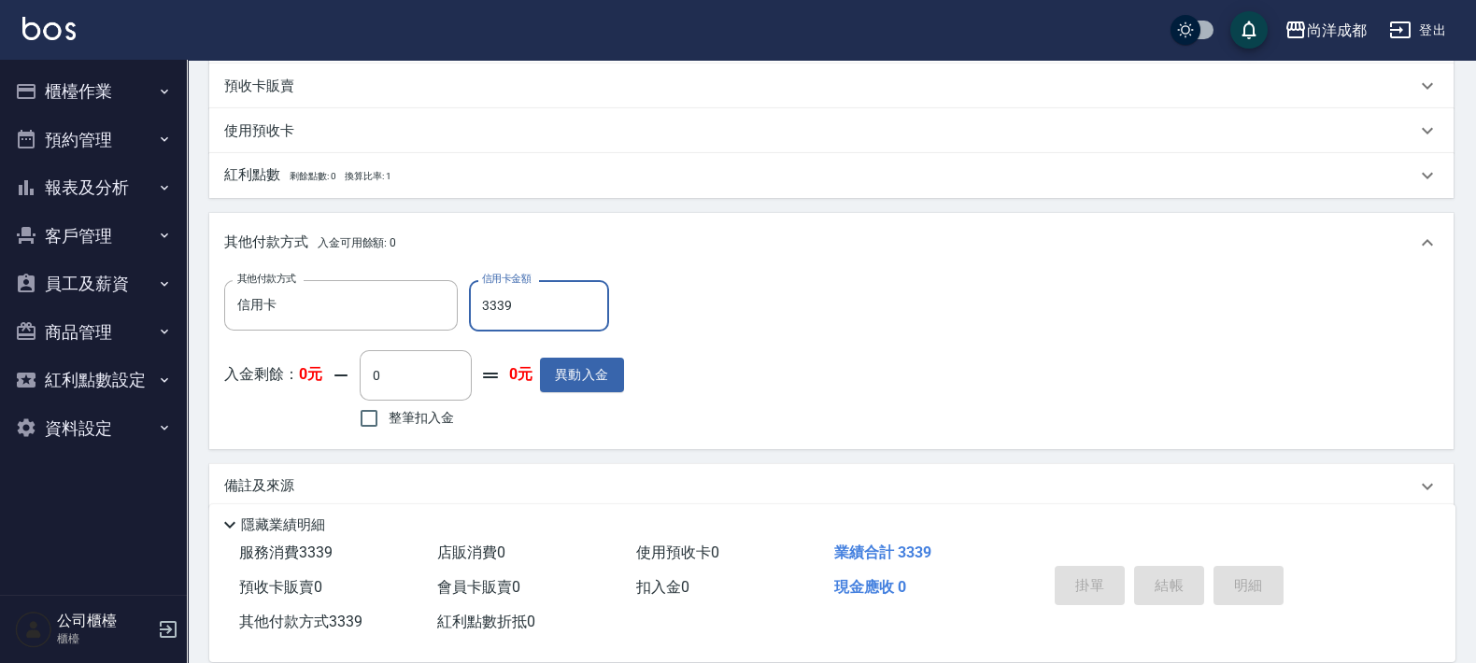
type input "[DATE] 16:15"
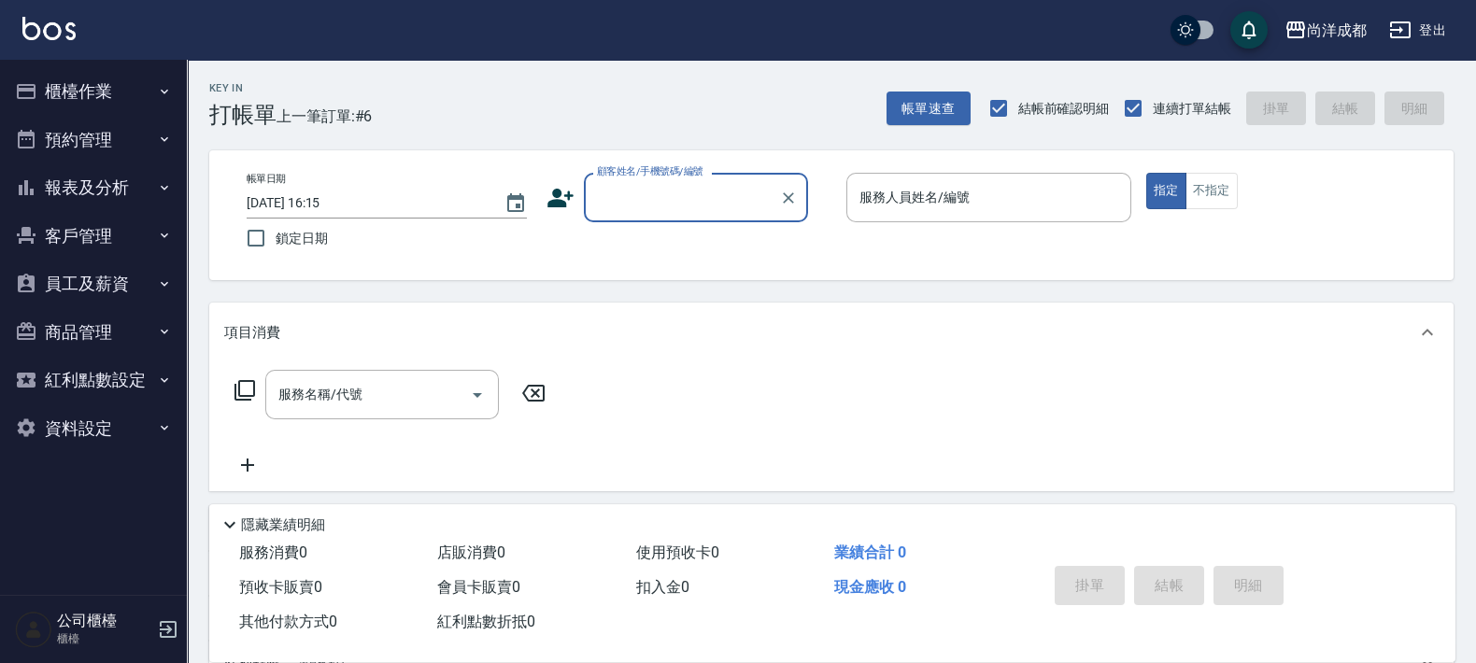
click at [101, 226] on button "客戶管理" at bounding box center [93, 236] width 172 height 49
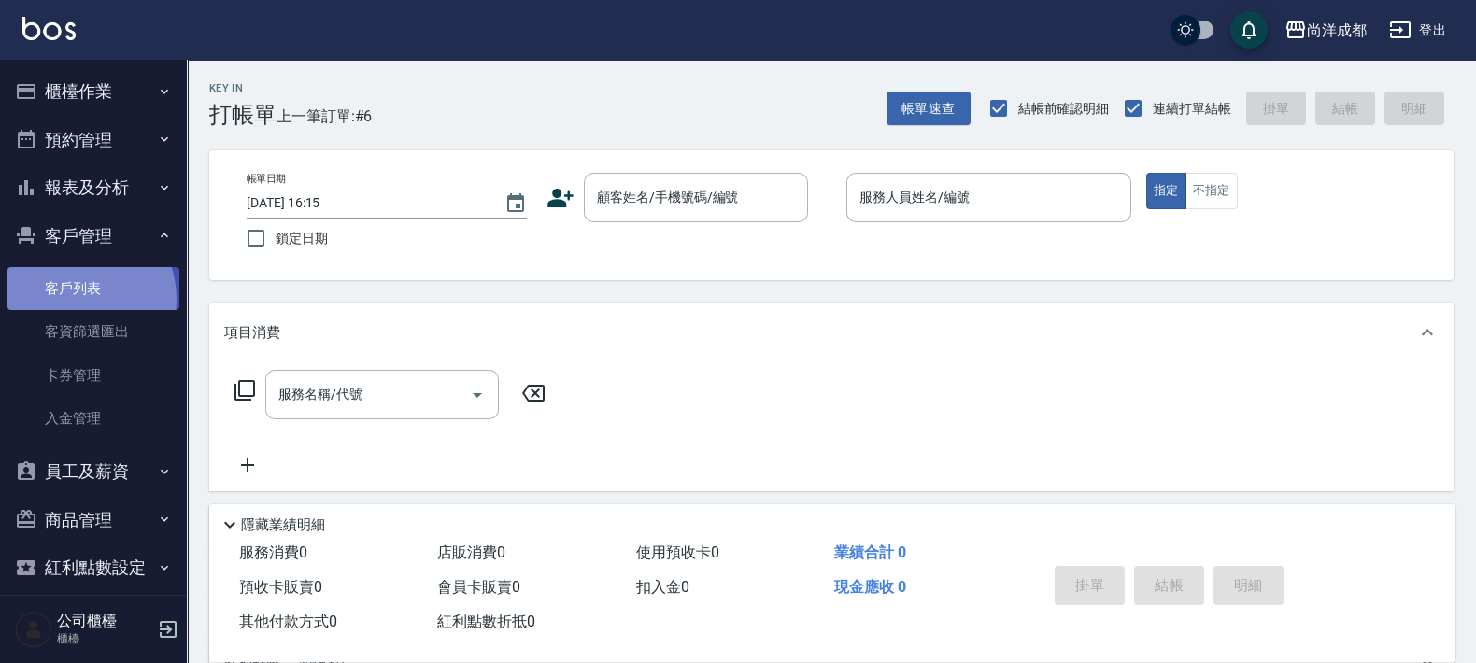
click at [75, 299] on link "客戶列表" at bounding box center [93, 288] width 172 height 43
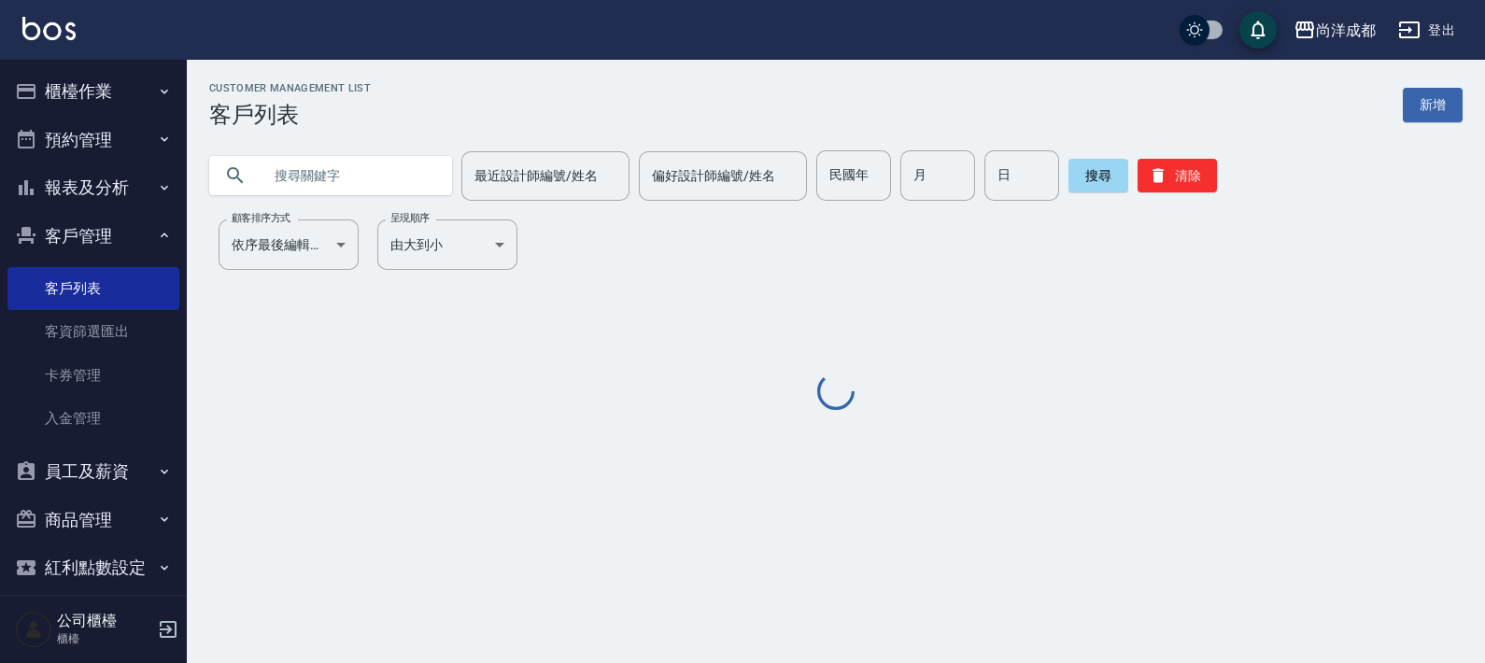
click at [376, 166] on input "text" at bounding box center [350, 175] width 176 height 50
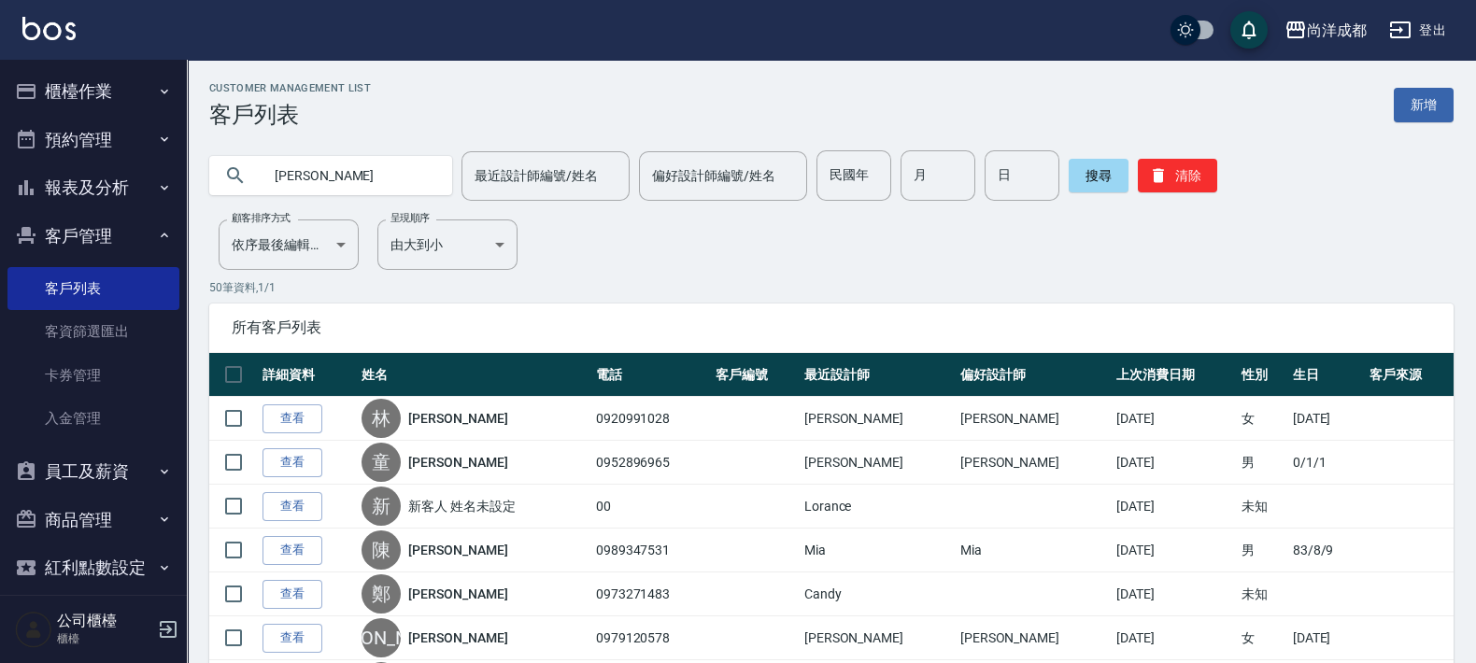
type input "[PERSON_NAME]"
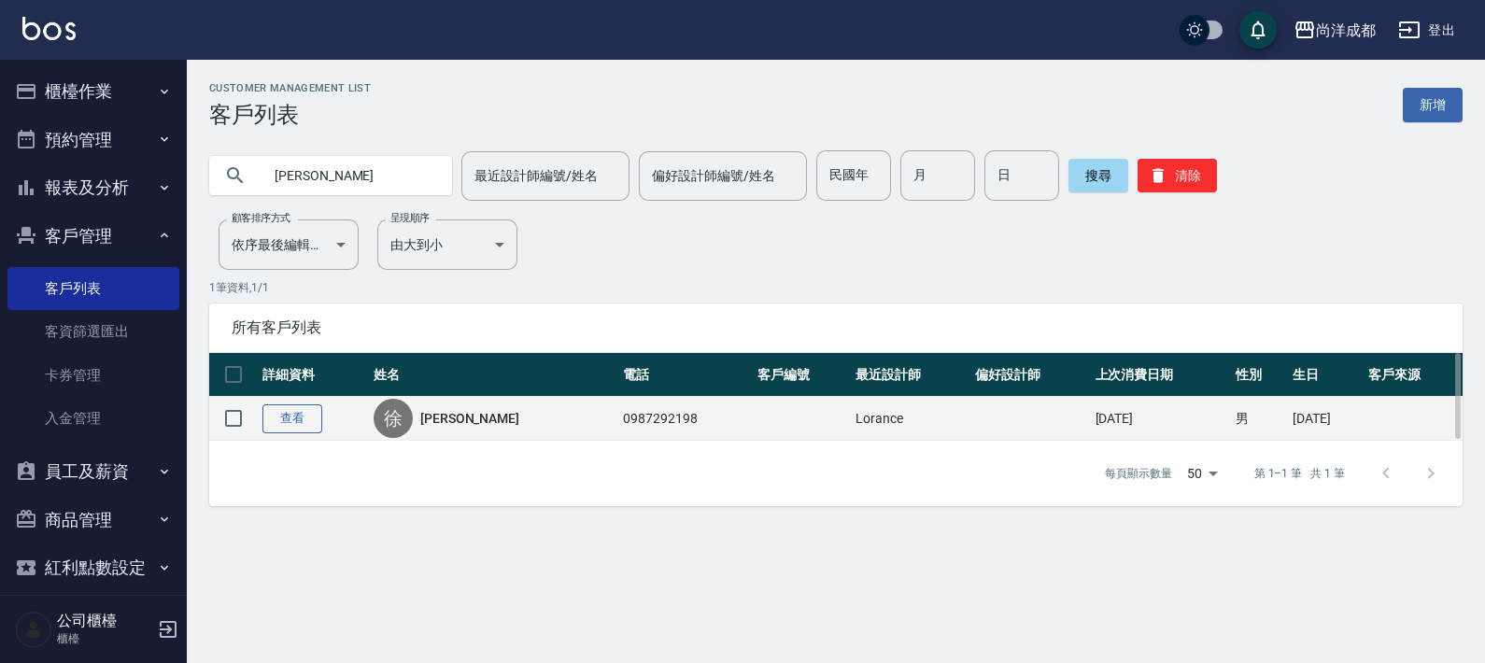
click at [308, 423] on link "查看" at bounding box center [292, 418] width 60 height 29
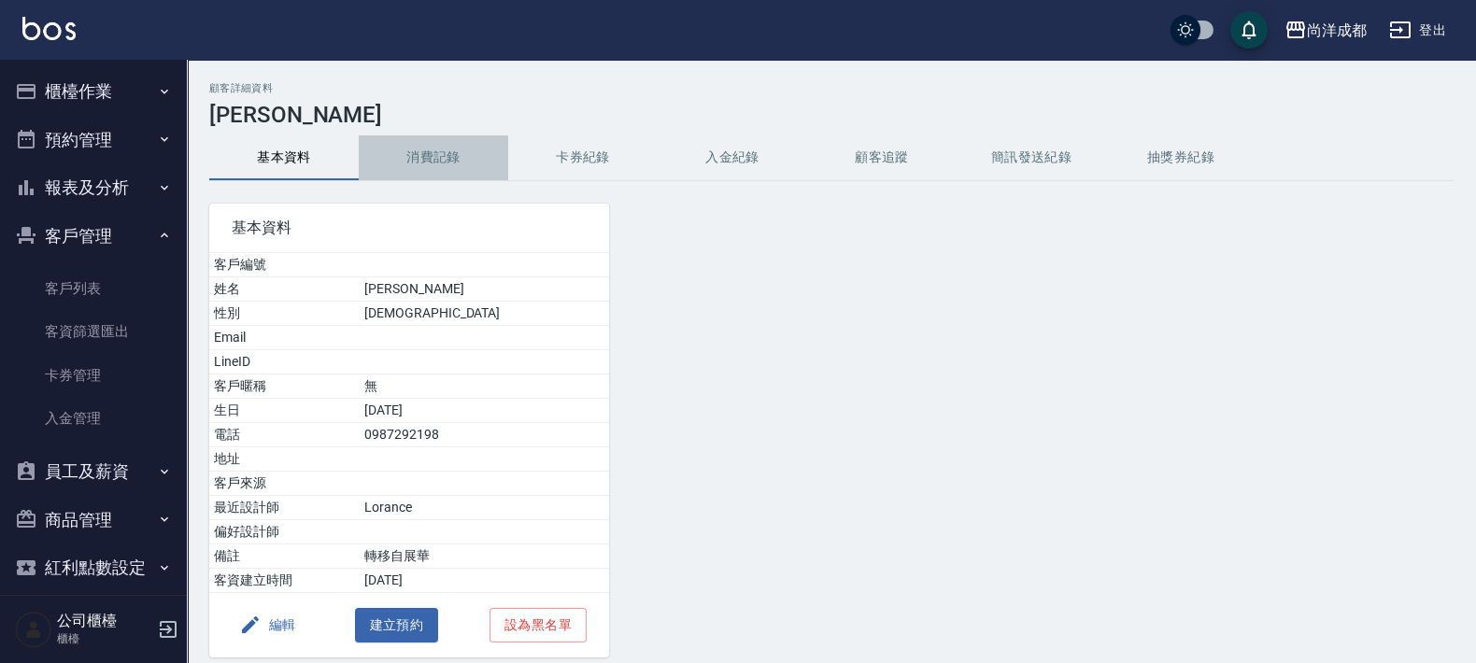
click at [465, 163] on button "消費記錄" at bounding box center [433, 157] width 149 height 45
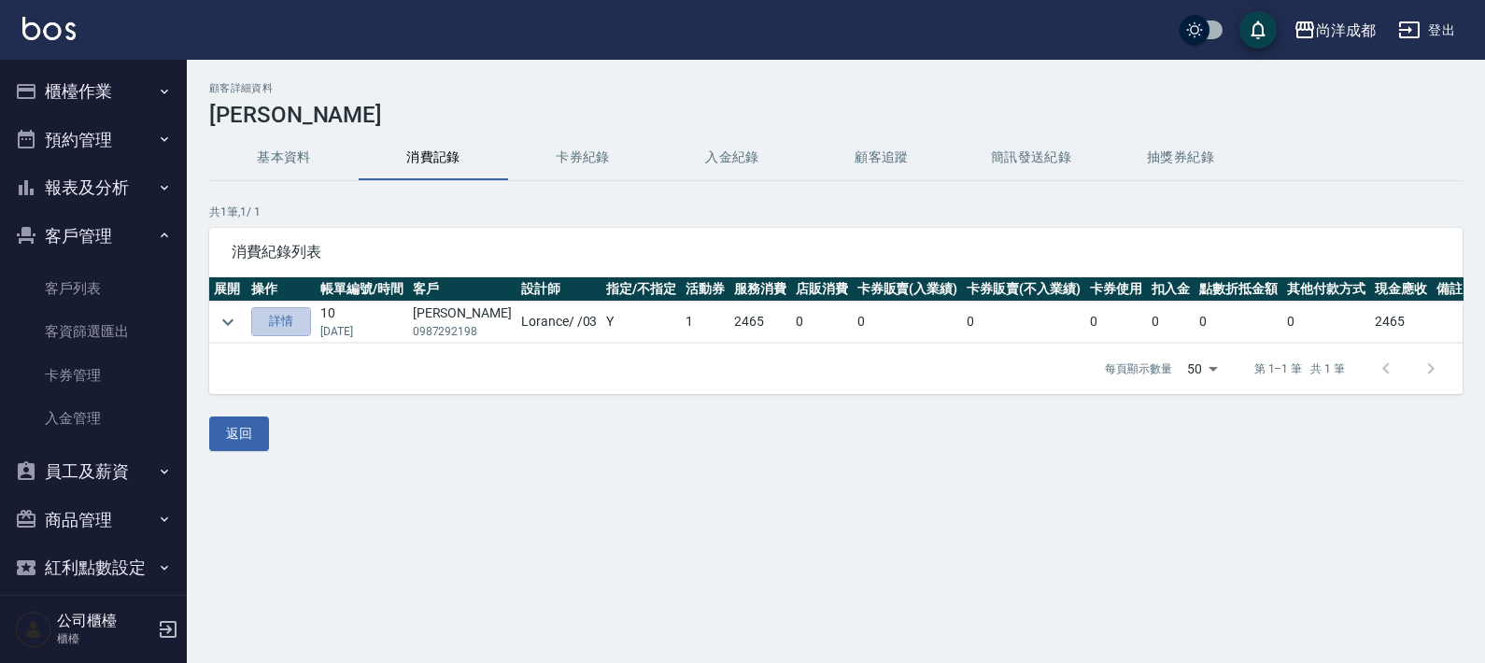
click at [290, 328] on link "詳情" at bounding box center [281, 321] width 60 height 29
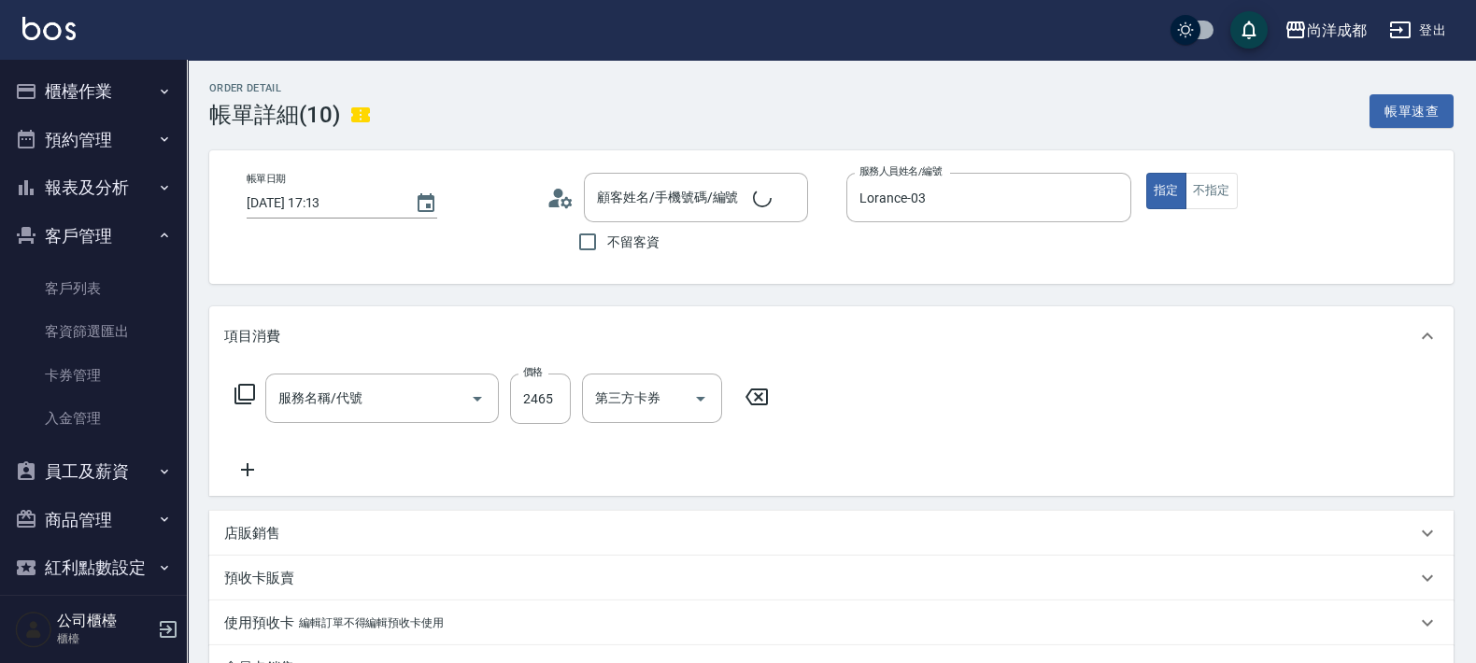
type input "[DATE] 17:13"
type input "Lorance-03"
type input "240"
type input "燙髮(301)"
type input "[PERSON_NAME]/0987292198/null"
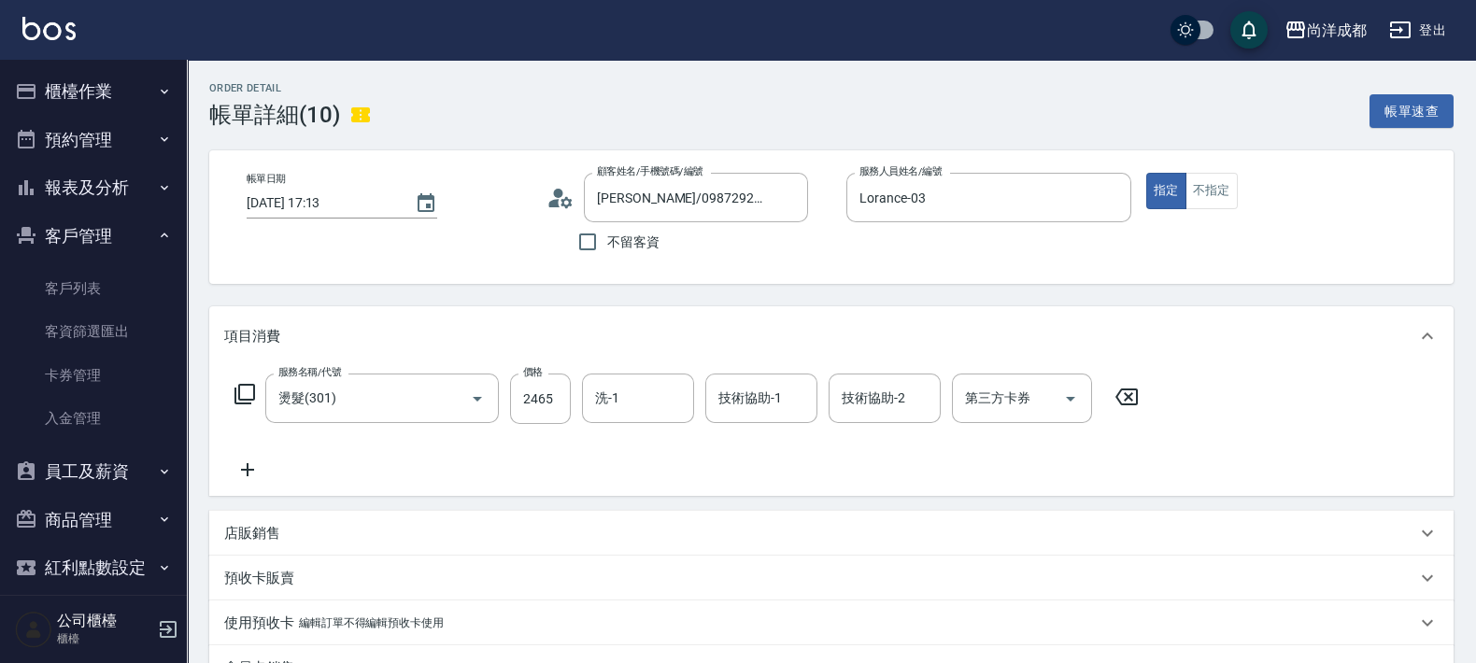
click at [75, 230] on button "客戶管理" at bounding box center [93, 236] width 172 height 49
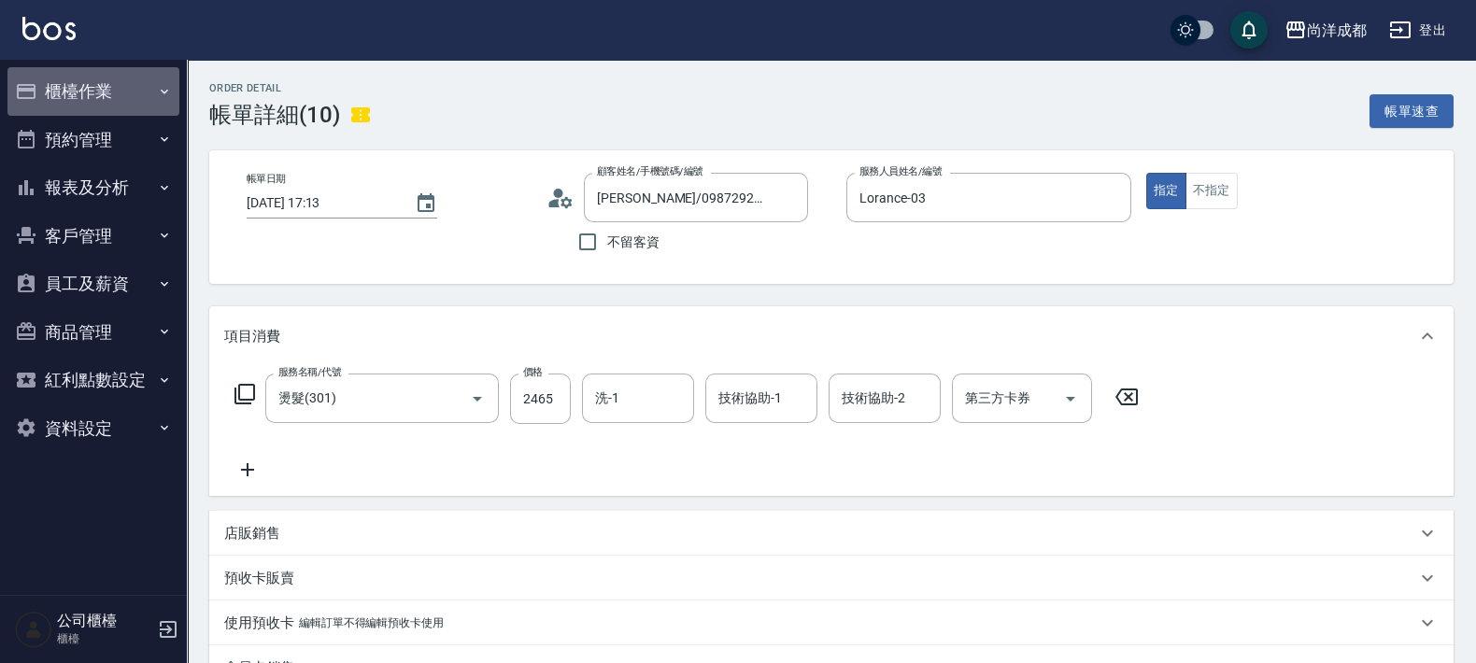
click at [79, 108] on button "櫃檯作業" at bounding box center [93, 91] width 172 height 49
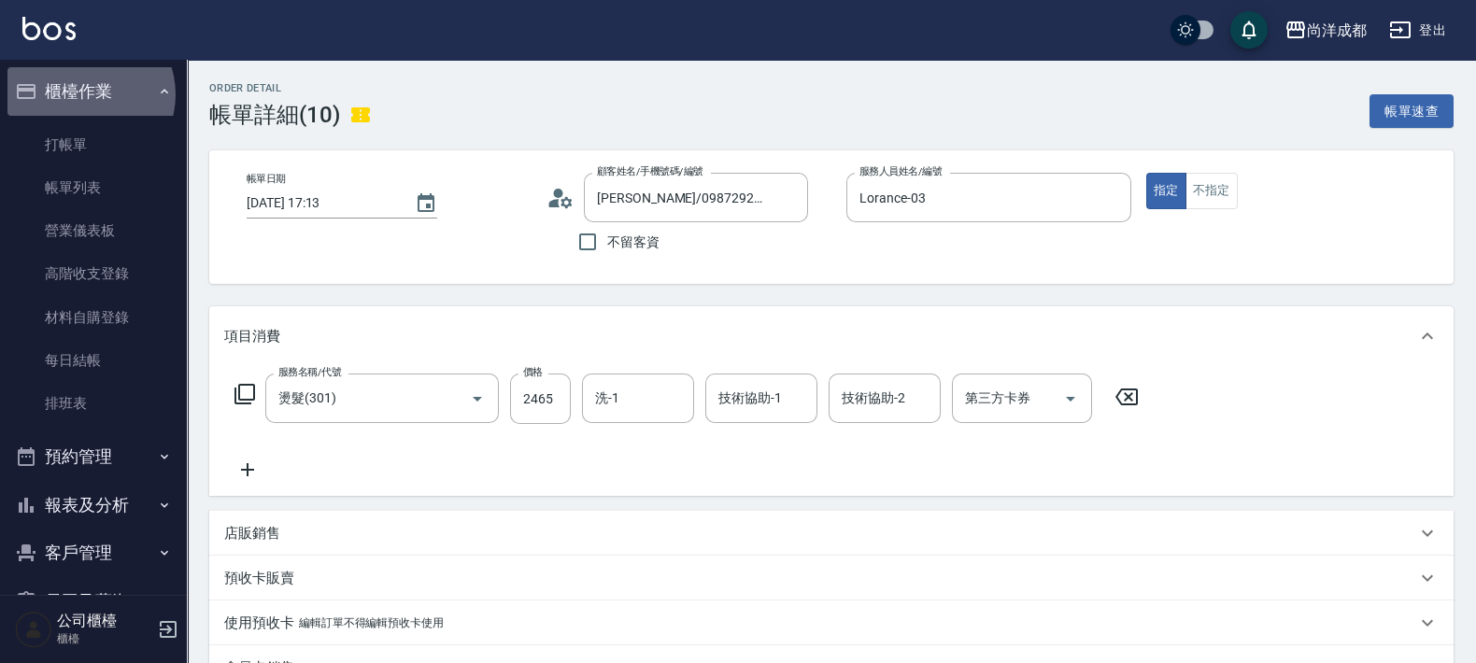
click at [85, 94] on button "櫃檯作業" at bounding box center [93, 91] width 172 height 49
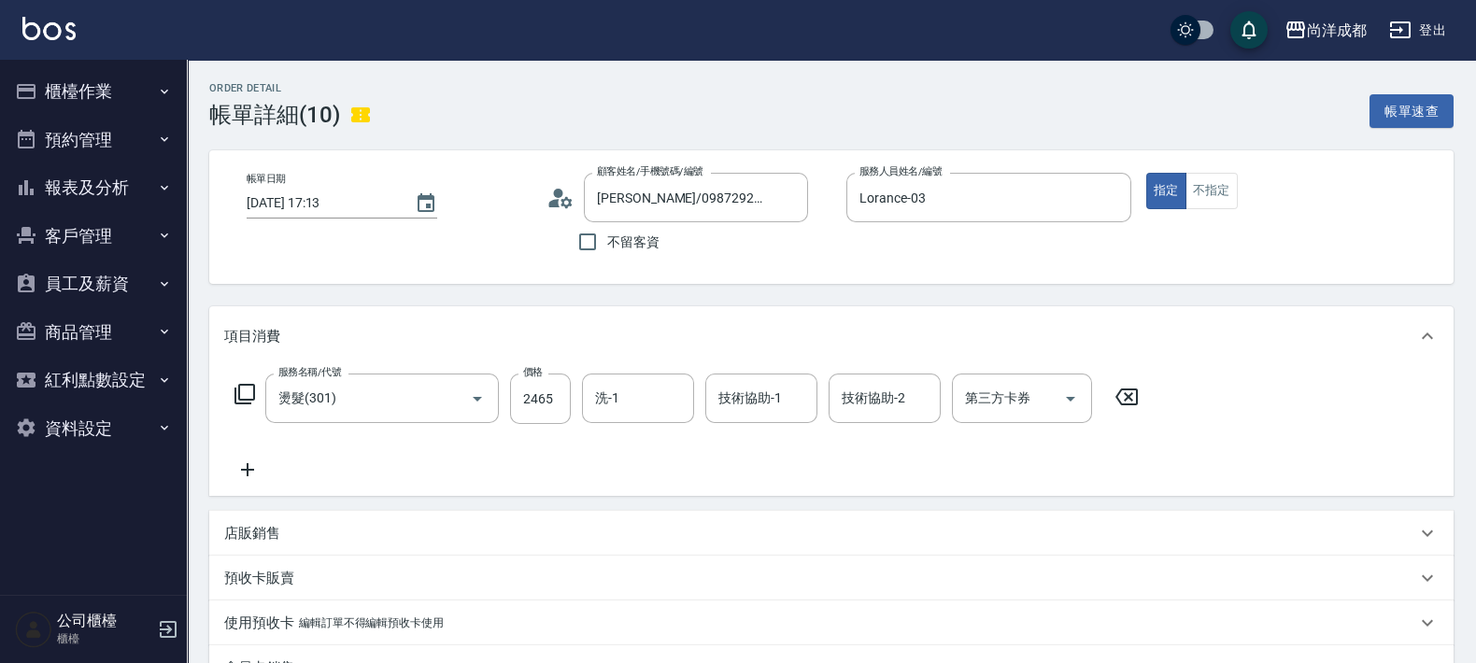
drag, startPoint x: 85, startPoint y: 84, endPoint x: 92, endPoint y: 100, distance: 17.6
click at [92, 100] on button "櫃檯作業" at bounding box center [93, 91] width 172 height 49
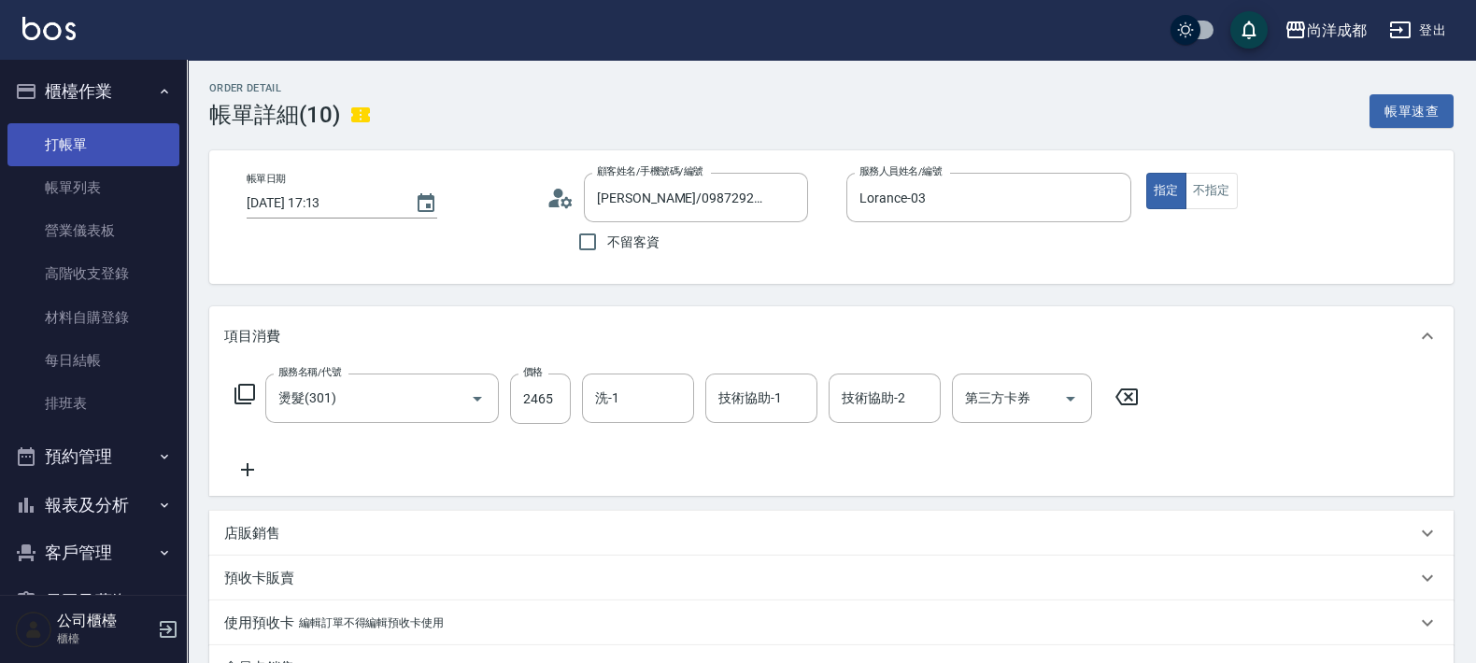
click at [113, 137] on link "打帳單" at bounding box center [93, 144] width 172 height 43
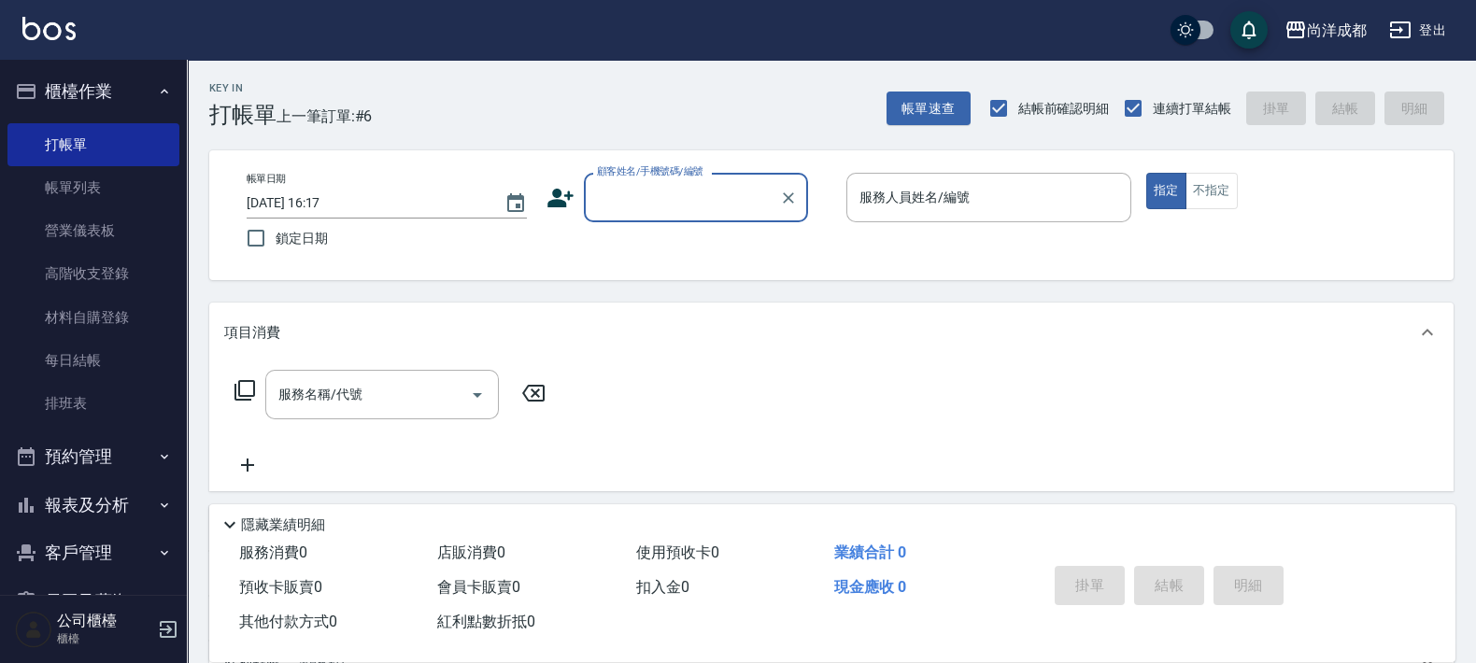
type input "9"
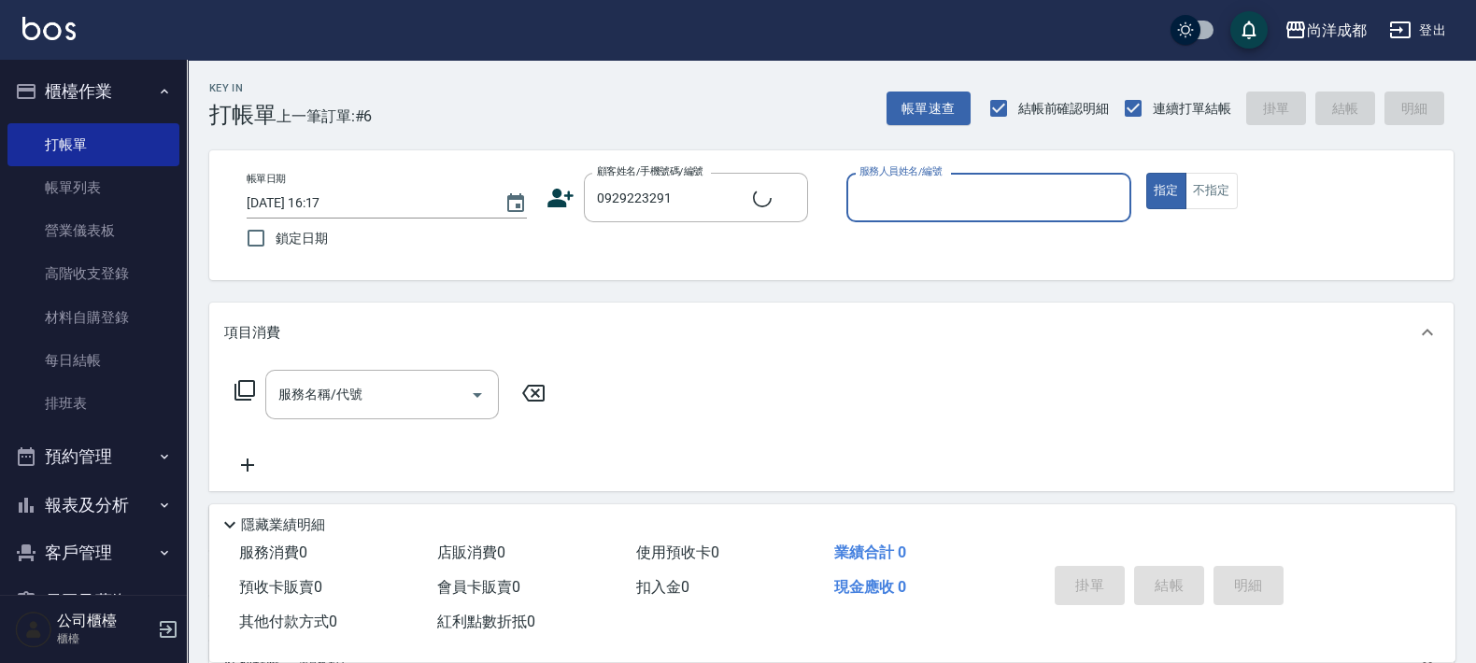
type input "[PERSON_NAME]/0929223291/"
type input "[PERSON_NAME]-01"
click at [1146, 173] on button "指定" at bounding box center [1166, 191] width 40 height 36
type button "true"
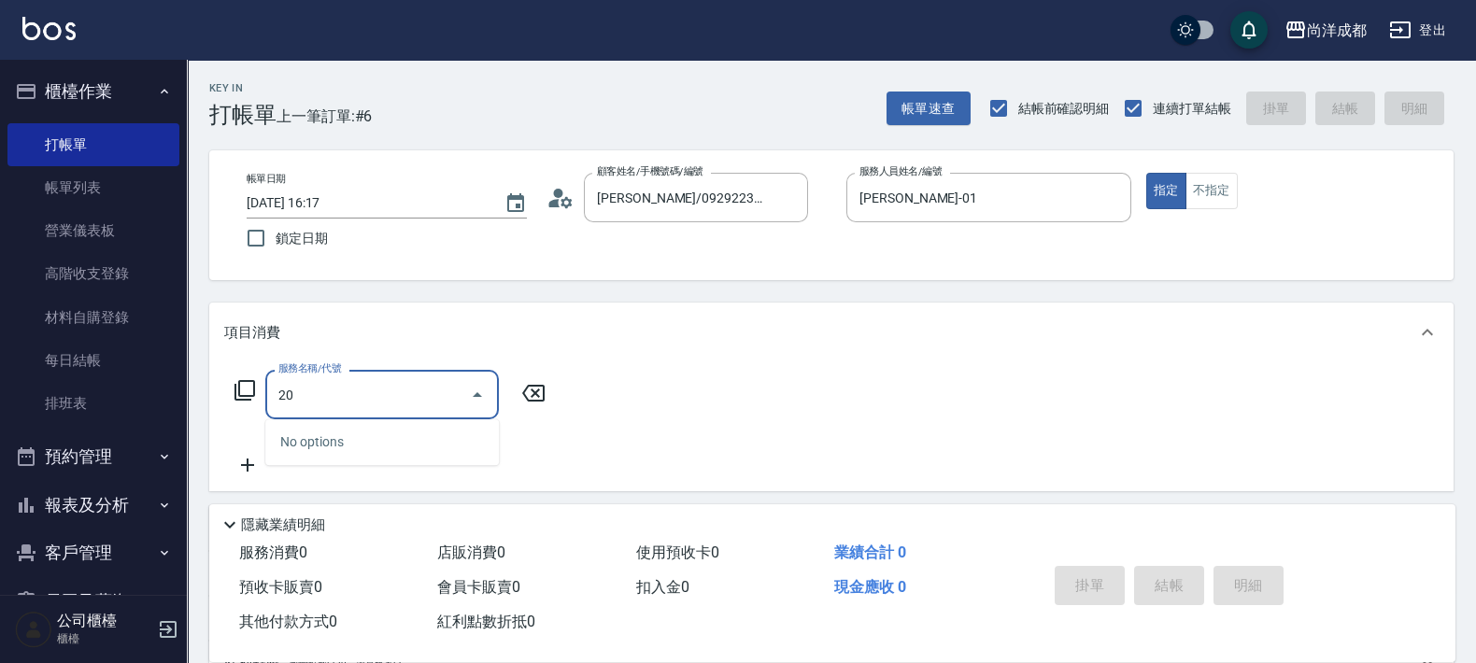
type input "201"
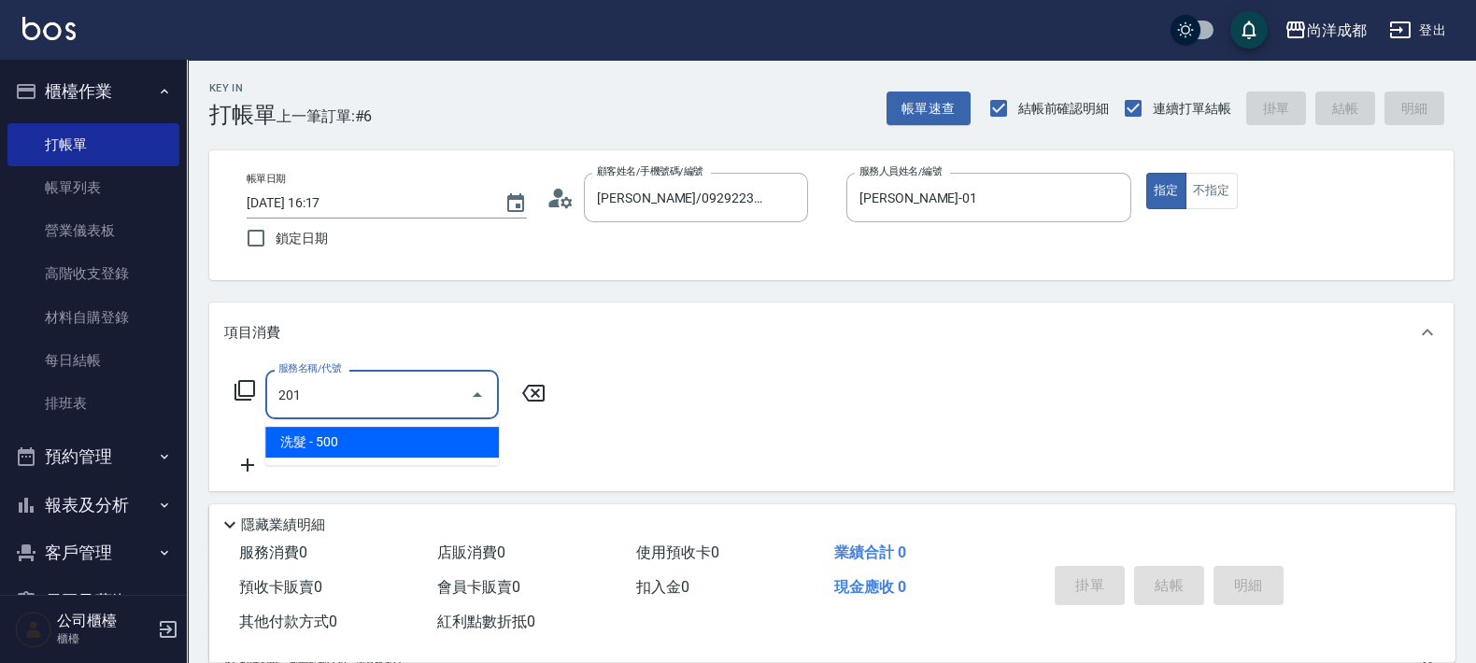
type input "50"
type input "洗髮(201)"
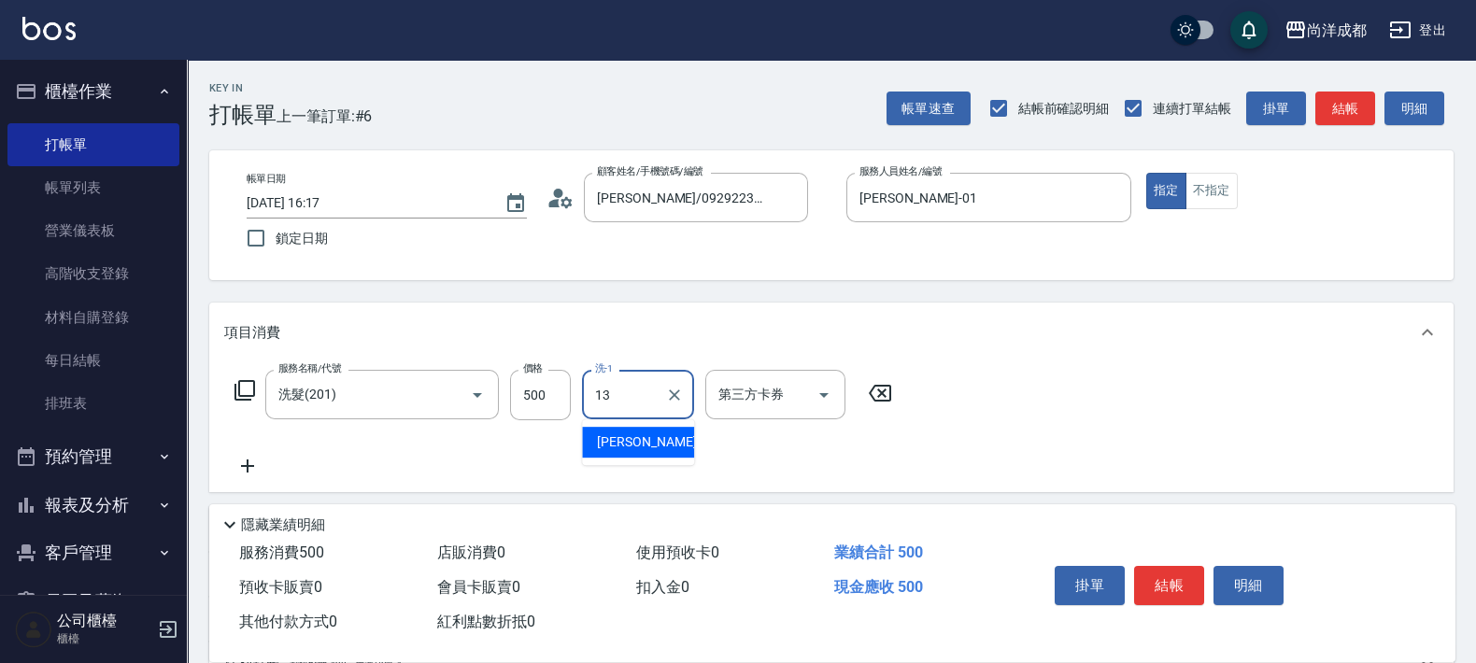
type input "[PERSON_NAME]-13"
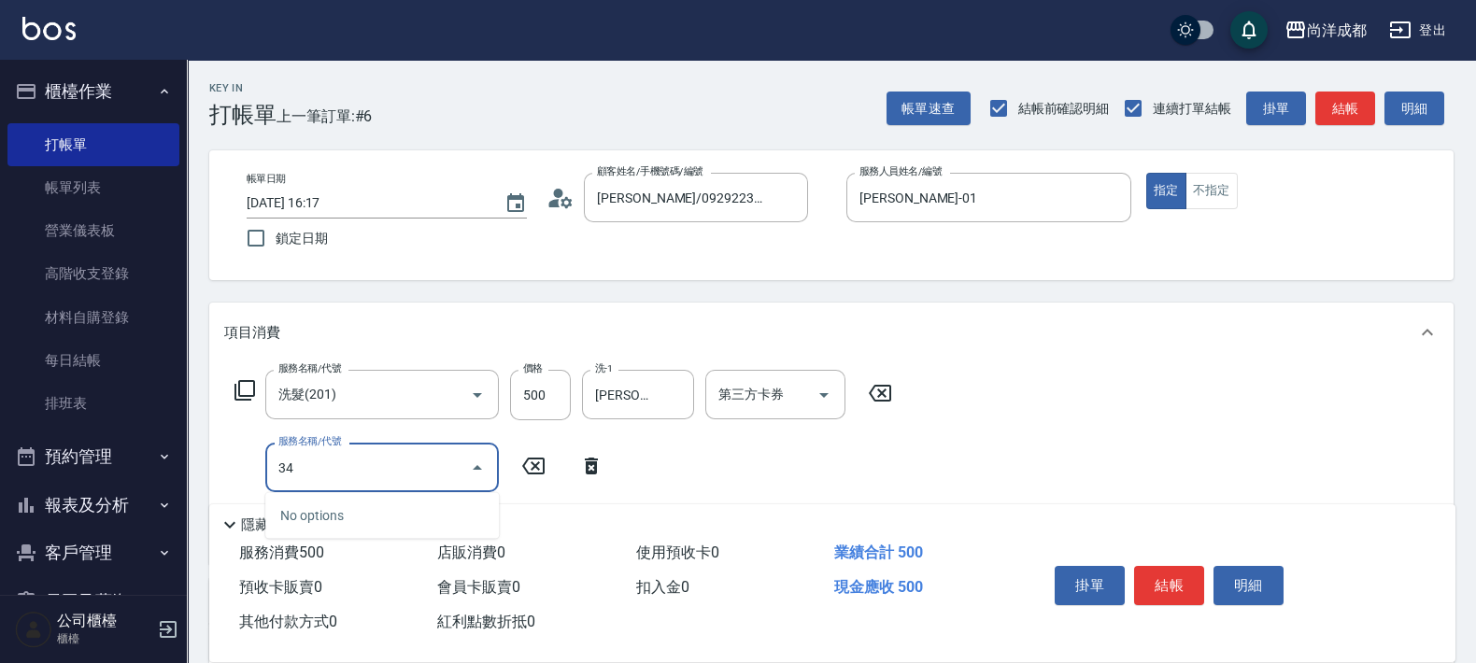
type input "3"
type input "401"
type input "70"
type input "剪髮(401)"
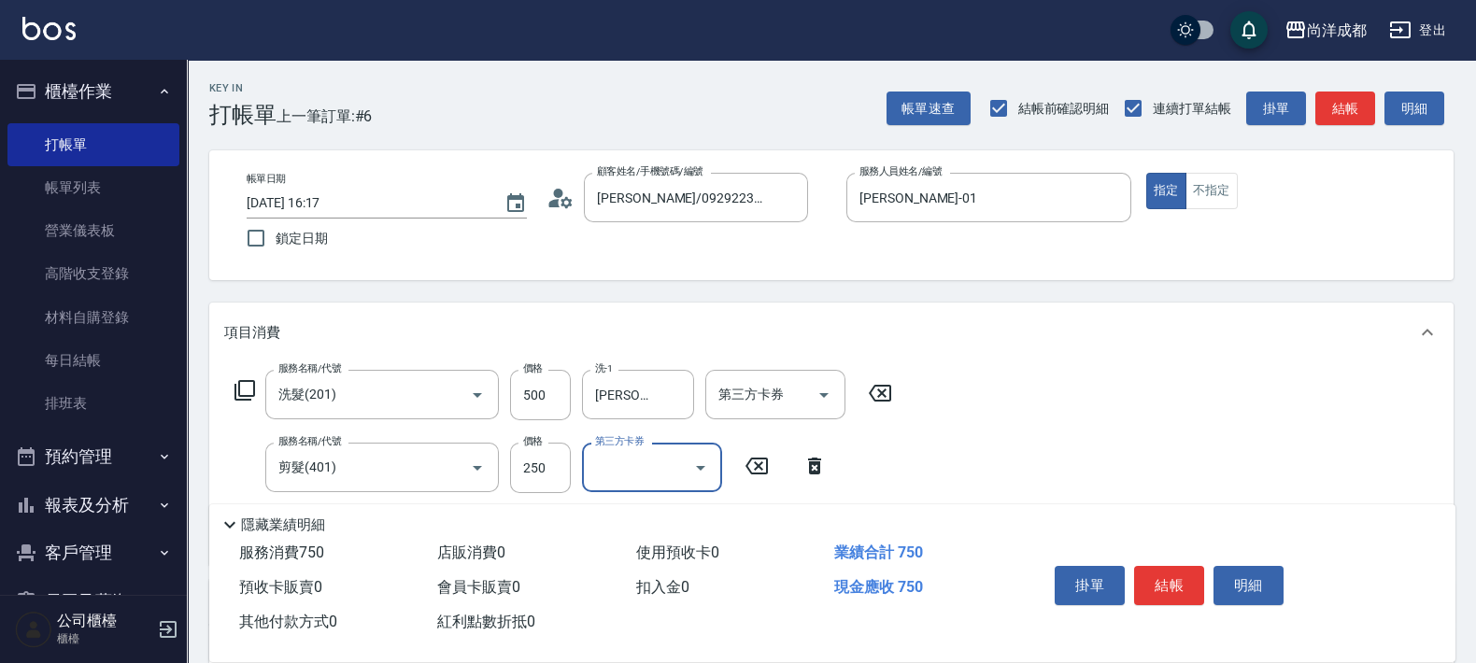
click at [537, 504] on div "隱藏業績明細" at bounding box center [832, 520] width 1246 height 32
click at [544, 476] on input "250" at bounding box center [540, 468] width 61 height 50
type input "8"
type input "50"
type input "800"
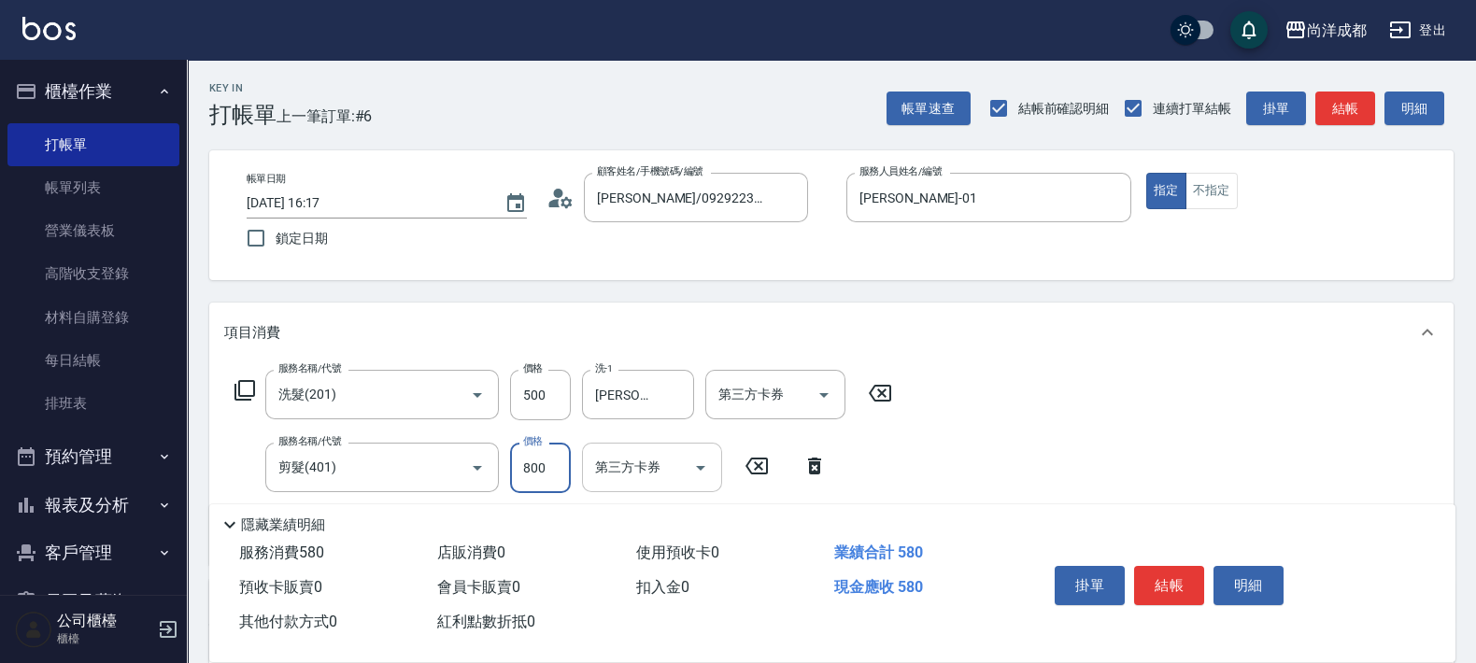
type input "130"
type input "800"
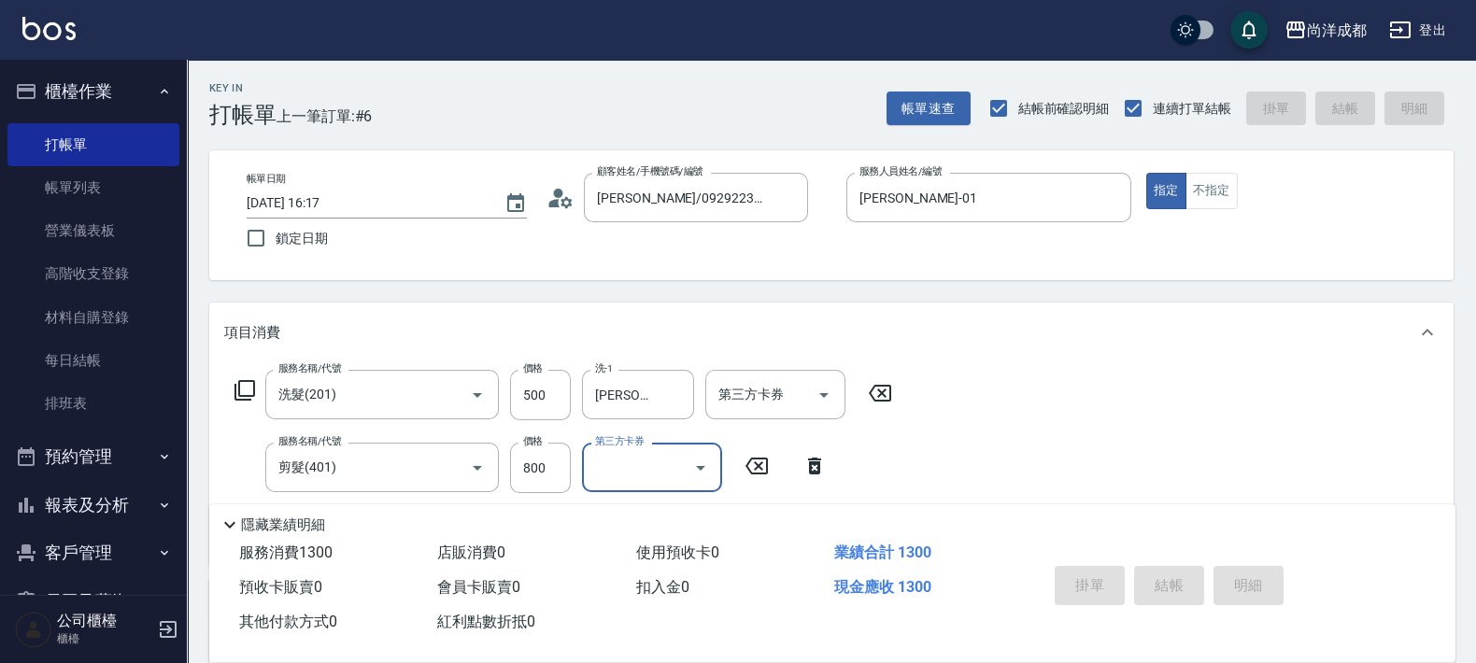
type input "[DATE] 16:32"
type input "0"
